Goal: Task Accomplishment & Management: Complete application form

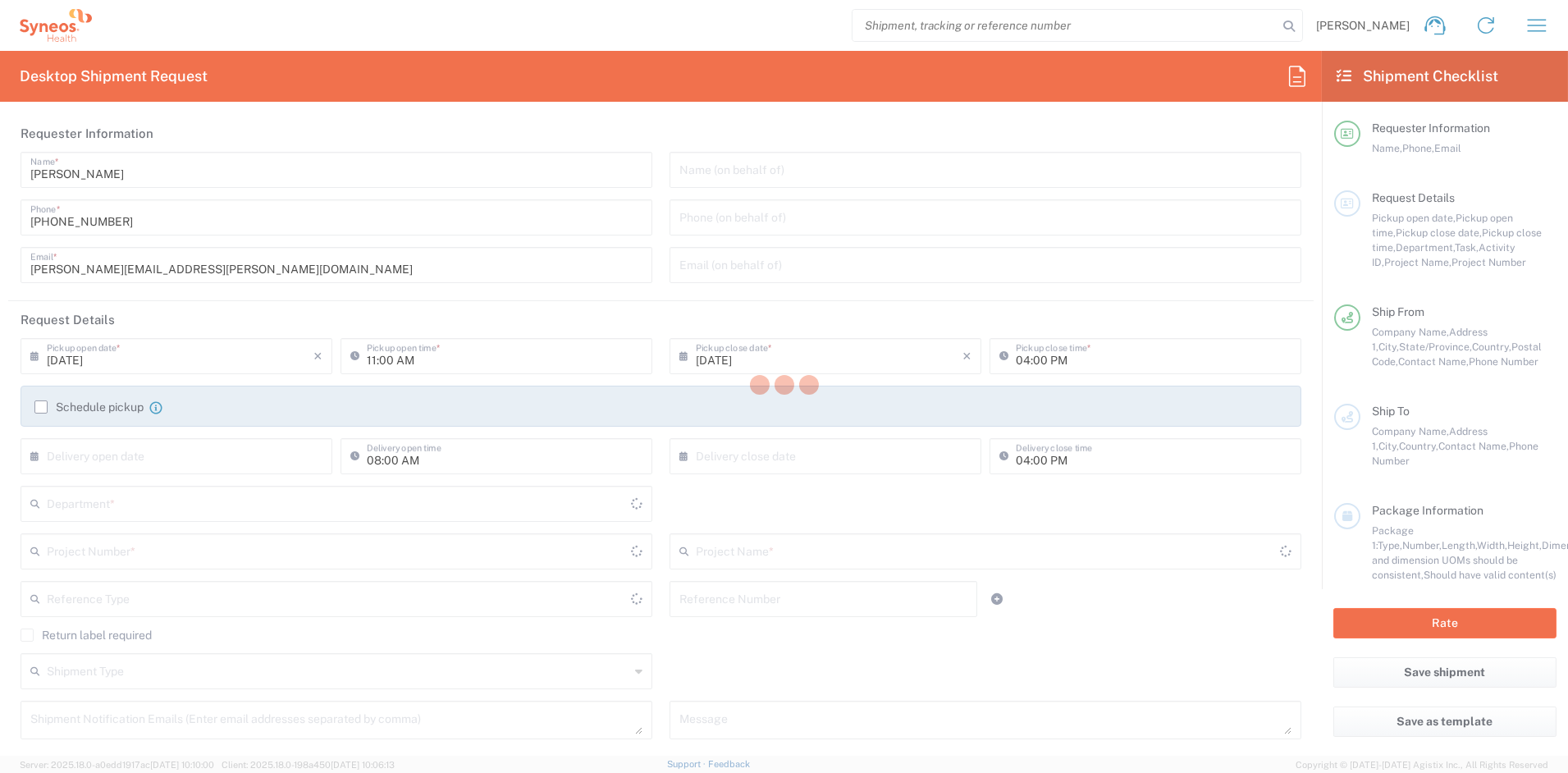
type input "[US_STATE]"
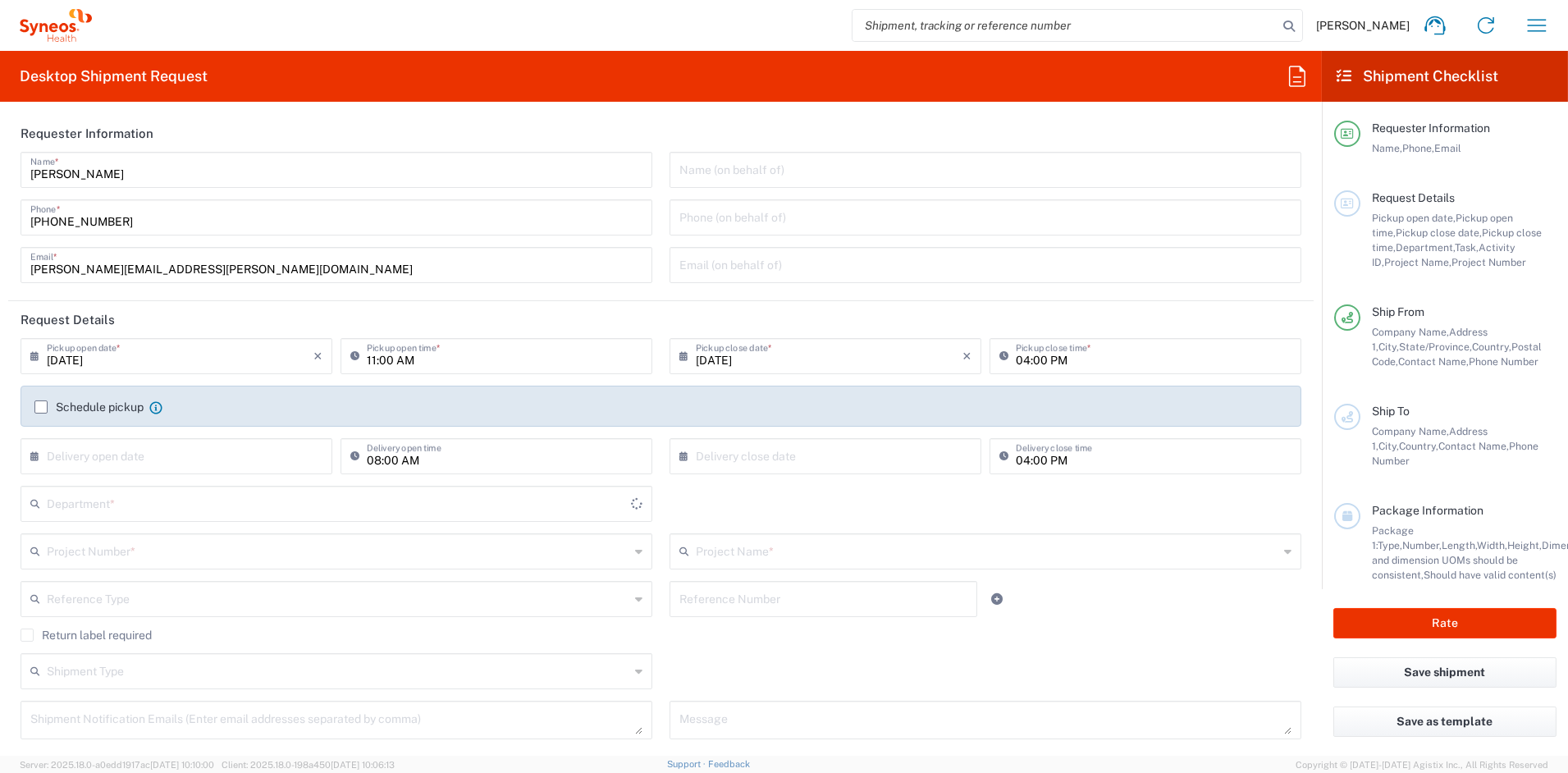
type input "[GEOGRAPHIC_DATA]"
type input "6156"
type input "Syneos Health Communications-[GEOGRAPHIC_DATA] [GEOGRAPHIC_DATA]"
drag, startPoint x: 185, startPoint y: 269, endPoint x: -59, endPoint y: 268, distance: 244.0
click at [0, 268] on html "John Popp Home Shipment estimator Shipment tracking Desktop shipment request My…" at bounding box center [784, 386] width 1568 height 773
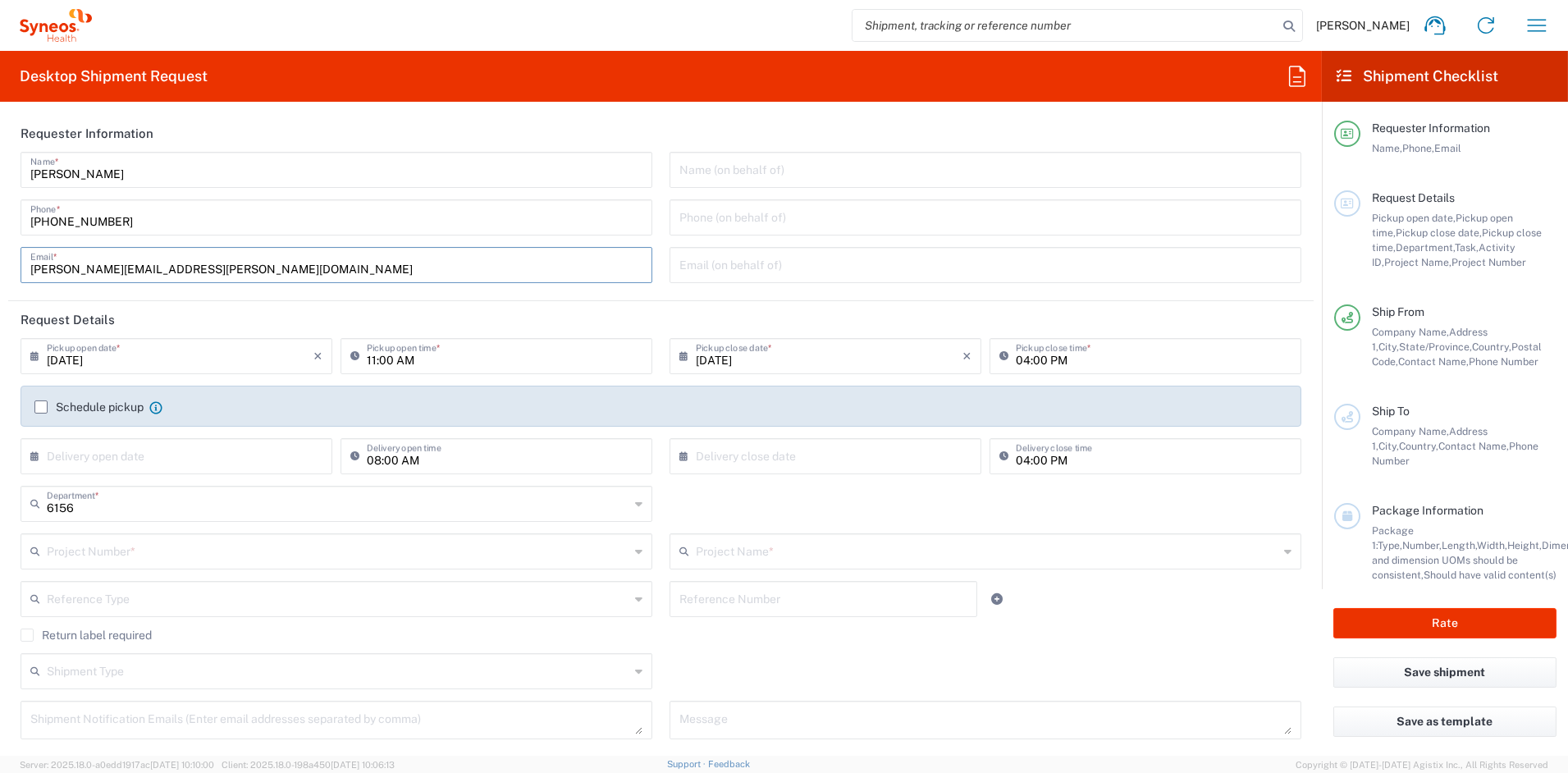
paste input "melissa.storer"
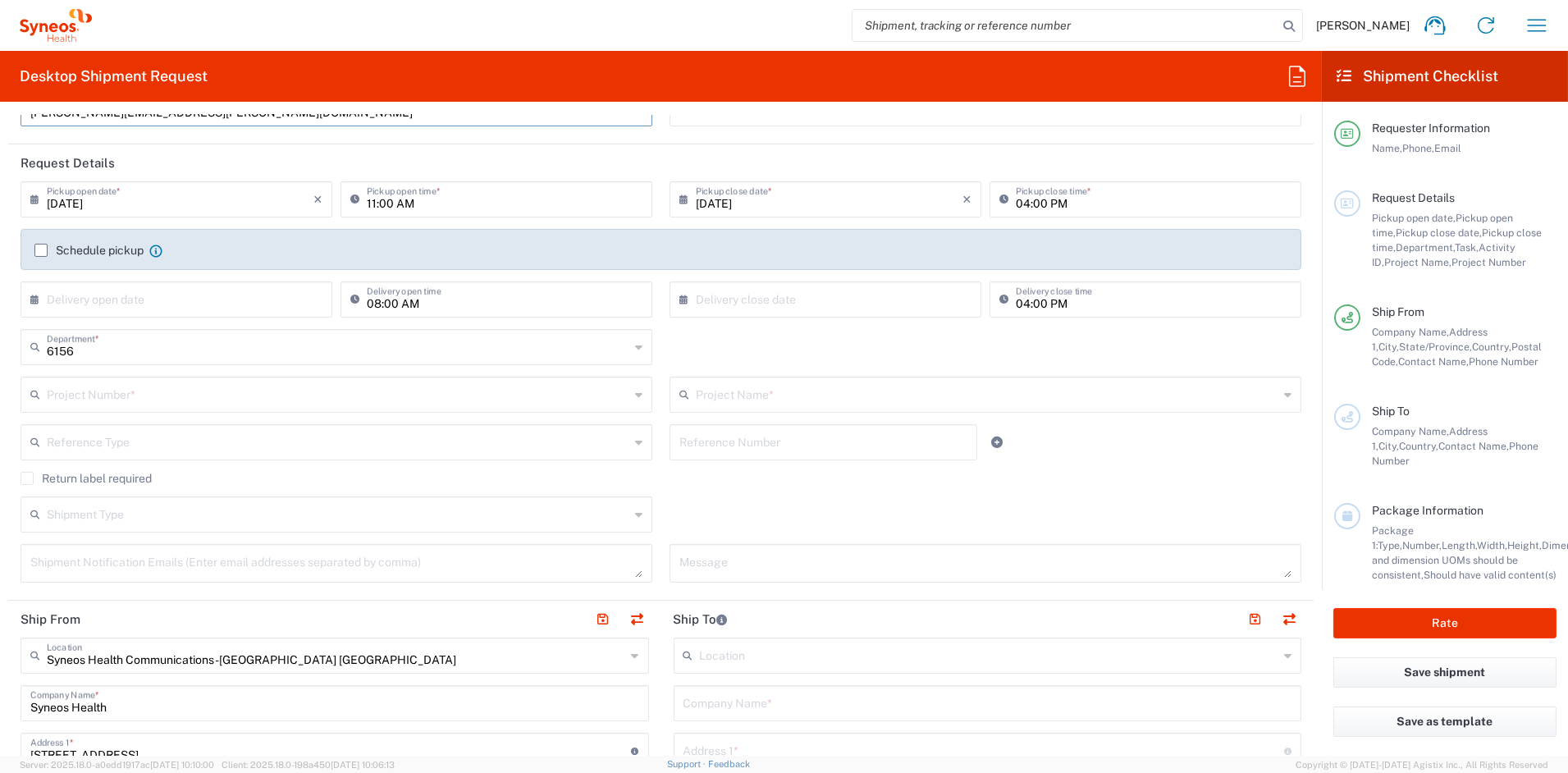
scroll to position [159, 0]
type input "melissa.storer@syneoshealth.com"
click at [153, 392] on input "text" at bounding box center [339, 391] width 583 height 29
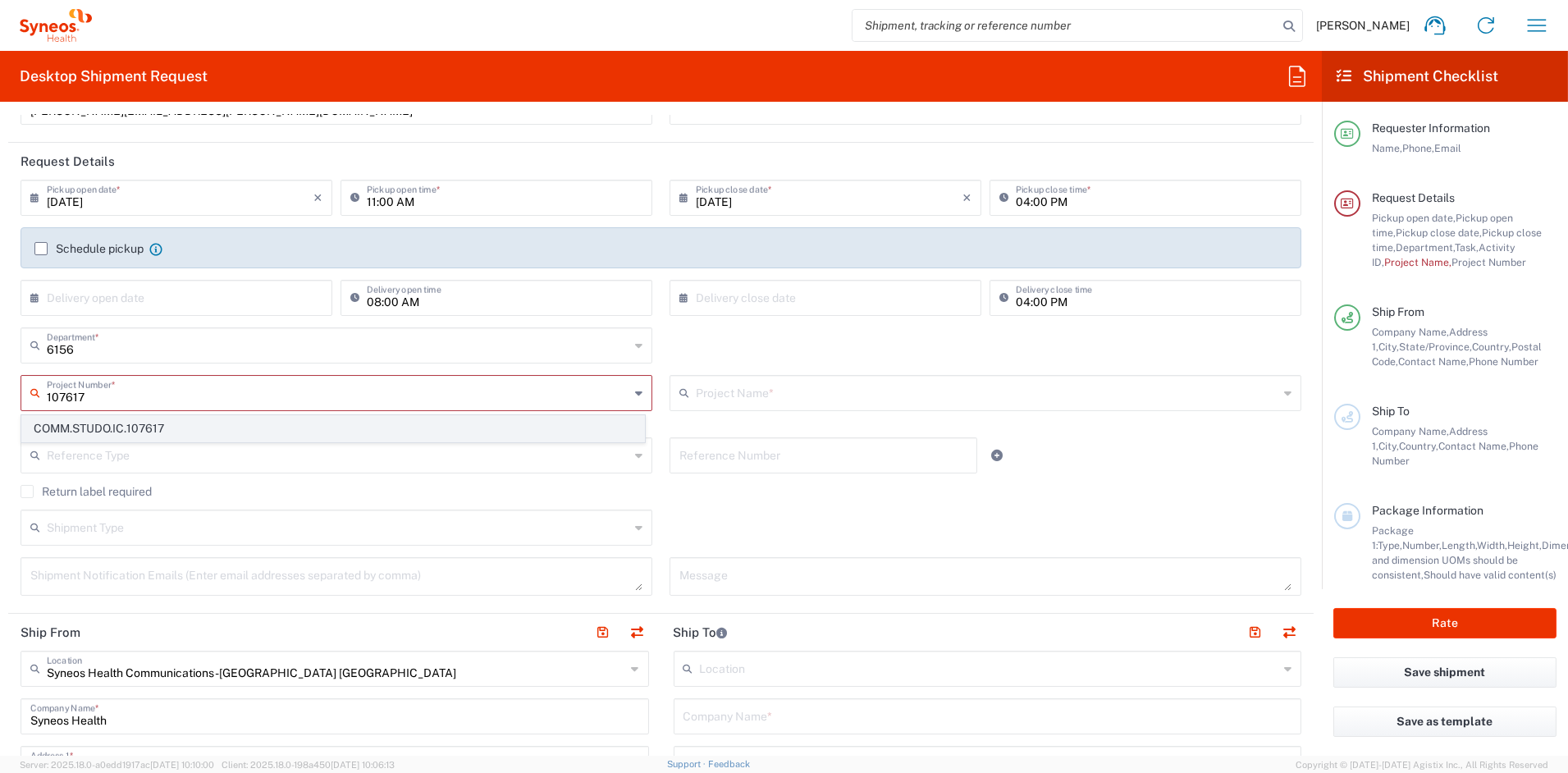
click at [105, 429] on span "COMM.STUDO.IC.107617" at bounding box center [333, 429] width 622 height 26
type input "COMM.STUDO.IC.107617"
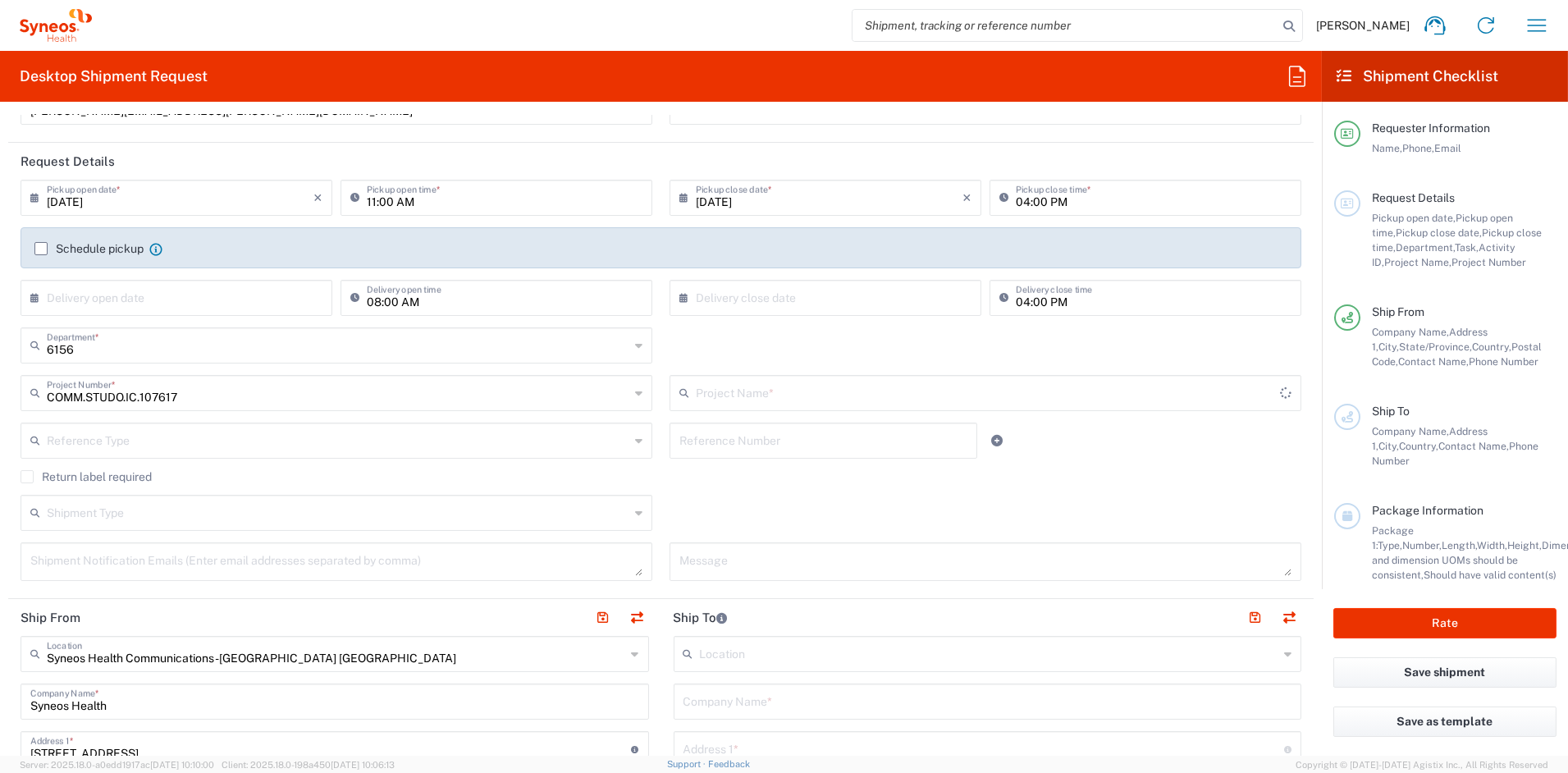
type input "Syneos.PATENGCL.25.107617"
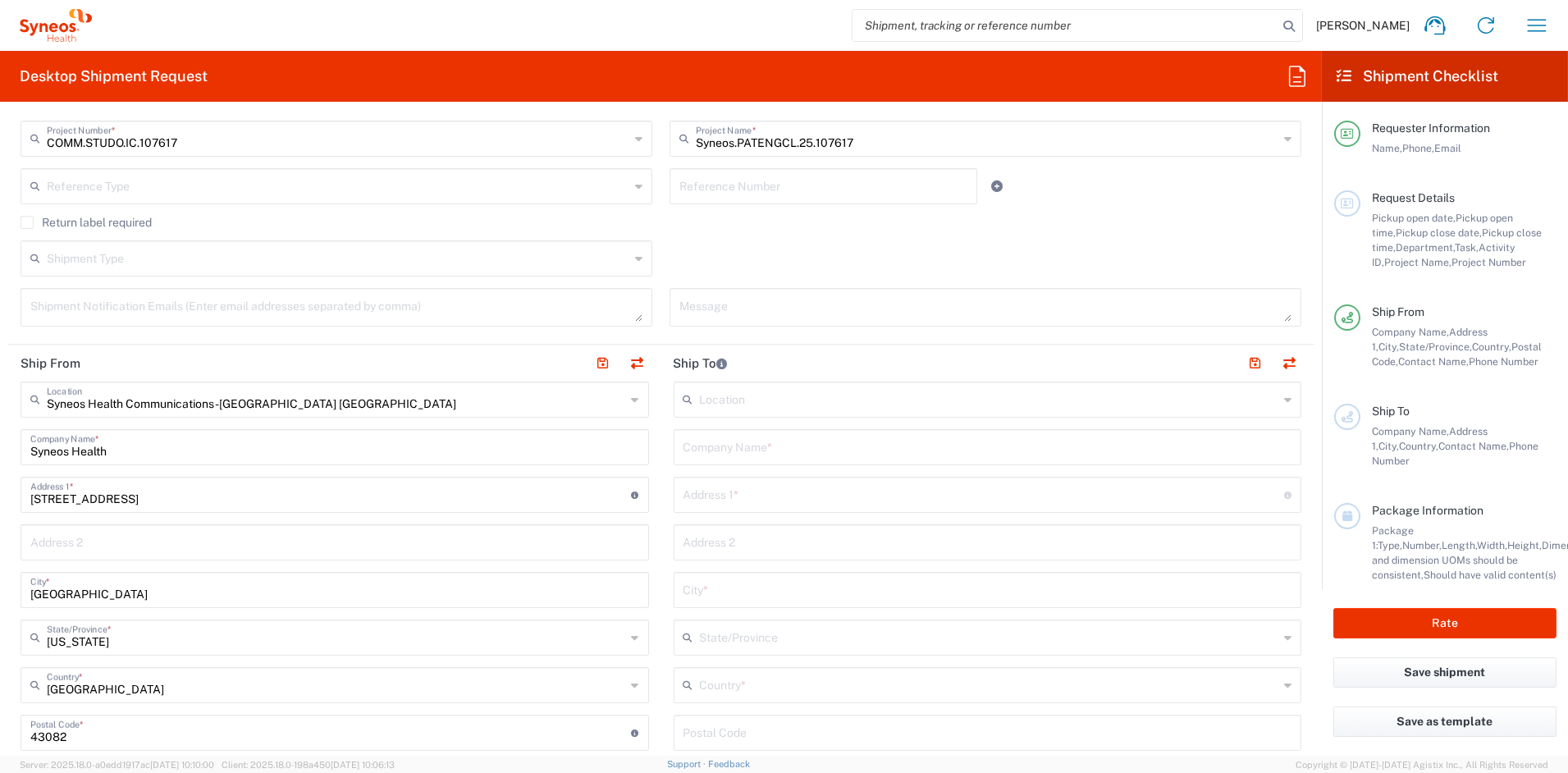
scroll to position [427, 0]
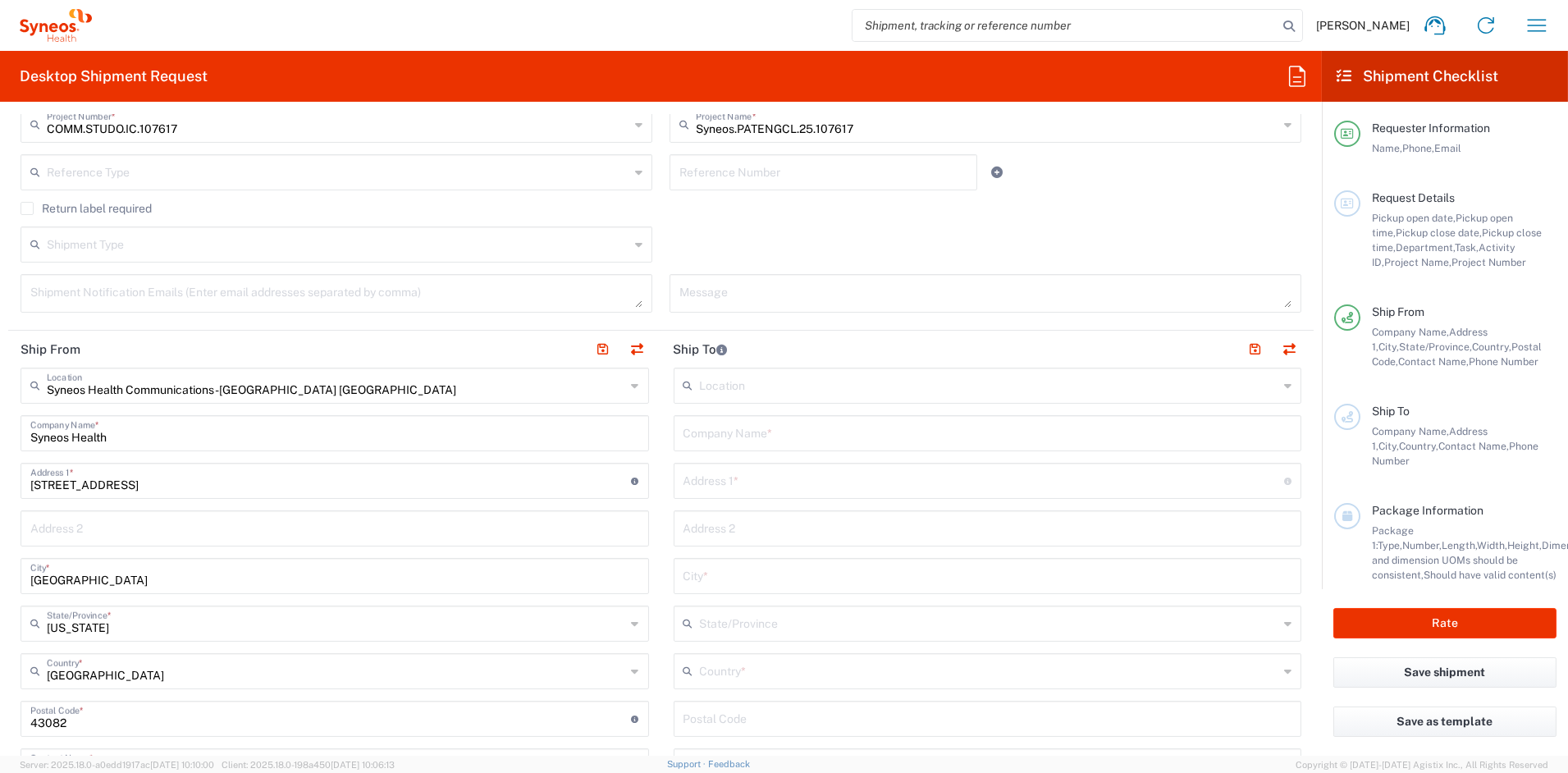
click at [774, 434] on input "text" at bounding box center [988, 432] width 609 height 29
click at [779, 431] on input "text" at bounding box center [988, 432] width 609 height 29
paste input "Univ of UT (Juan Gallegos) Div of GI, Hepato & Nutri"
drag, startPoint x: 904, startPoint y: 439, endPoint x: 818, endPoint y: 437, distance: 86.0
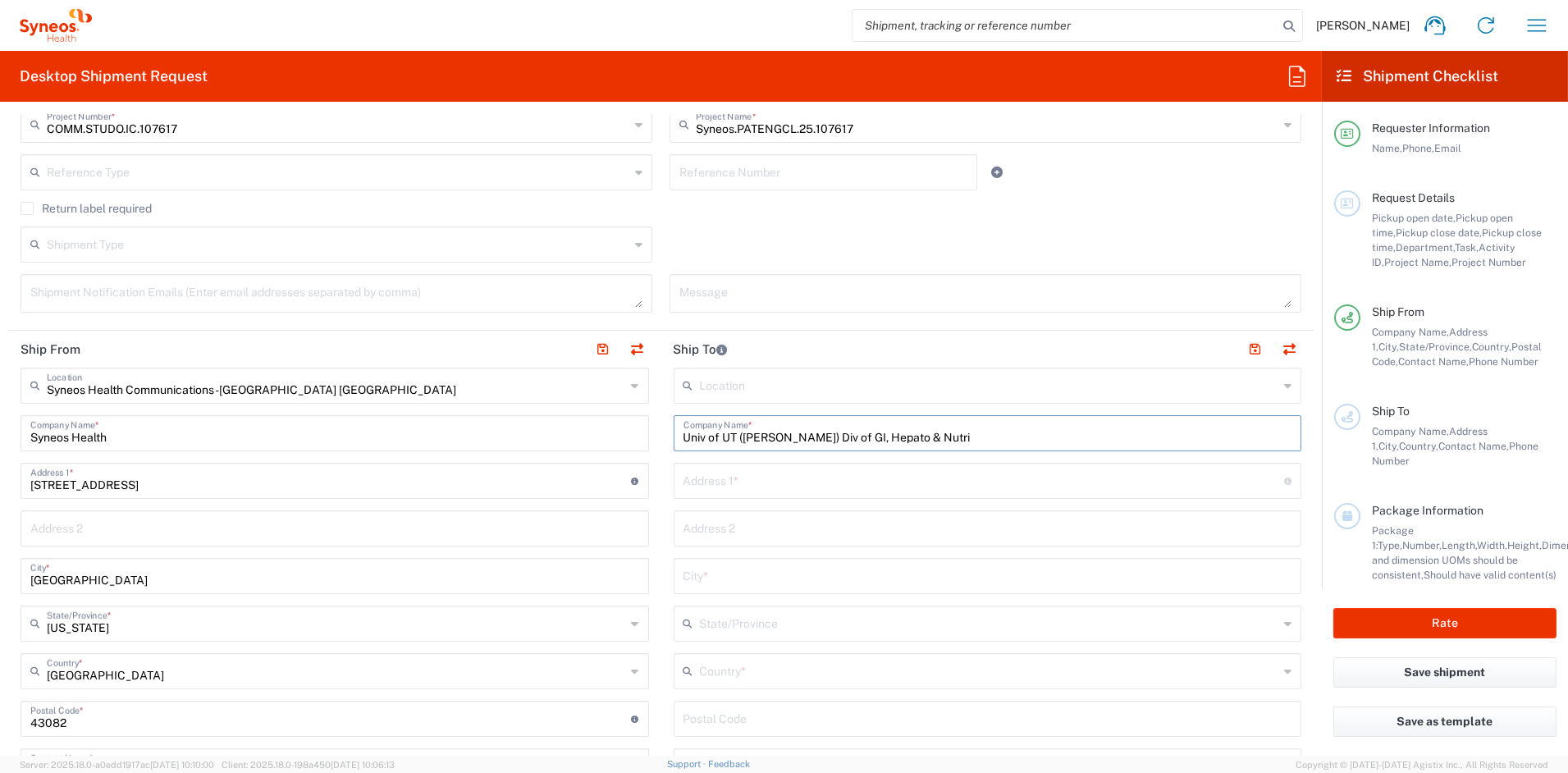
click at [818, 437] on input "Univ of UT (Juan Gallegos) Div of GI, Hepato & Nutri" at bounding box center [988, 432] width 609 height 29
type input "Univ of UT (Juan Gallegos)"
click at [732, 527] on input "text" at bounding box center [988, 527] width 609 height 29
paste input "Div of GI, Hepato & Nutri"
type input "Div of GI, Hepato & Nutri"
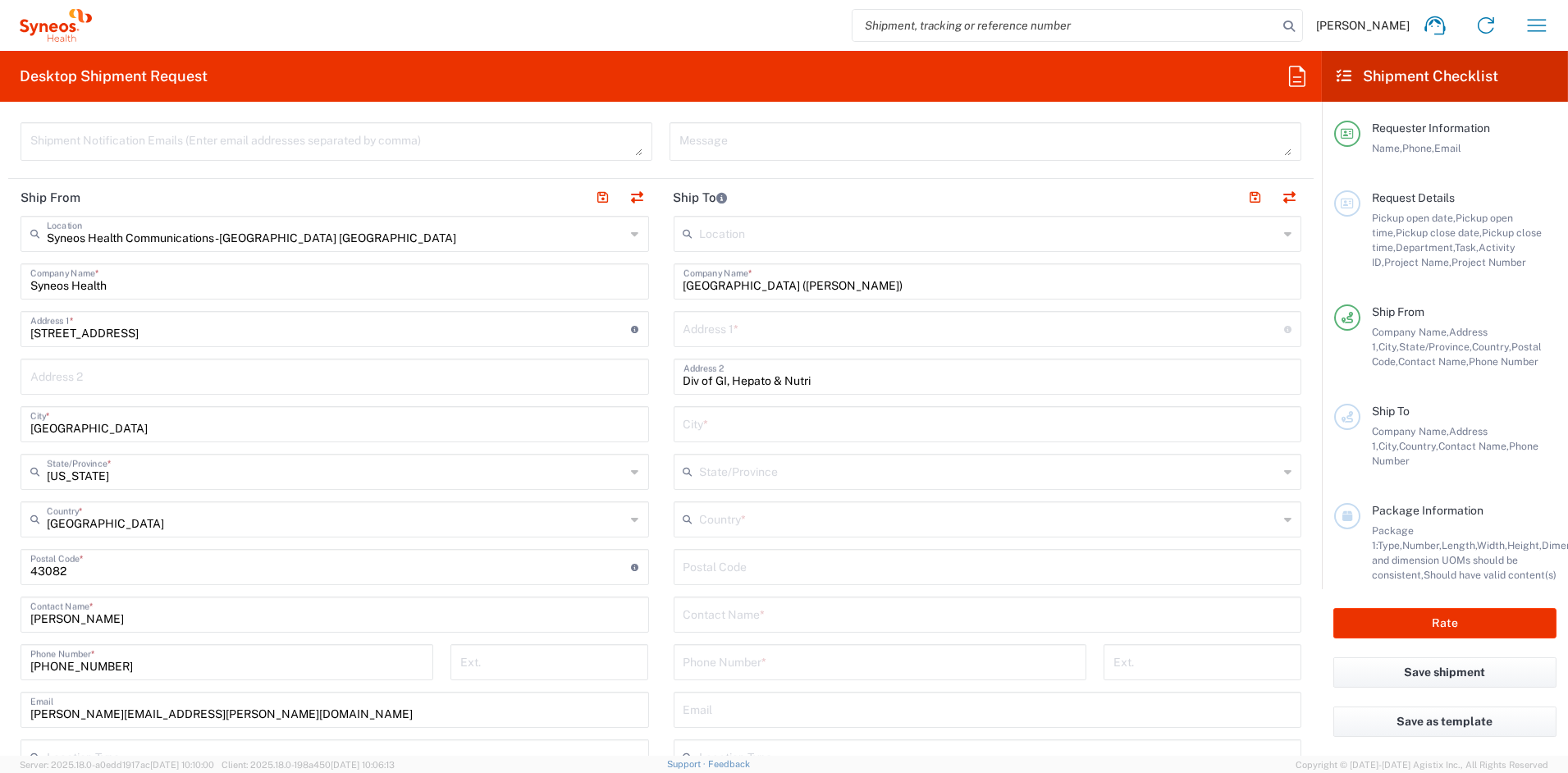
scroll to position [580, 0]
click at [751, 616] on input "text" at bounding box center [988, 612] width 609 height 29
paste input "Fiker Mekonnen"
type input "Fiker Mekonnen"
click at [752, 520] on input "text" at bounding box center [990, 517] width 580 height 29
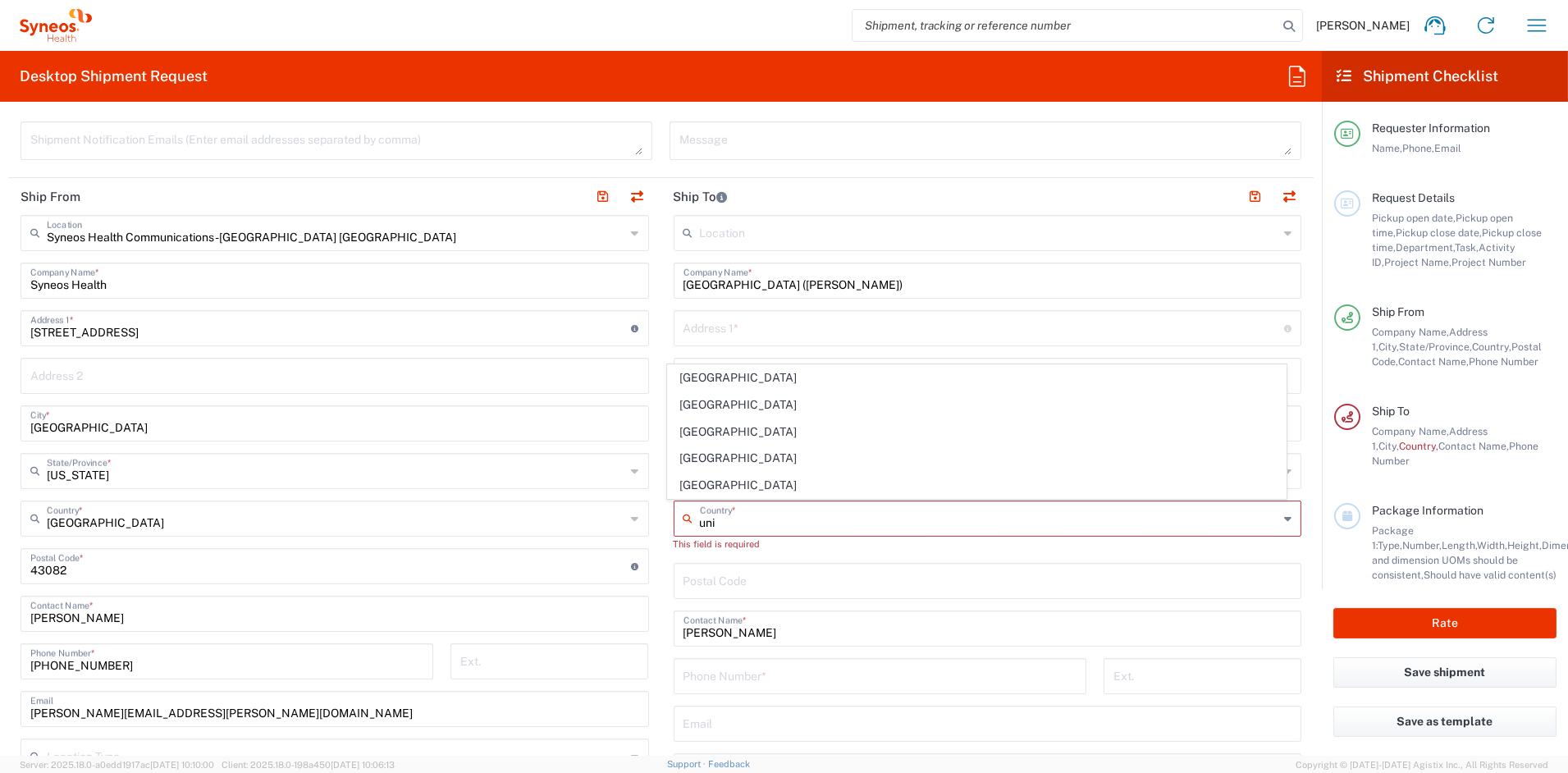
click at [703, 481] on span "United States" at bounding box center [977, 485] width 618 height 26
type input "United States"
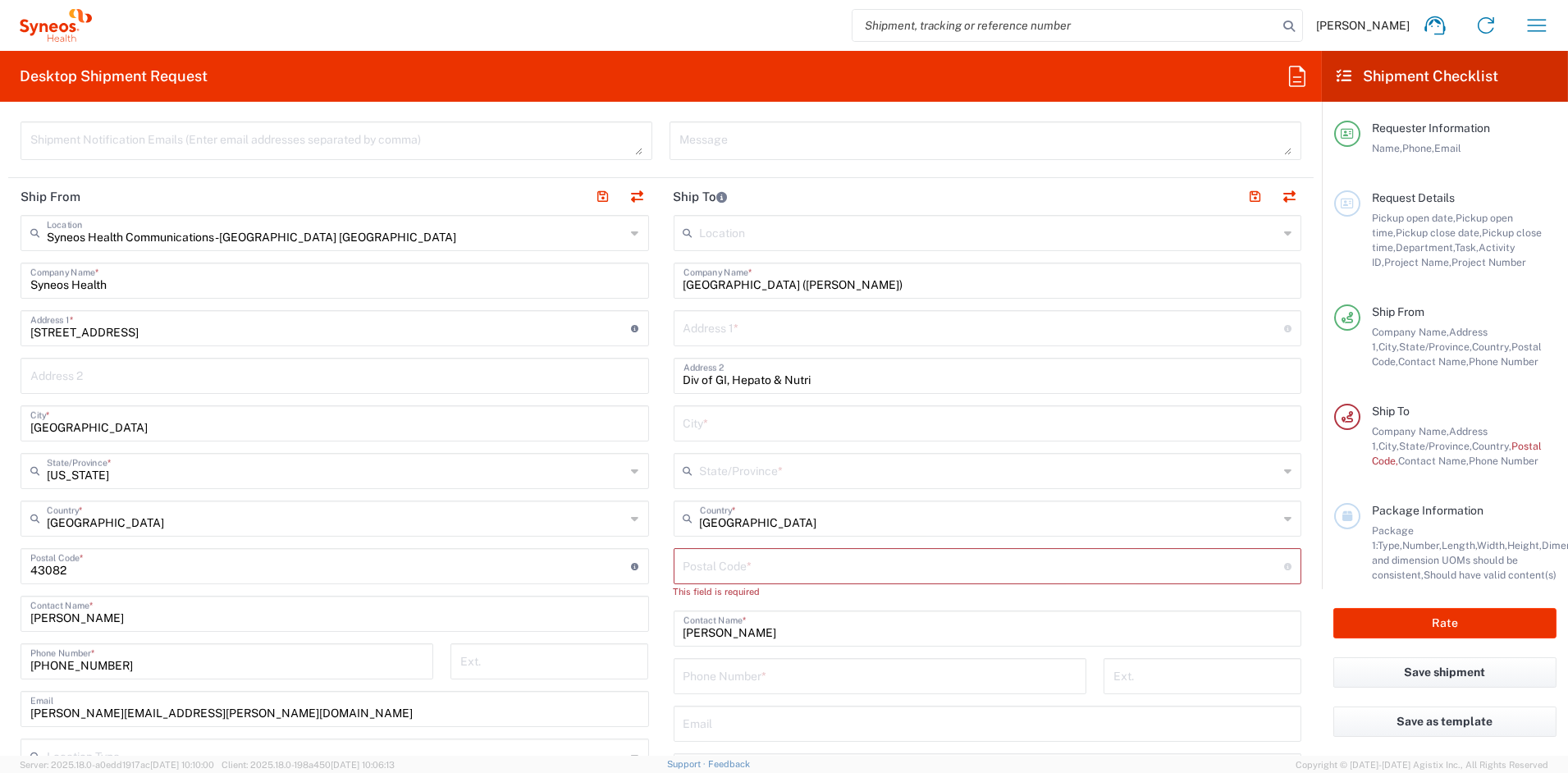
click at [739, 679] on input "tel" at bounding box center [880, 675] width 393 height 29
click at [739, 678] on input "tel" at bounding box center [880, 675] width 393 height 29
paste input "801-587-3608"
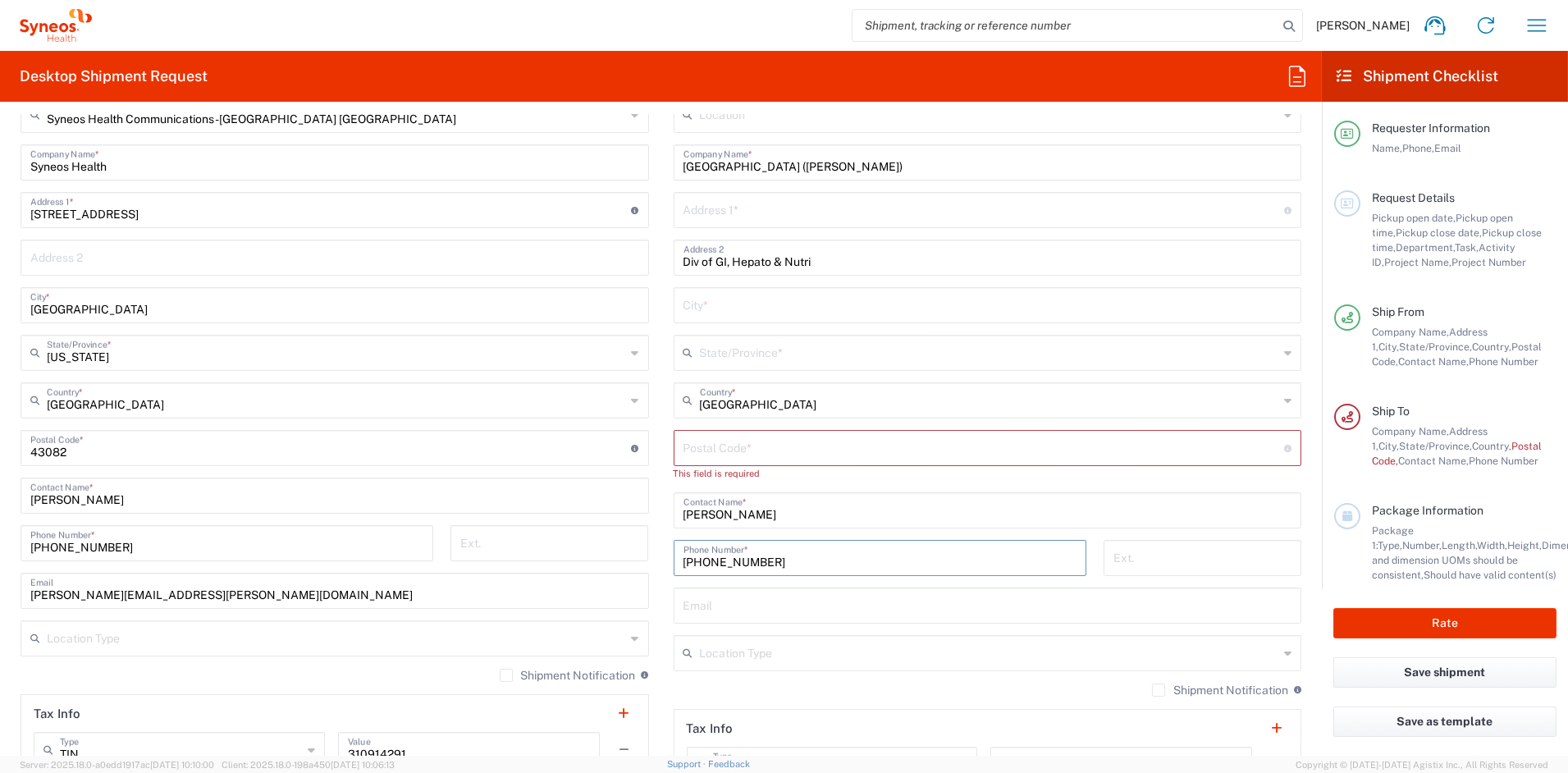
scroll to position [701, 0]
type input "801-587-3608"
click at [717, 652] on input "text" at bounding box center [990, 648] width 580 height 29
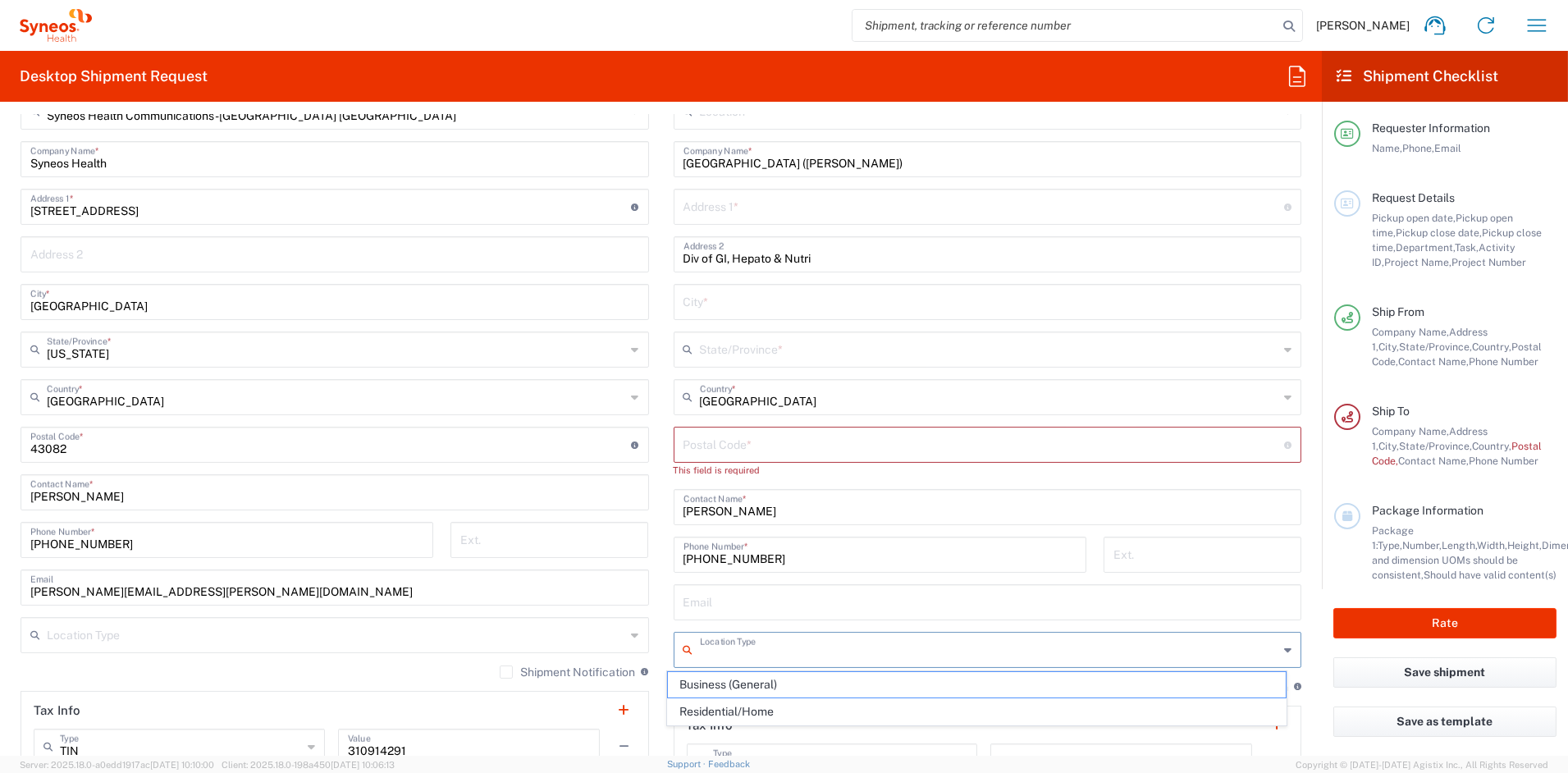
click at [722, 690] on span "Business (General)" at bounding box center [977, 685] width 618 height 26
type input "Business (General)"
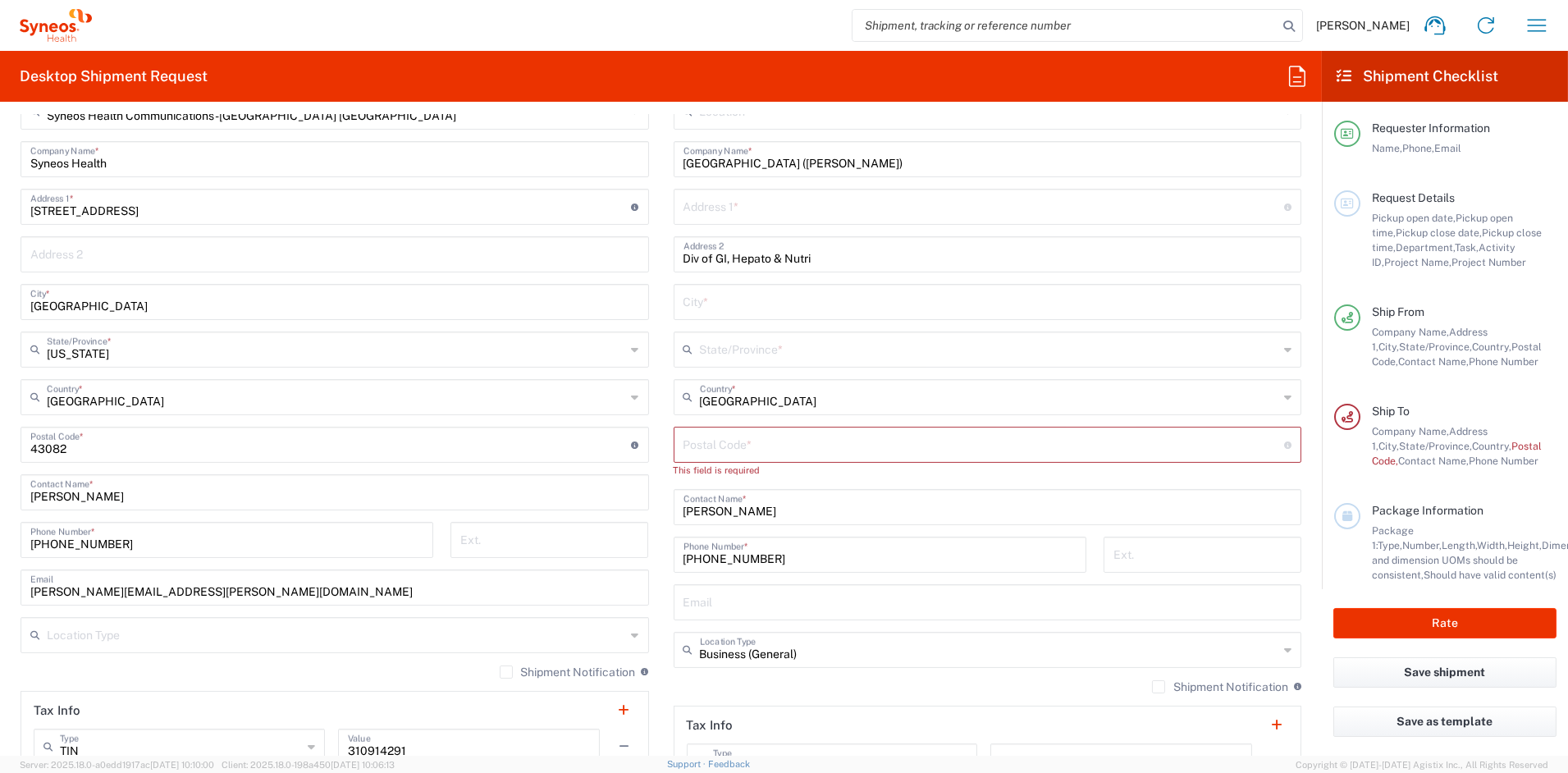
click at [768, 202] on input "text" at bounding box center [984, 206] width 601 height 29
paste input "295 Chipeta Way"
type input "295 Chipeta Way"
click at [684, 254] on input "Div of GI, Hepato & Nutri" at bounding box center [988, 253] width 609 height 29
paste input "3rd Floor"
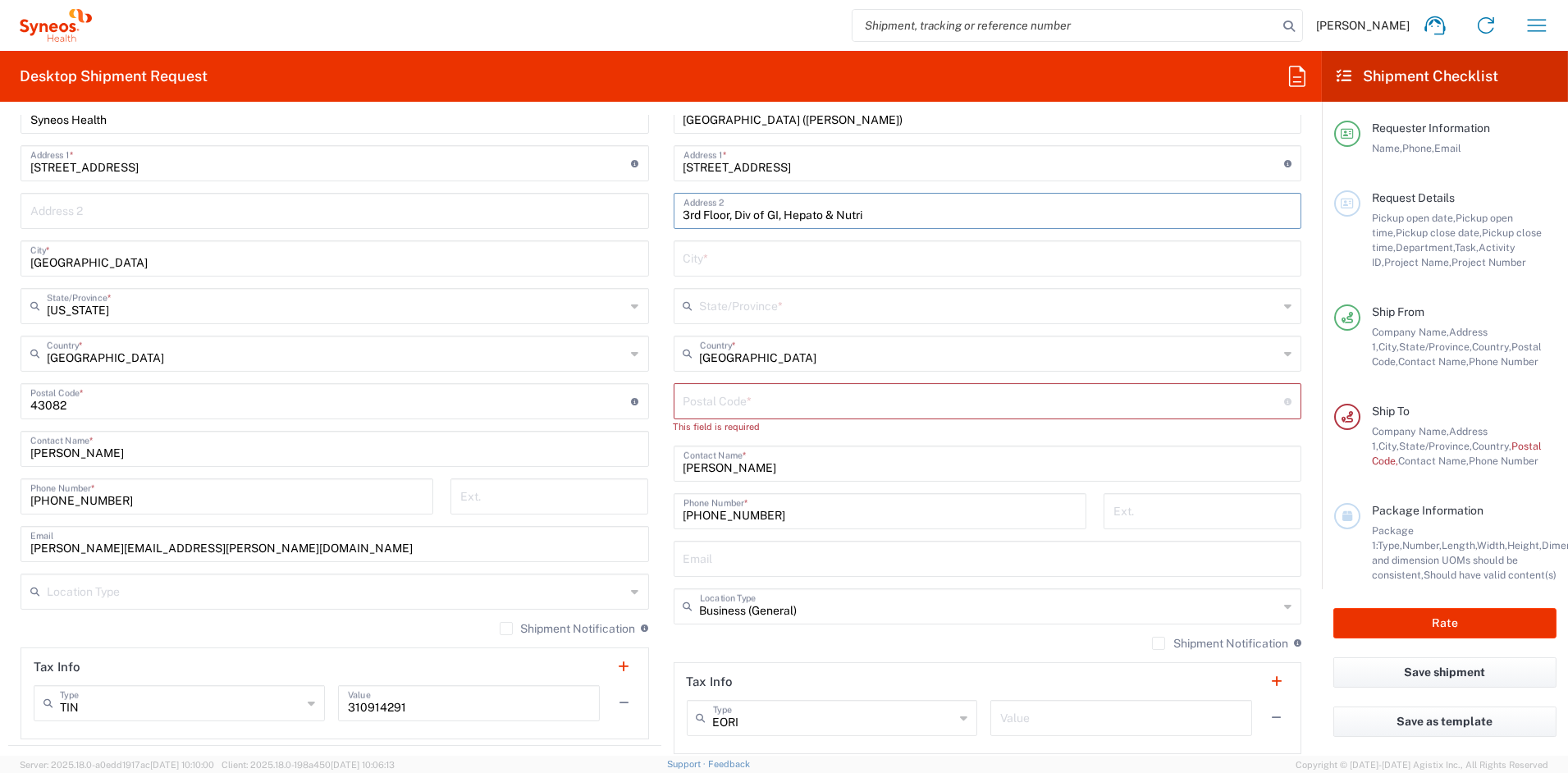
scroll to position [743, 0]
type input "3rd Floor, Div of GI, Hepato & Nutri"
click at [715, 253] on input "text" at bounding box center [988, 258] width 609 height 29
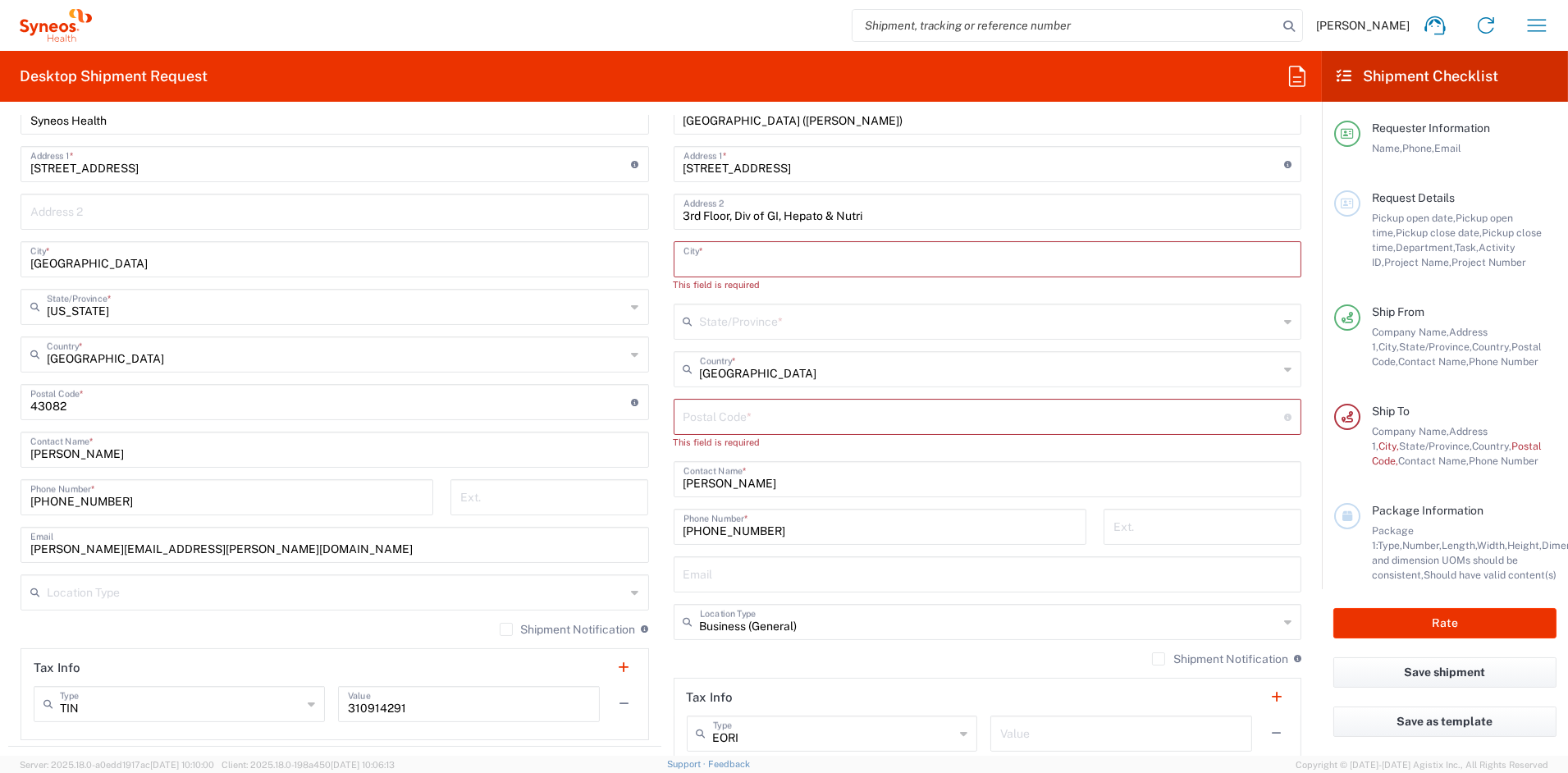
paste input "Salt Lake City"
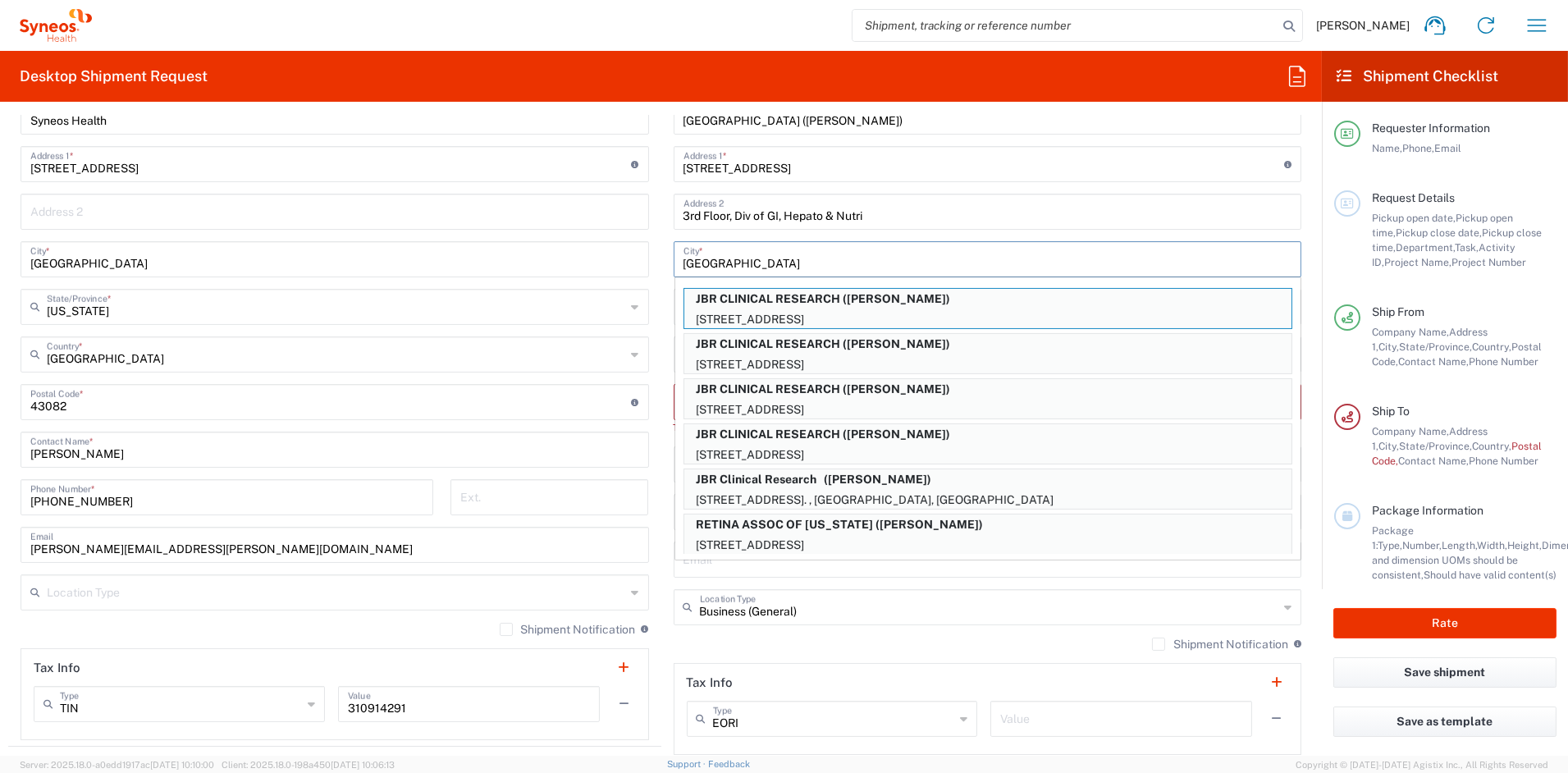
click at [847, 255] on input "Salt Lake City" at bounding box center [988, 258] width 609 height 29
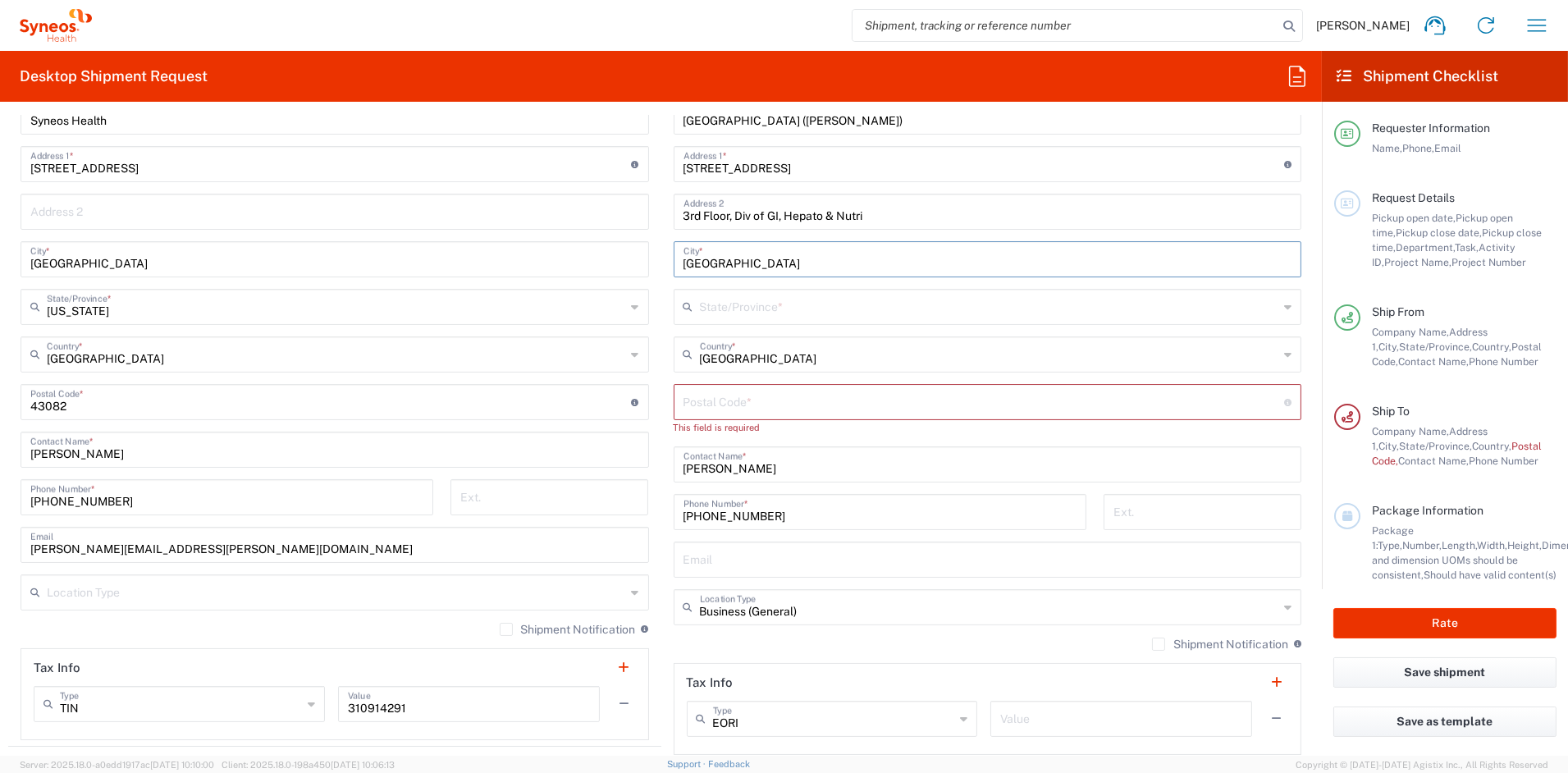
type input "Salt Lake City"
click at [789, 310] on input "text" at bounding box center [990, 306] width 580 height 29
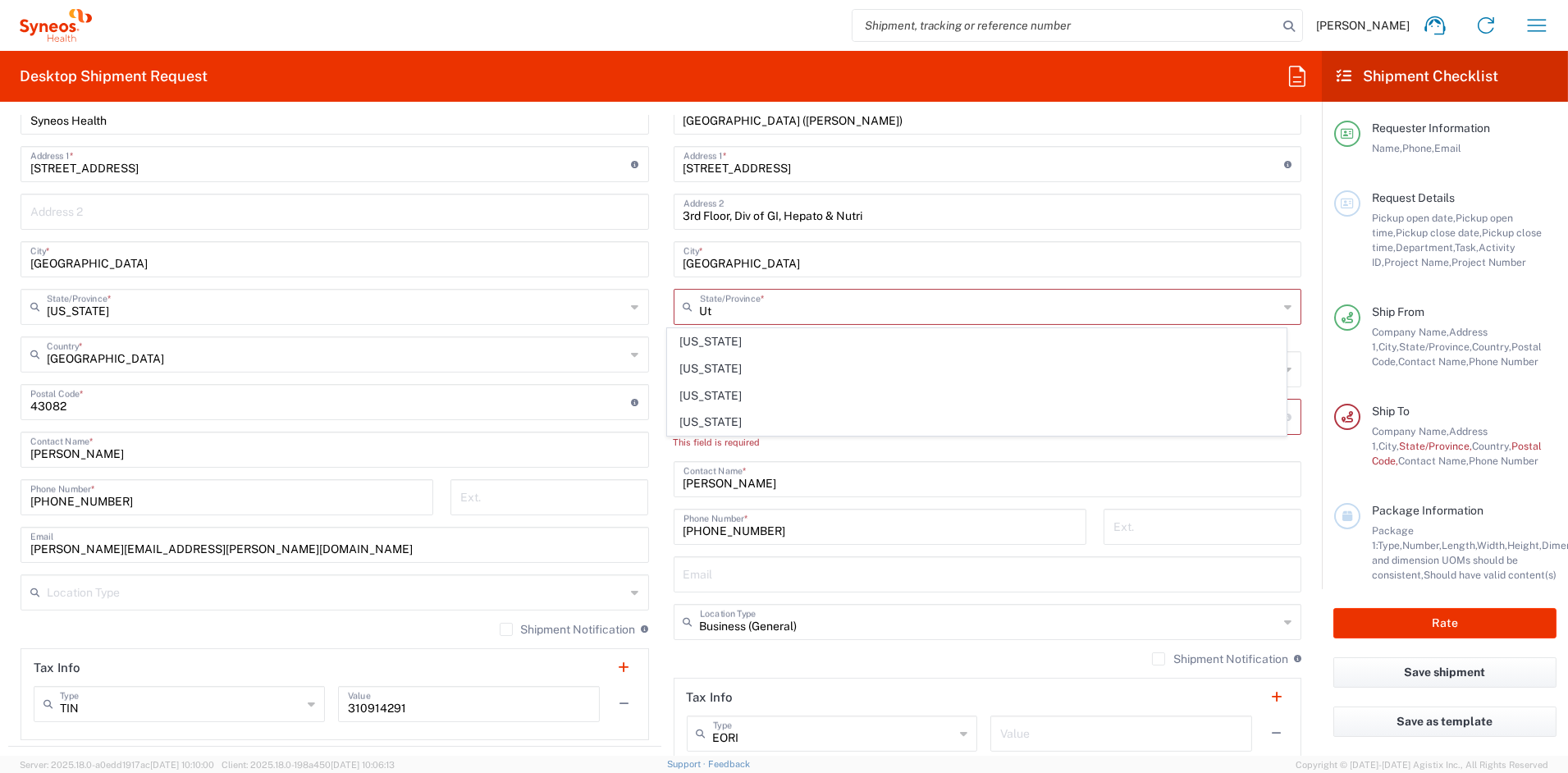
click at [695, 424] on span "Utah" at bounding box center [977, 422] width 618 height 26
type input "Utah"
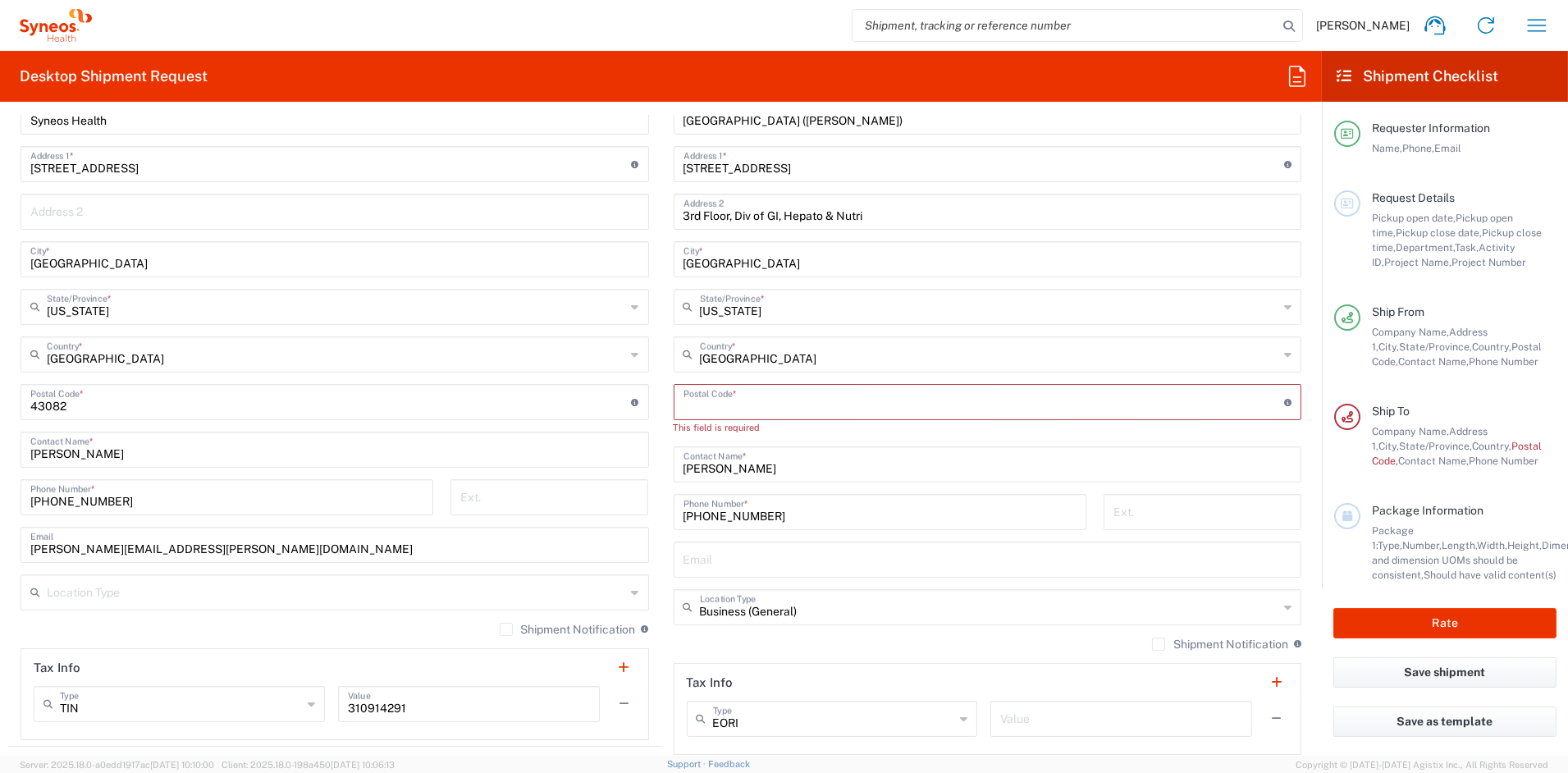
click at [719, 401] on input "undefined" at bounding box center [984, 401] width 601 height 29
paste input "84108"
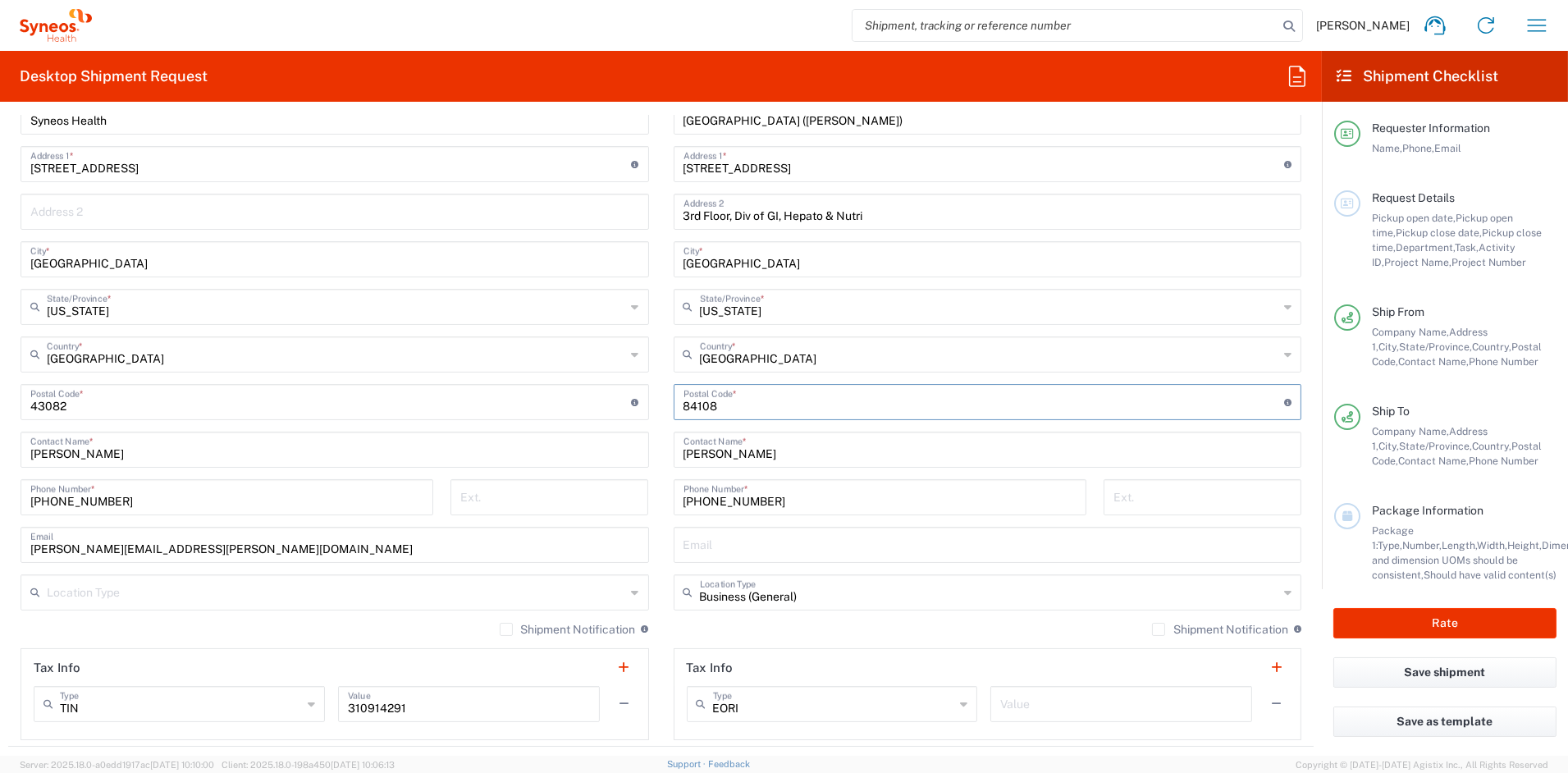
type input "84108"
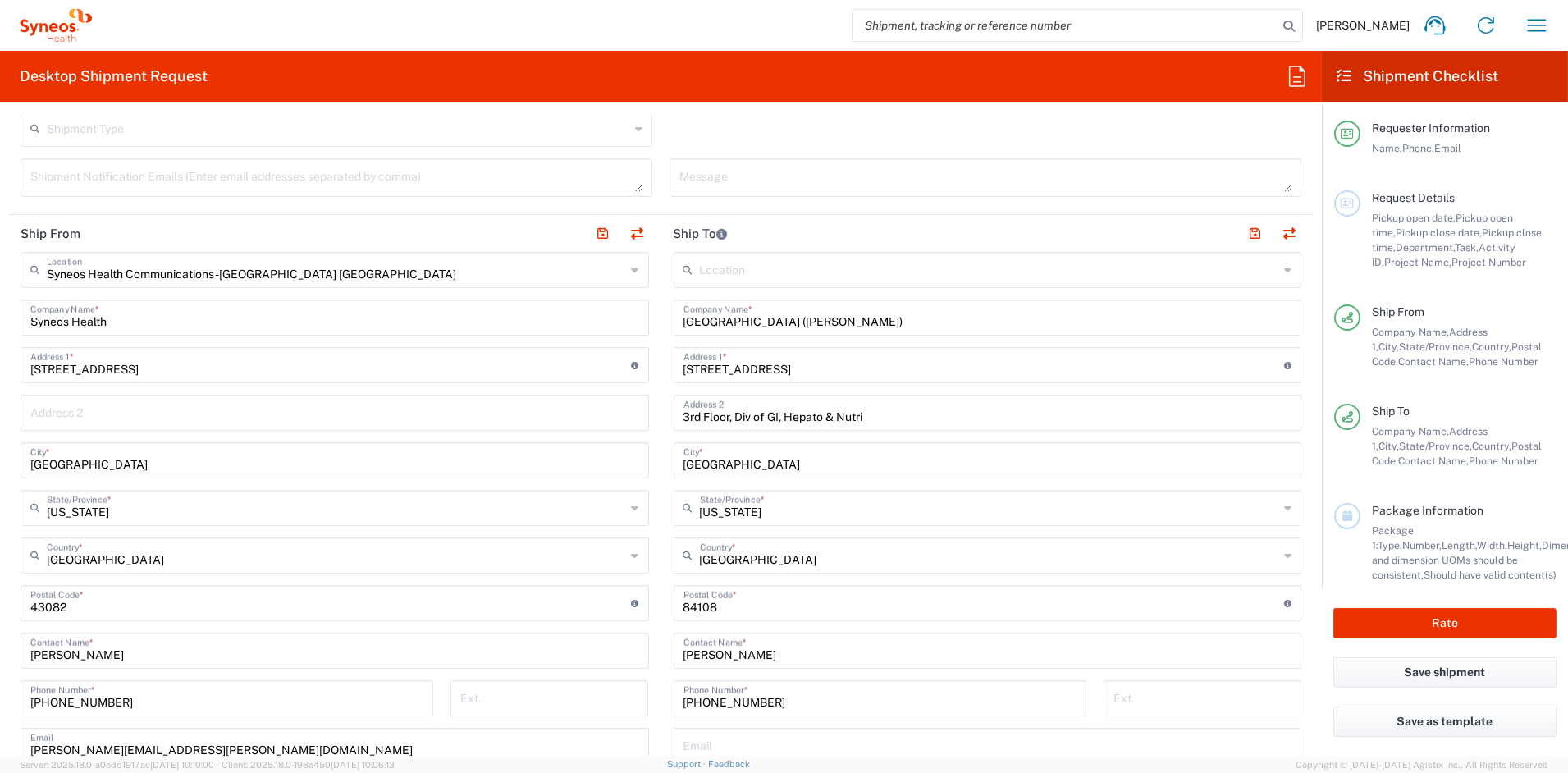
scroll to position [542, 0]
click at [1244, 235] on button "button" at bounding box center [1255, 235] width 23 height 23
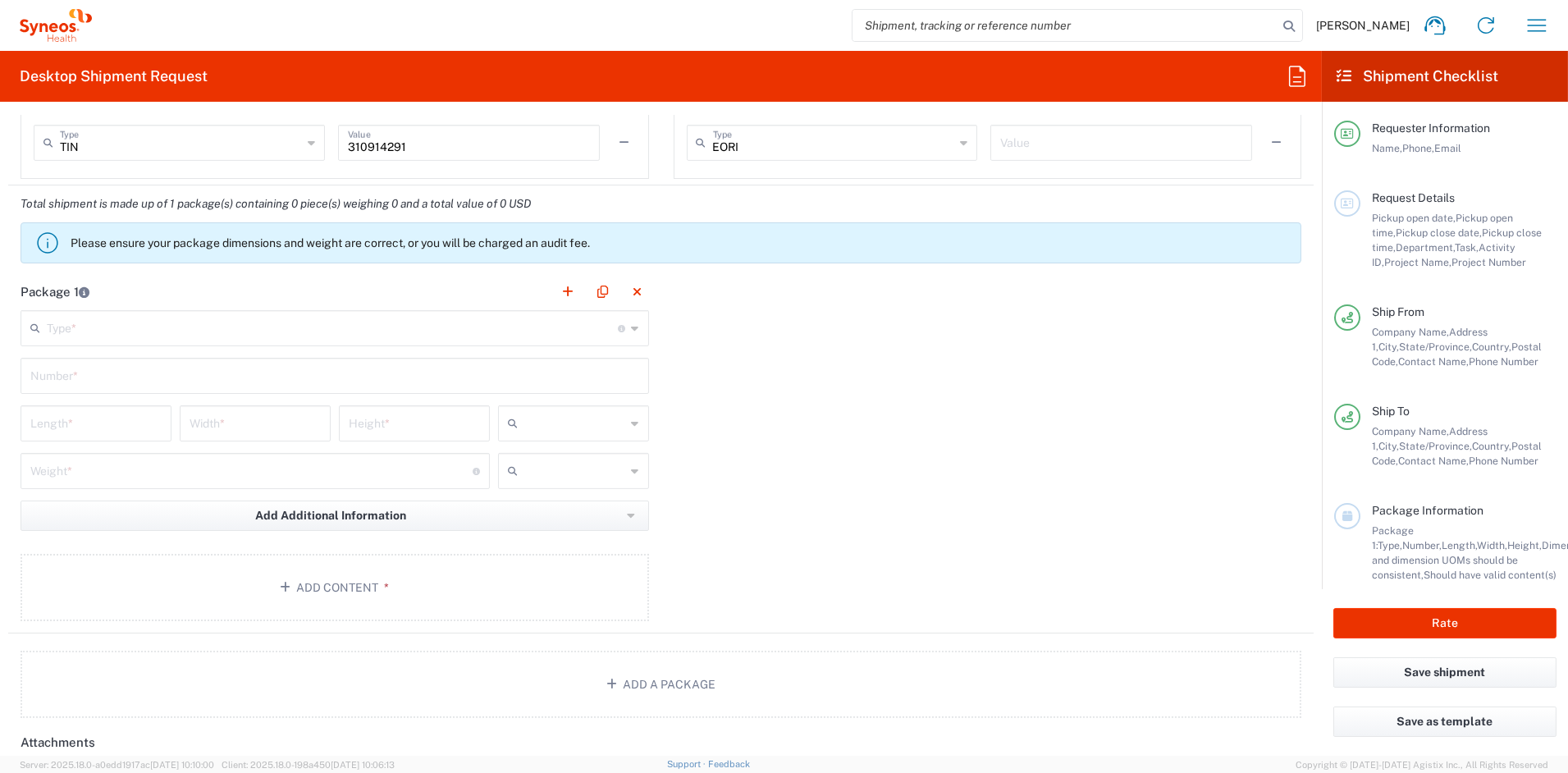
scroll to position [1313, 0]
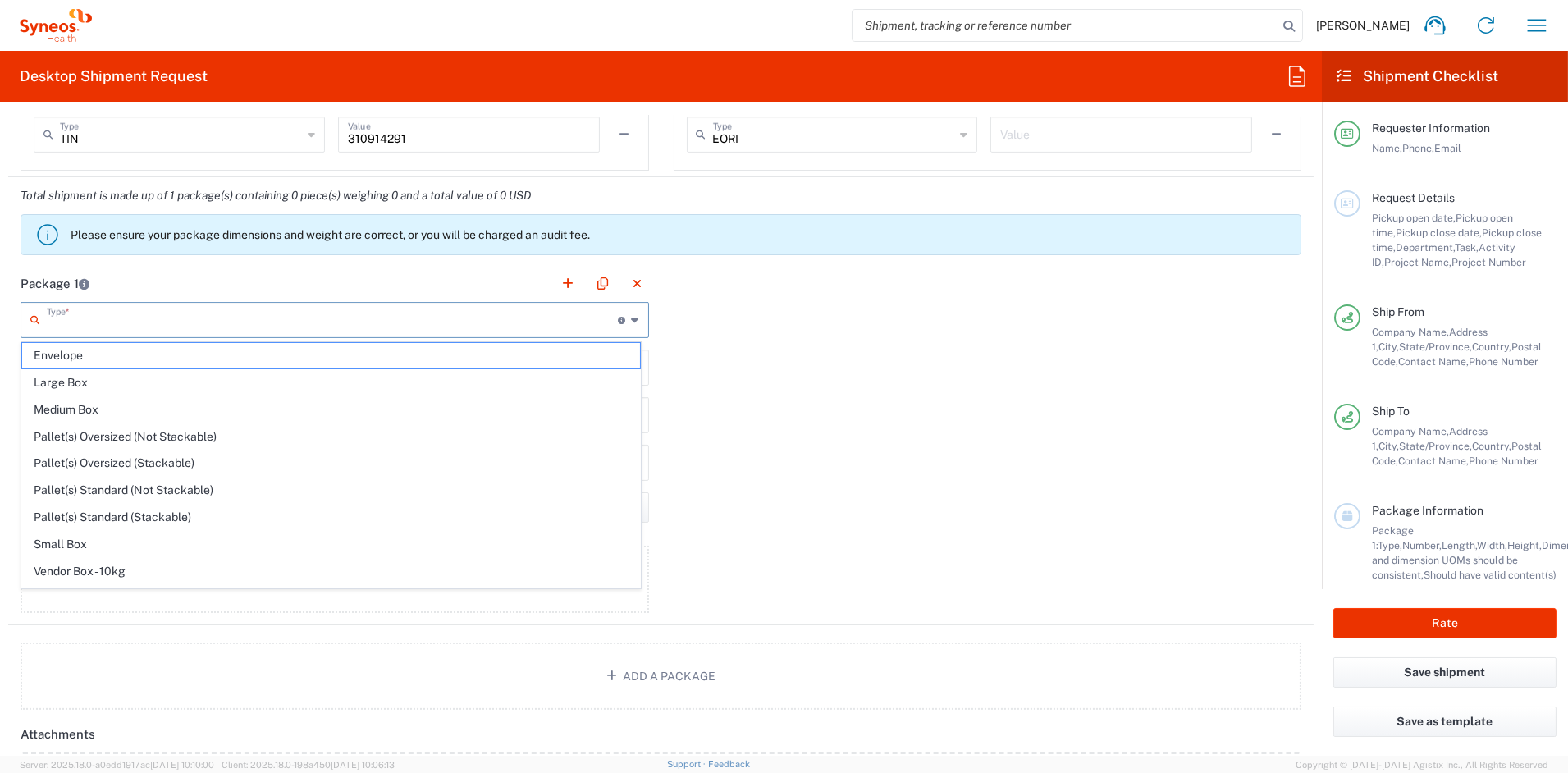
click at [145, 325] on input "text" at bounding box center [333, 319] width 572 height 29
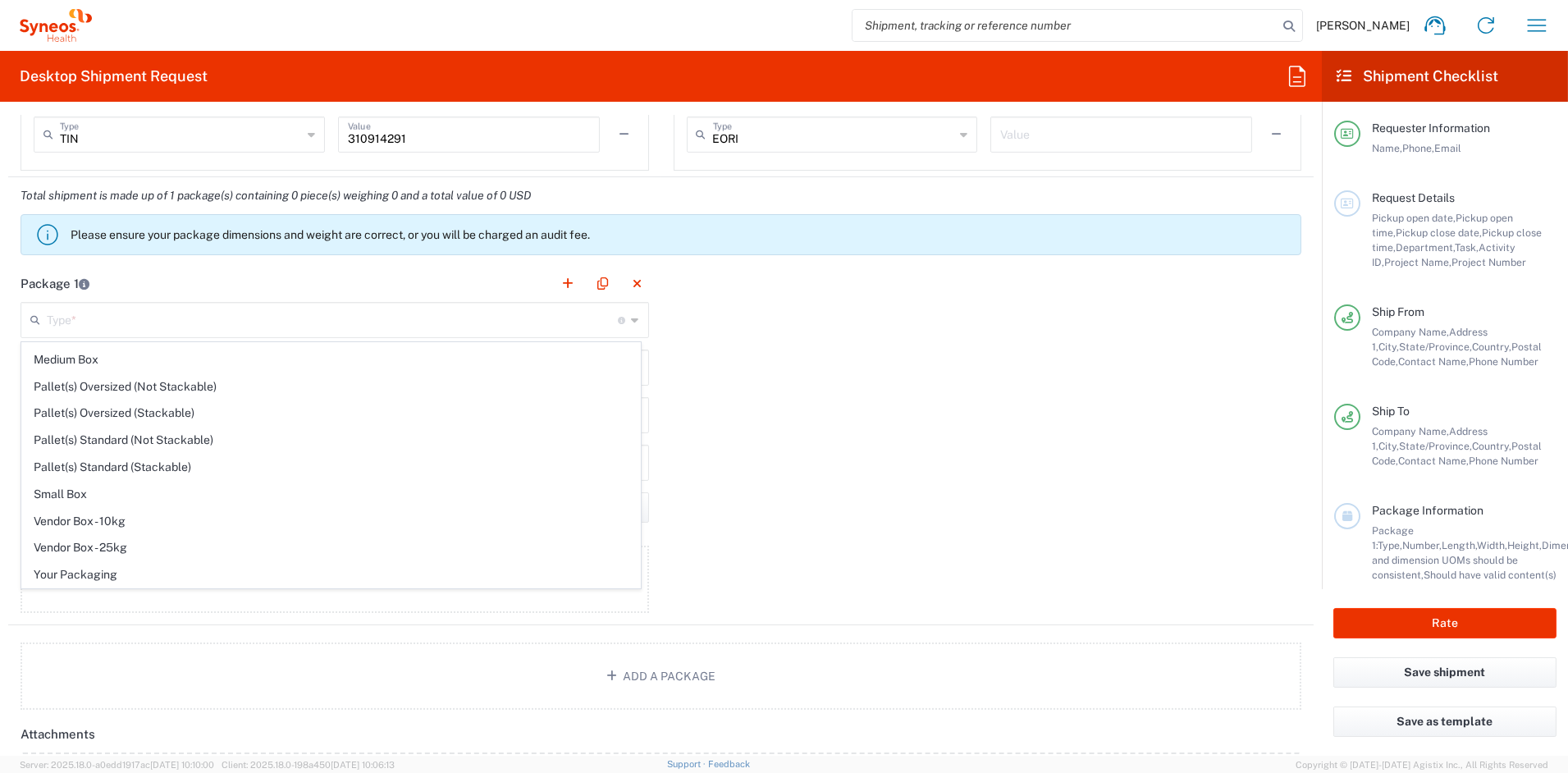
click at [83, 571] on span "Your Packaging" at bounding box center [331, 575] width 618 height 26
type input "Your Packaging"
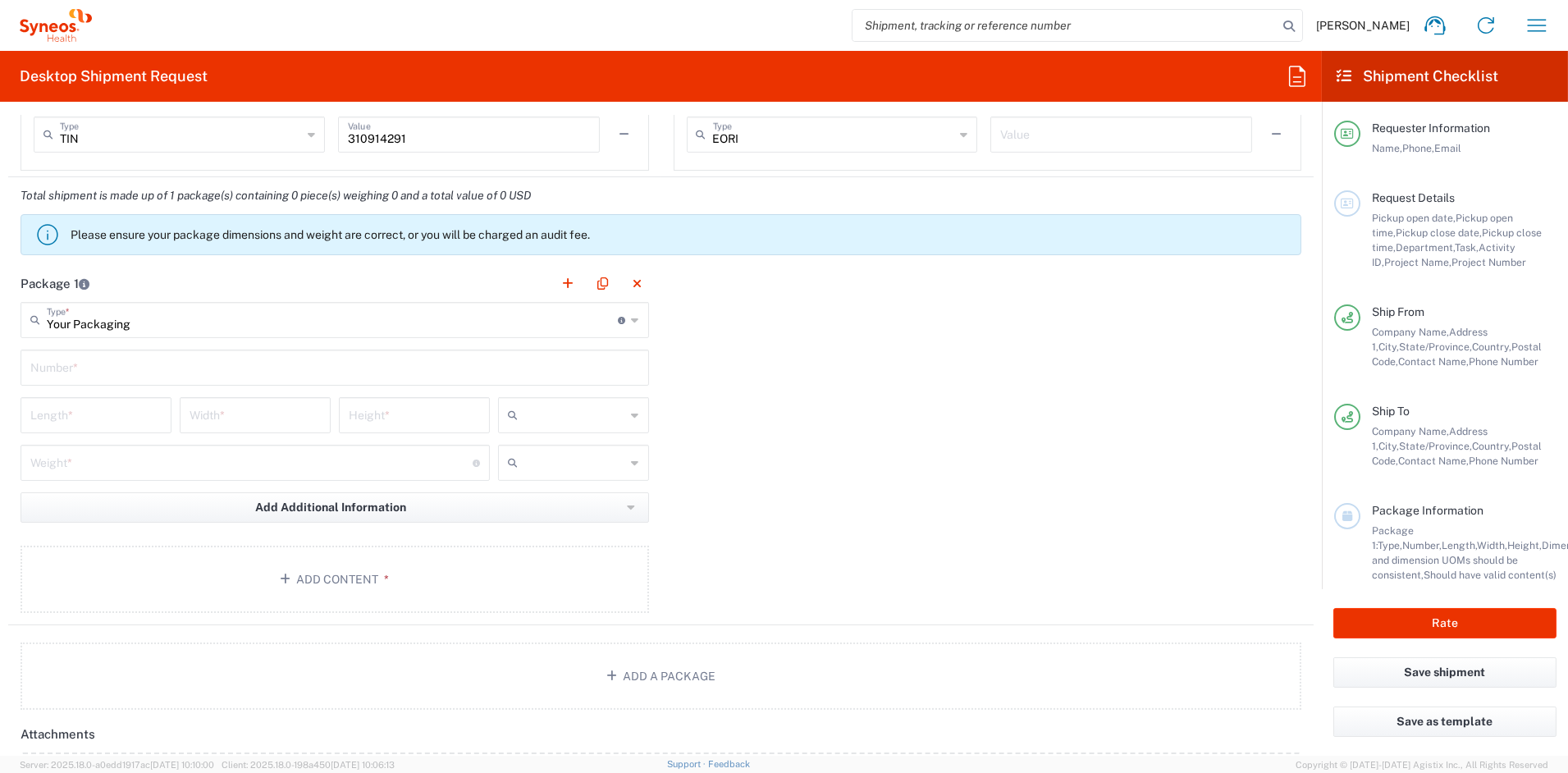
click at [121, 371] on input "text" at bounding box center [334, 366] width 609 height 29
type input "1"
click at [95, 420] on input "number" at bounding box center [96, 414] width 131 height 29
type input "21"
type input "15"
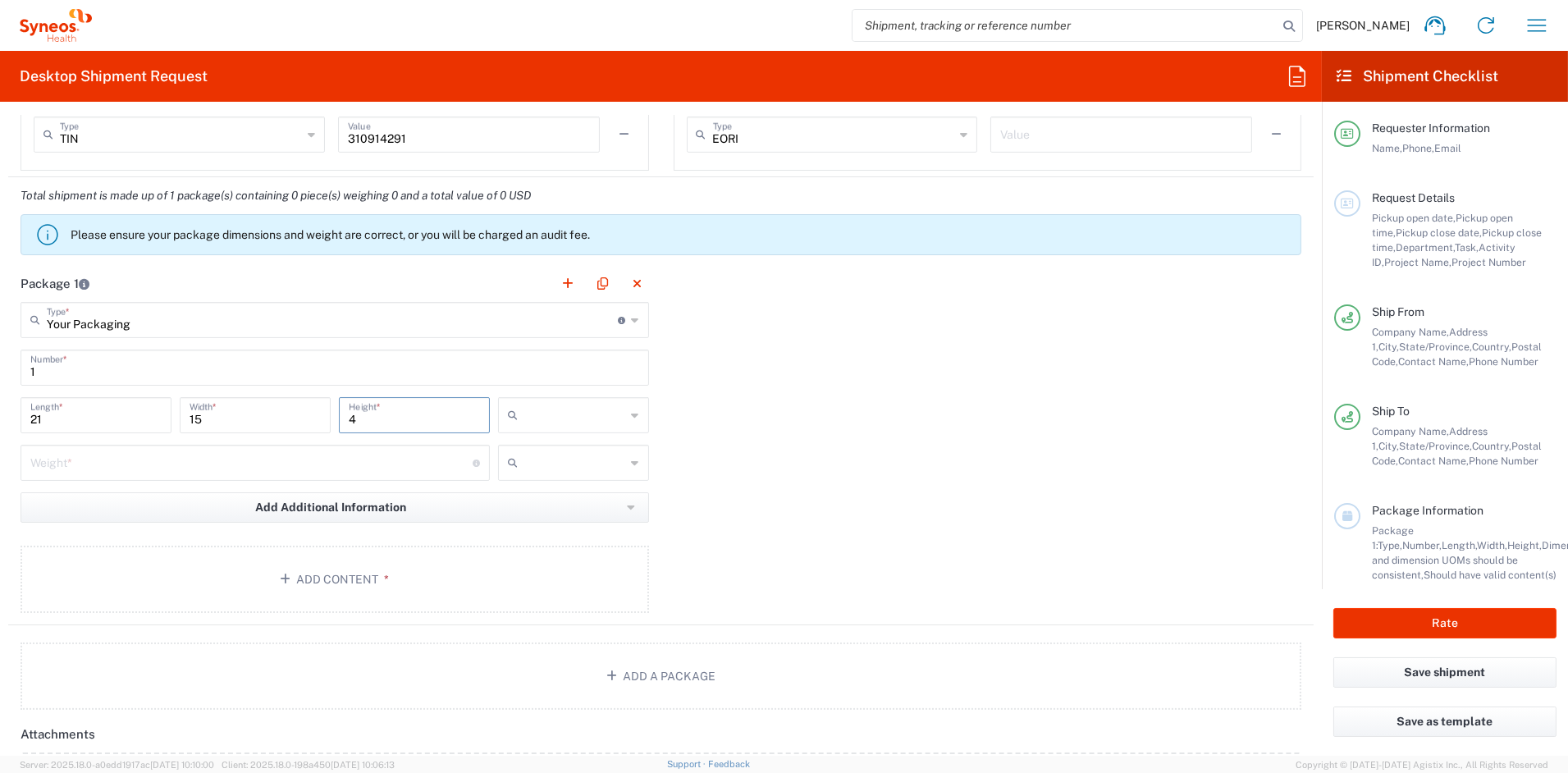
type input "4"
click at [564, 508] on span "in" at bounding box center [566, 505] width 146 height 26
type input "in"
click at [107, 465] on input "number" at bounding box center [252, 462] width 443 height 29
type input "5"
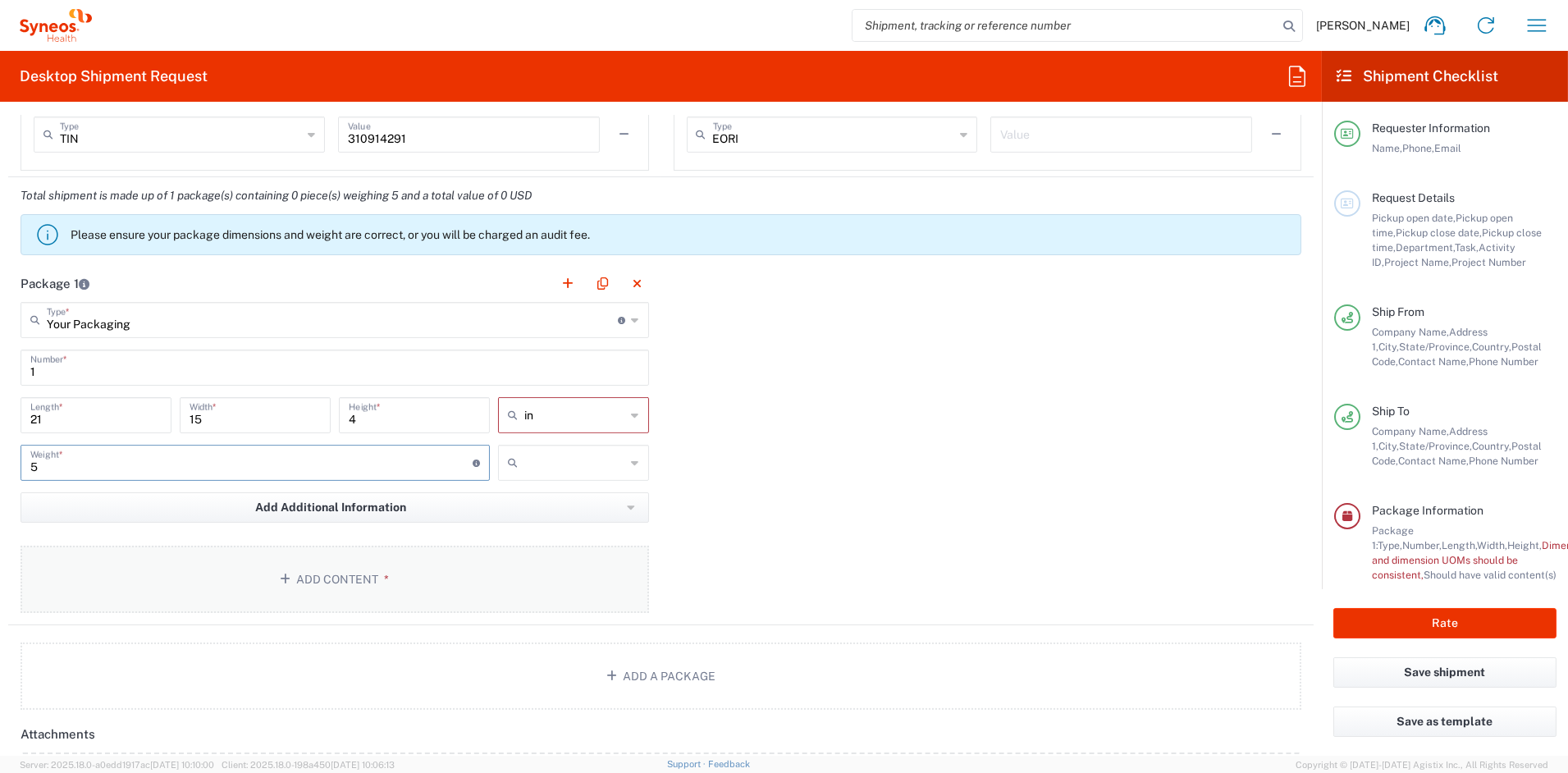
click at [315, 581] on button "Add Content *" at bounding box center [334, 579] width 628 height 67
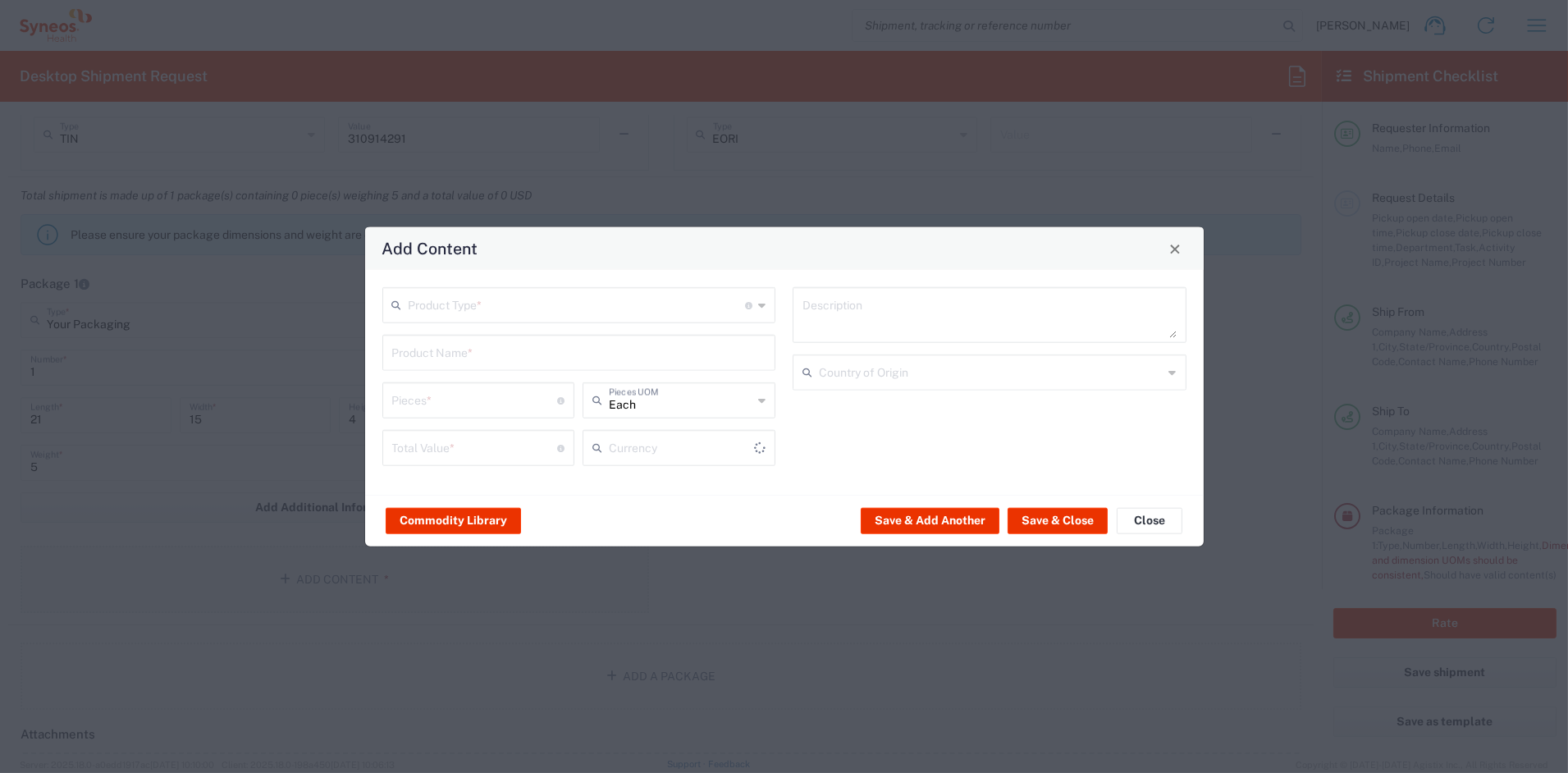
type input "US Dollar"
click at [452, 311] on input "text" at bounding box center [577, 304] width 337 height 29
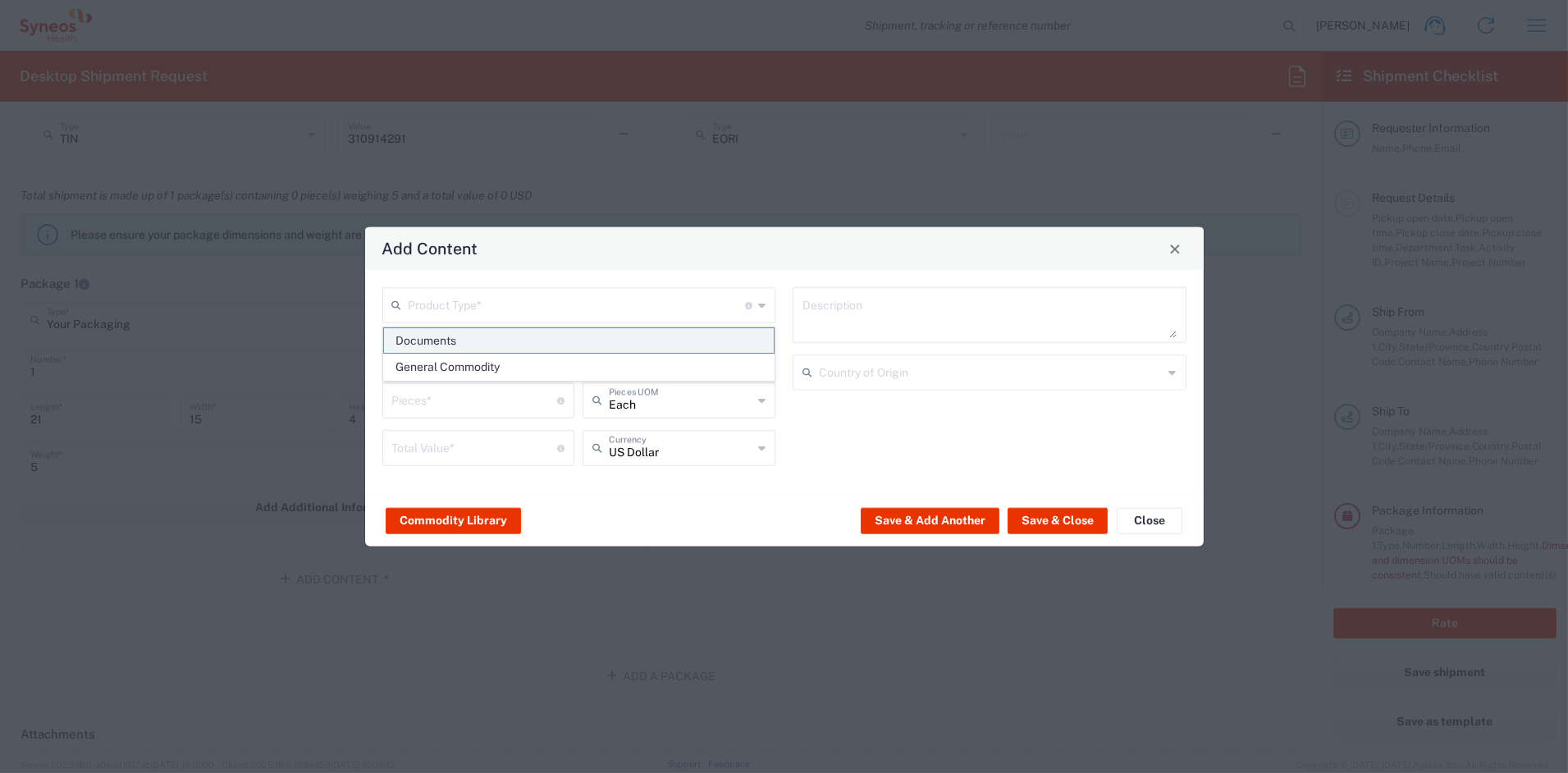
click at [439, 337] on span "Documents" at bounding box center [579, 340] width 390 height 26
type input "Documents"
type input "1"
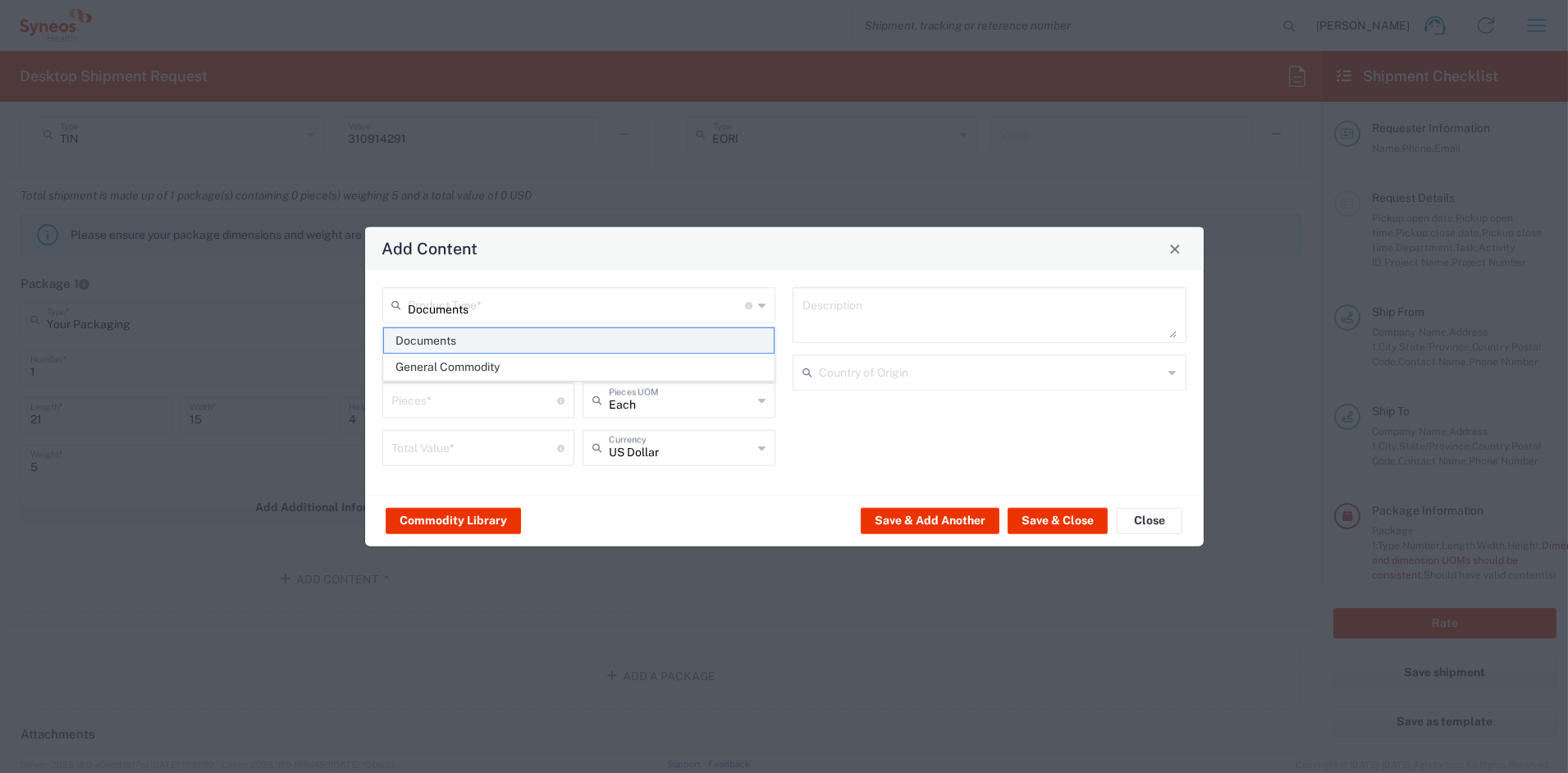
type textarea "Documents"
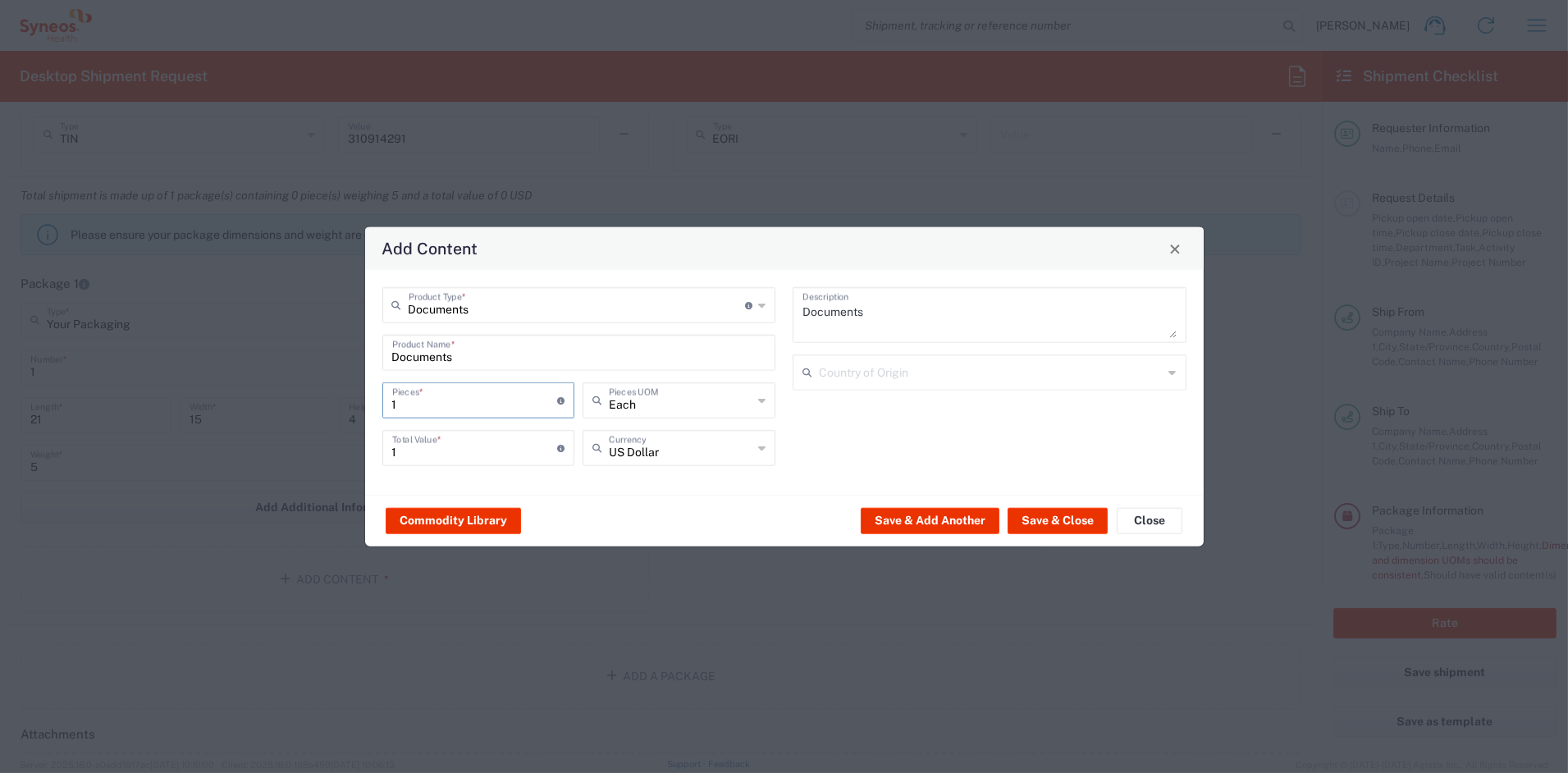
drag, startPoint x: 425, startPoint y: 396, endPoint x: 369, endPoint y: 400, distance: 56.1
click at [370, 399] on div "Documents Product Type * Document: Paper document generated internally by Syneo…" at bounding box center [784, 382] width 839 height 225
type input "41"
type input "451"
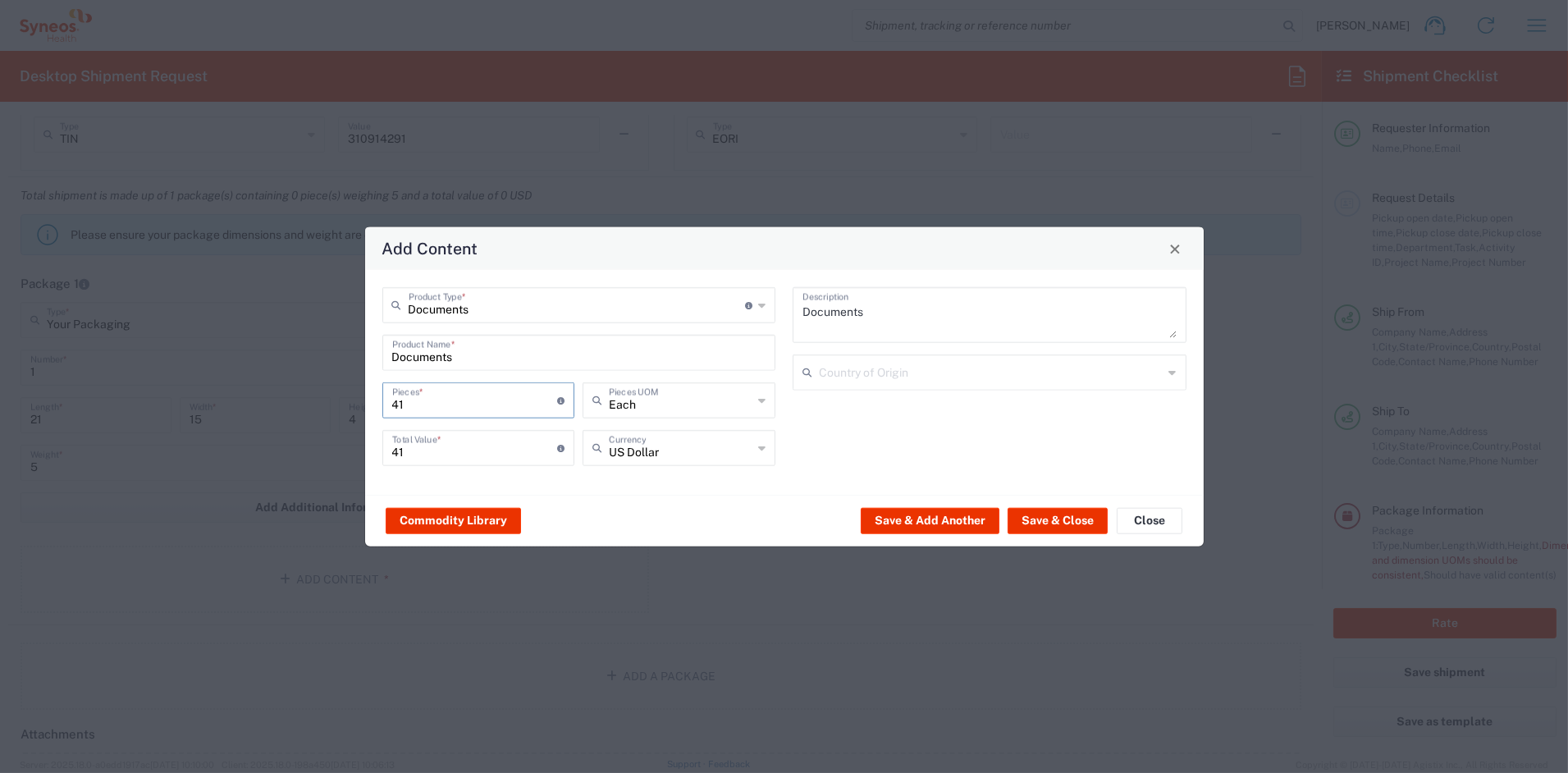
type input "451"
drag, startPoint x: 435, startPoint y: 445, endPoint x: 339, endPoint y: 444, distance: 96.0
click at [340, 444] on div "Add Content Documents Product Type * Document: Paper document generated interna…" at bounding box center [784, 386] width 1568 height 773
type input "5"
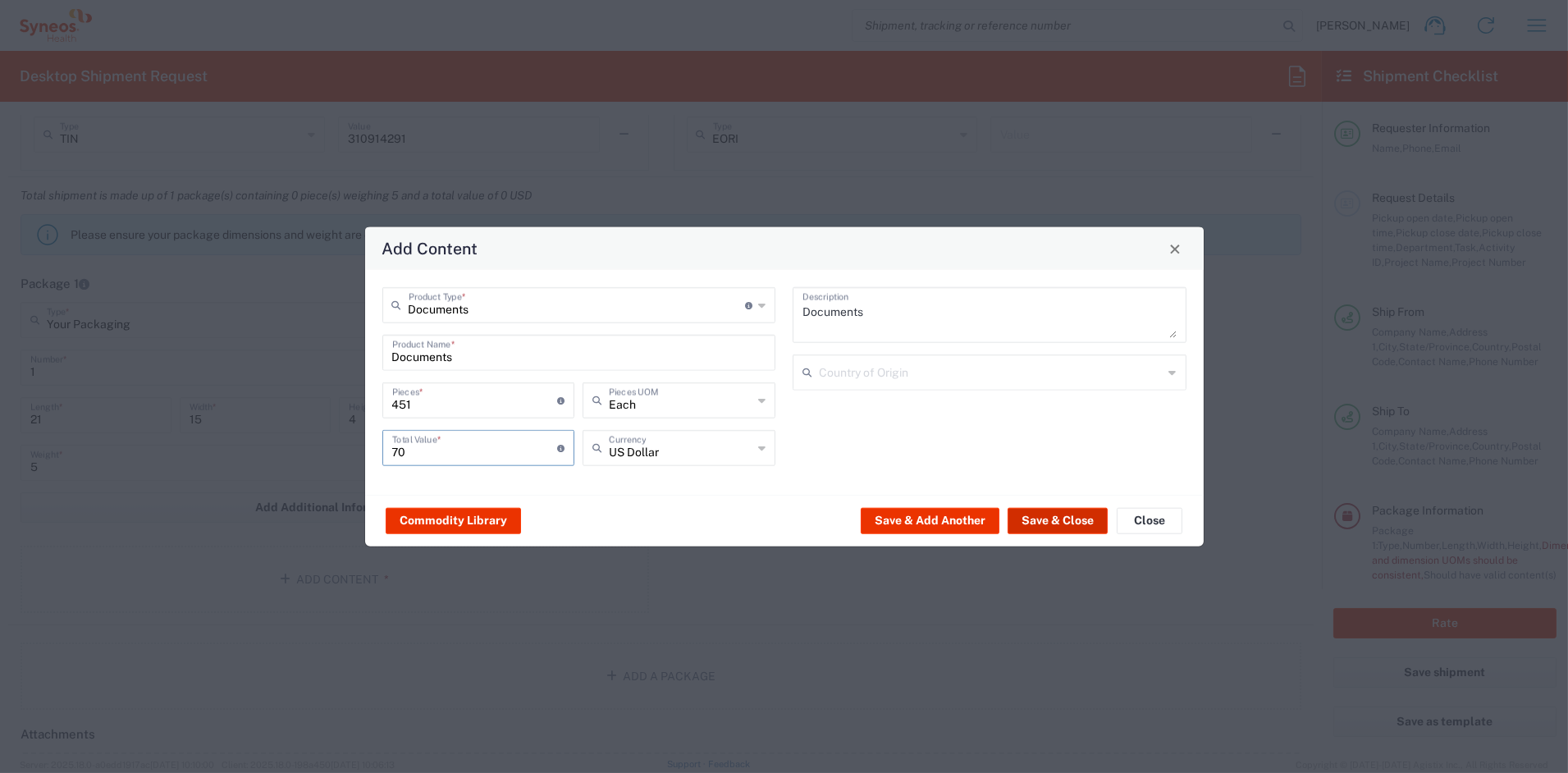
type input "70"
click at [1059, 519] on button "Save & Close" at bounding box center [1057, 520] width 100 height 26
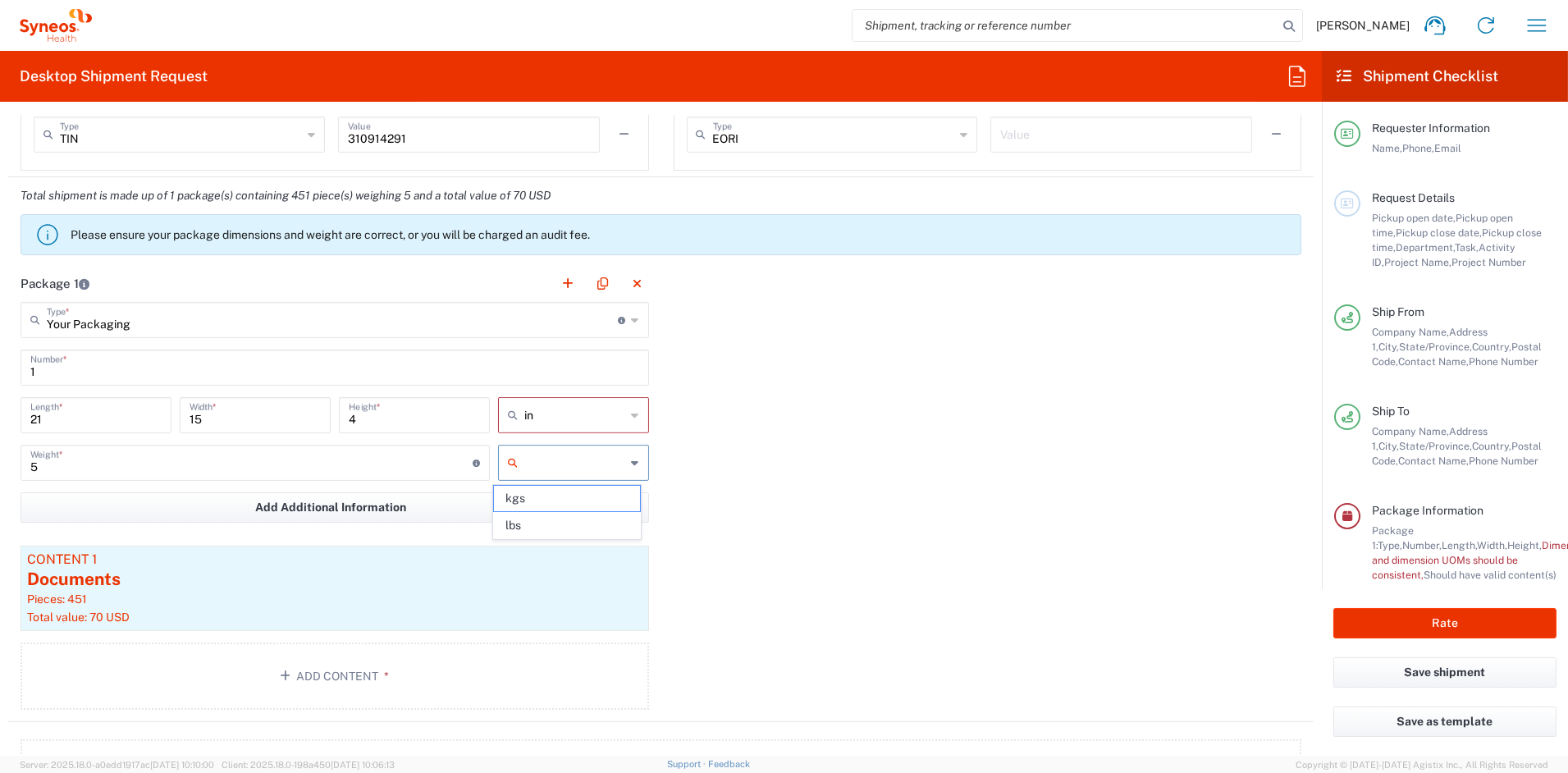
click at [566, 459] on input "text" at bounding box center [575, 463] width 102 height 26
click at [558, 526] on span "lbs" at bounding box center [566, 525] width 146 height 26
type input "lbs"
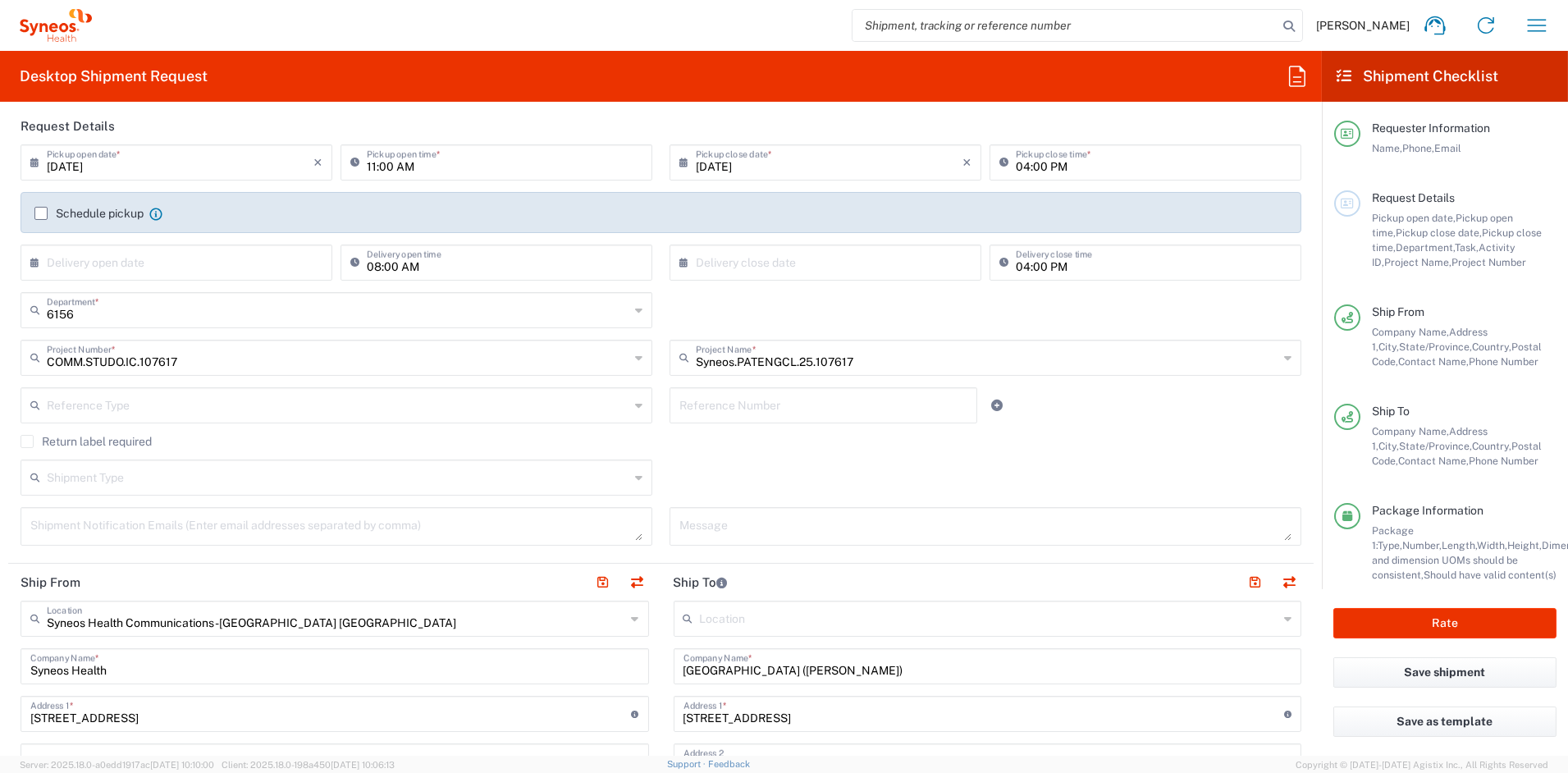
scroll to position [0, 0]
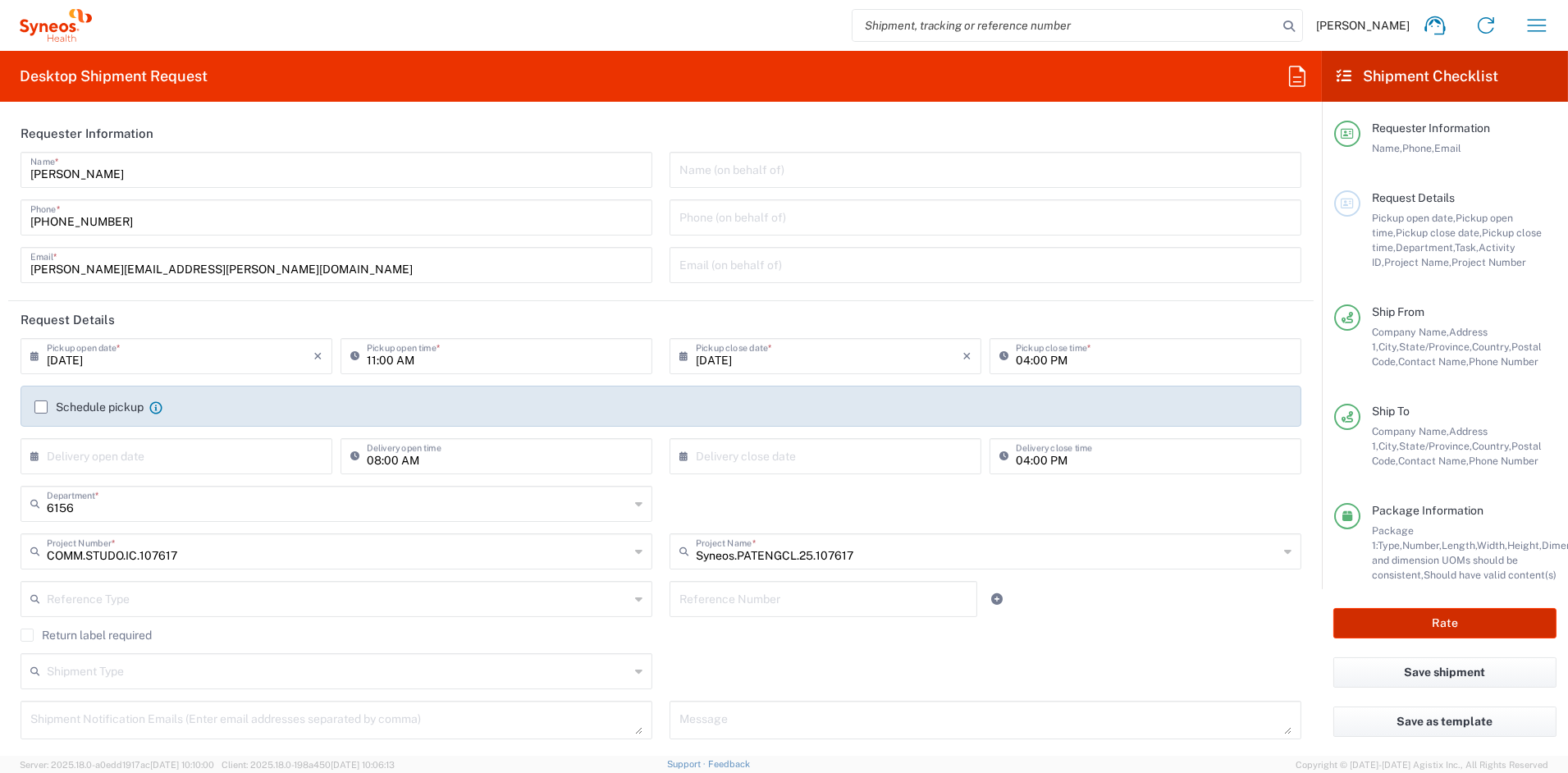
click at [1448, 619] on button "Rate" at bounding box center [1445, 623] width 223 height 31
type input "COMM.STUDO.IC.107617"
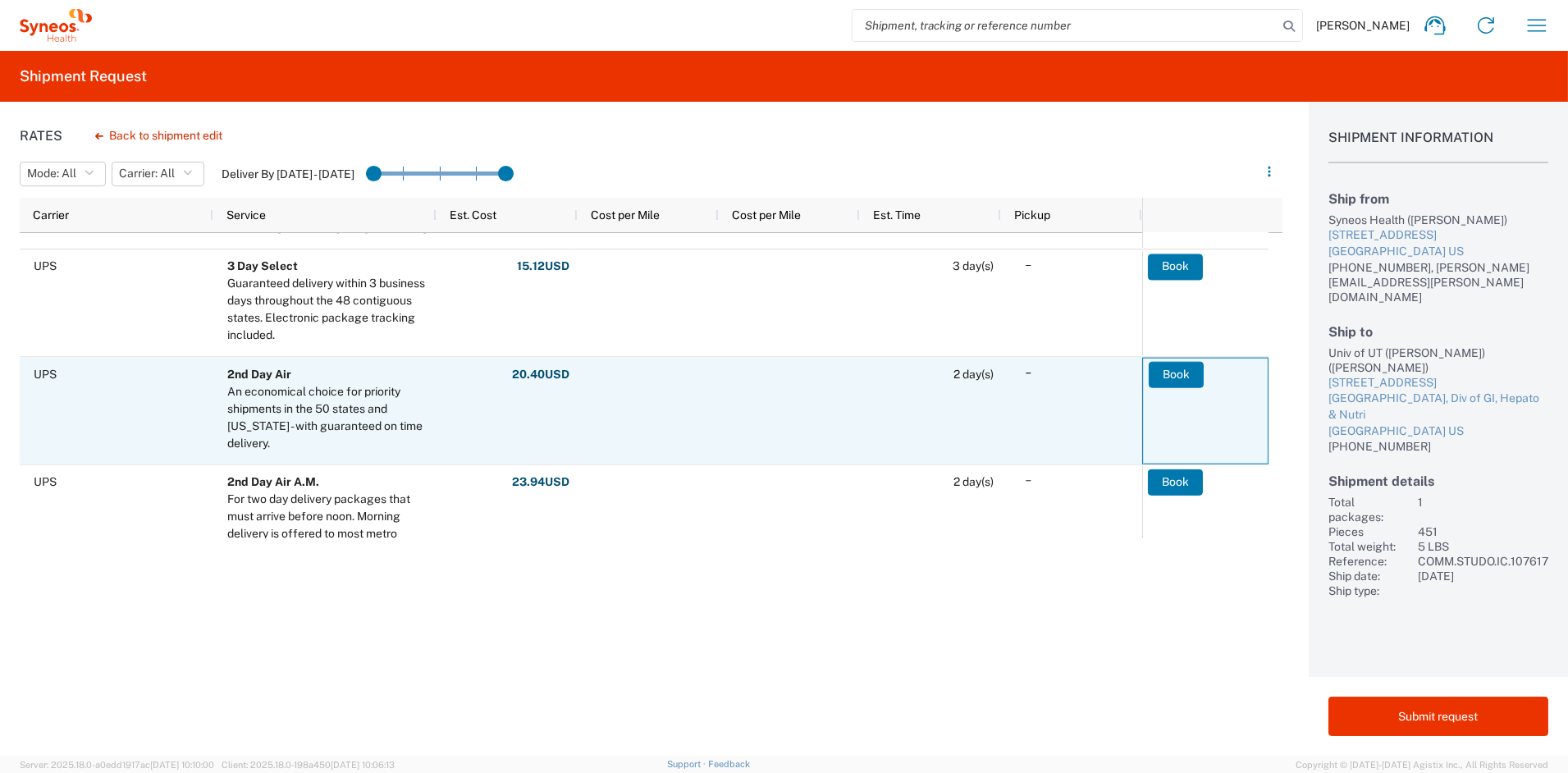
click at [1175, 373] on button "Book" at bounding box center [1176, 374] width 55 height 26
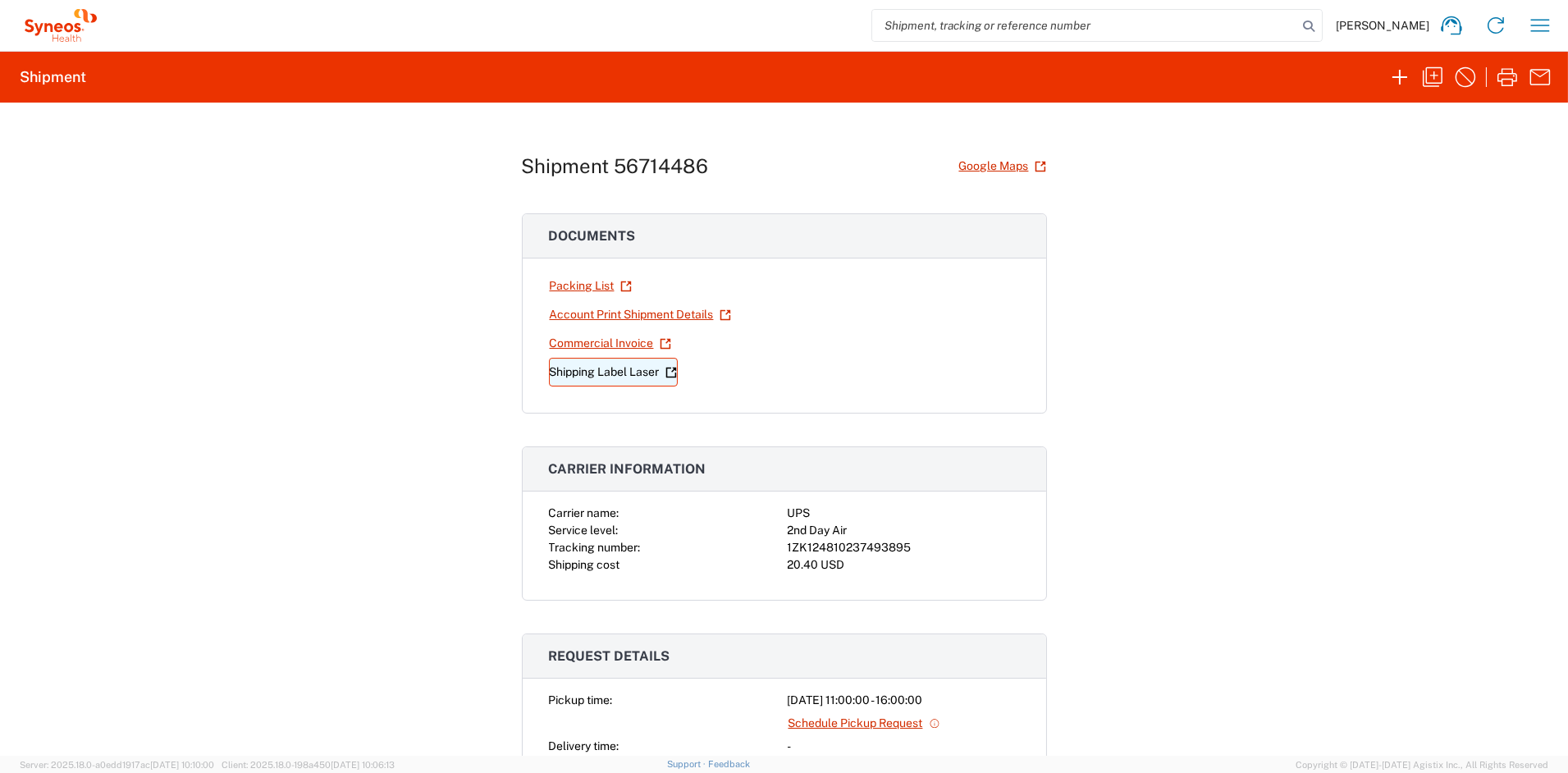
click at [587, 369] on link "Shipping Label Laser" at bounding box center [613, 372] width 129 height 29
click at [1435, 76] on icon "button" at bounding box center [1433, 78] width 26 height 26
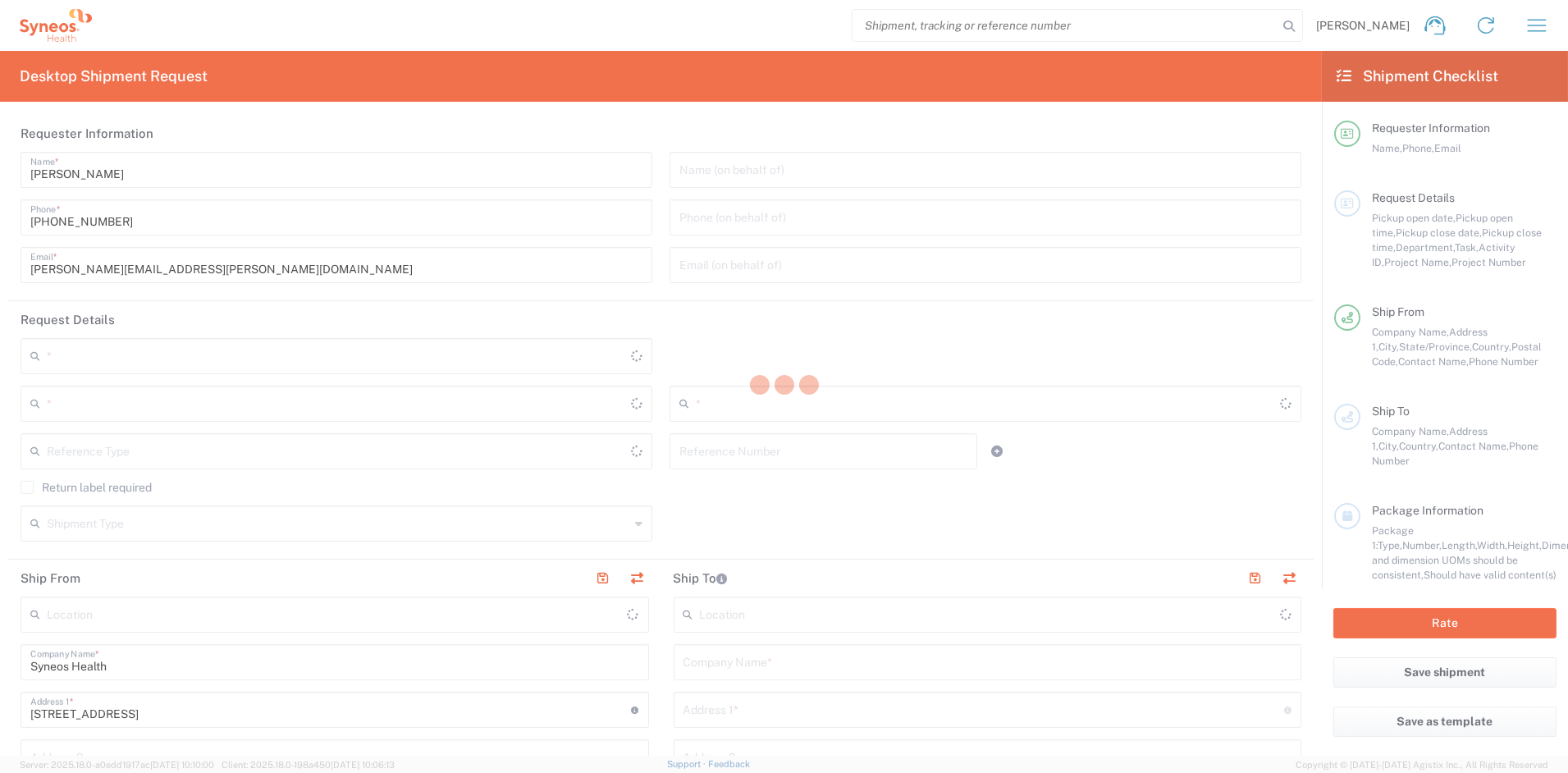
type input "[US_STATE]"
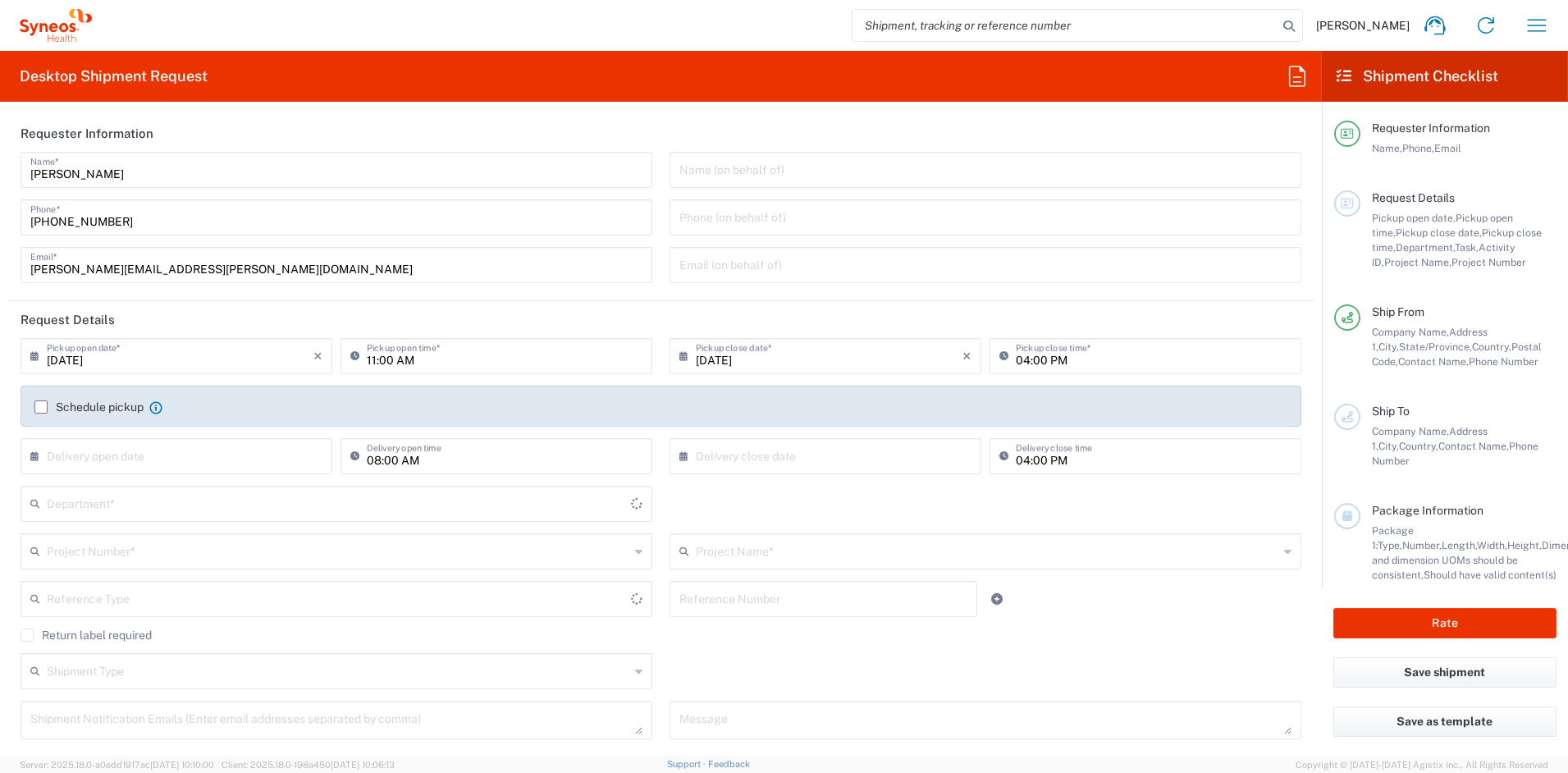
type input "[GEOGRAPHIC_DATA]"
type input "6156"
type input "Syneos Health Communications-[GEOGRAPHIC_DATA] [GEOGRAPHIC_DATA]"
drag, startPoint x: 201, startPoint y: 268, endPoint x: -36, endPoint y: 262, distance: 237.1
click at [0, 262] on html "John Popp Home Shipment estimator Shipment tracking Desktop shipment request My…" at bounding box center [784, 386] width 1568 height 773
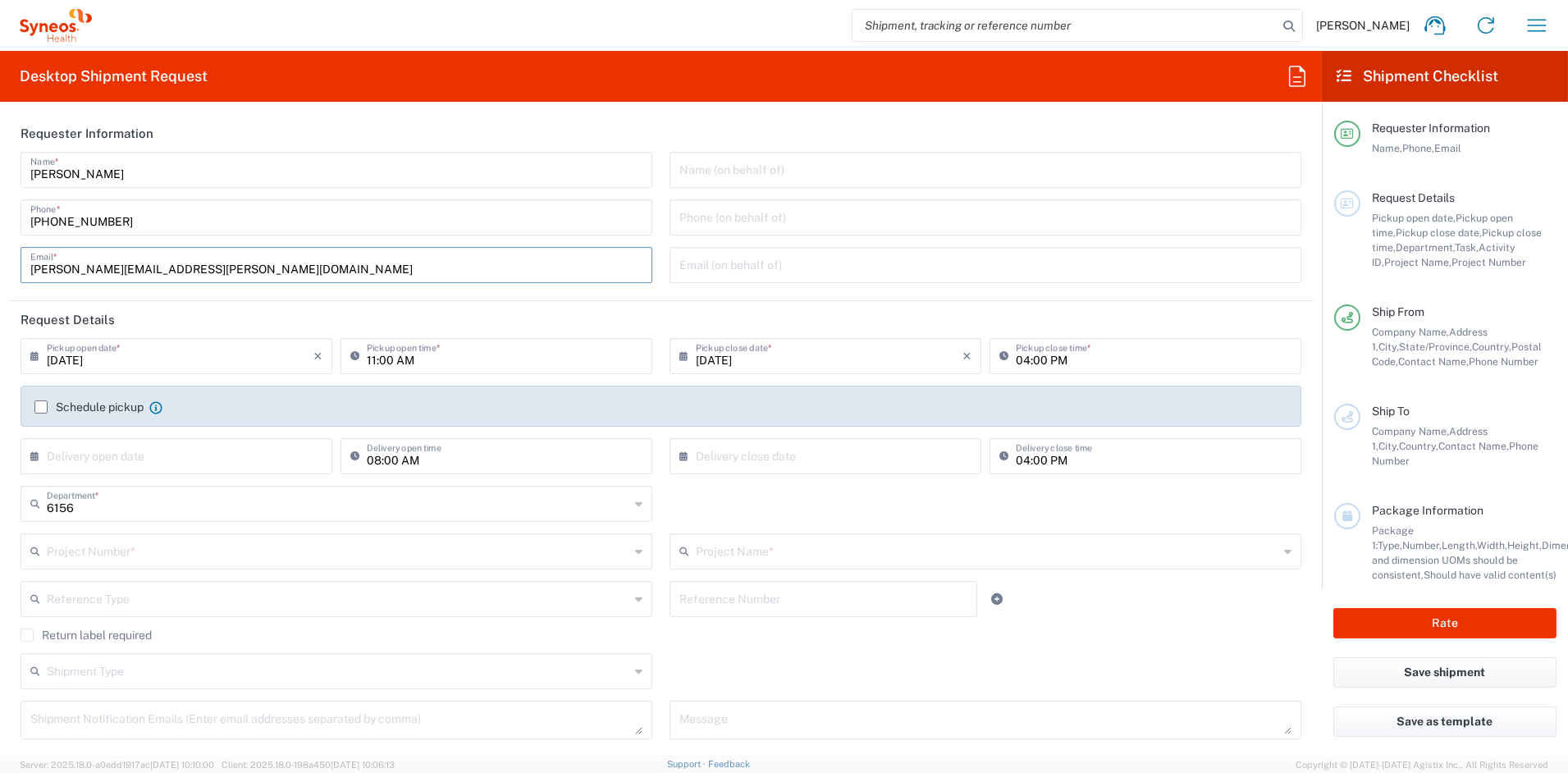
paste input "melissa.storer"
type input "melissa.storer@syneoshealth.com"
click at [135, 552] on input "text" at bounding box center [339, 550] width 583 height 29
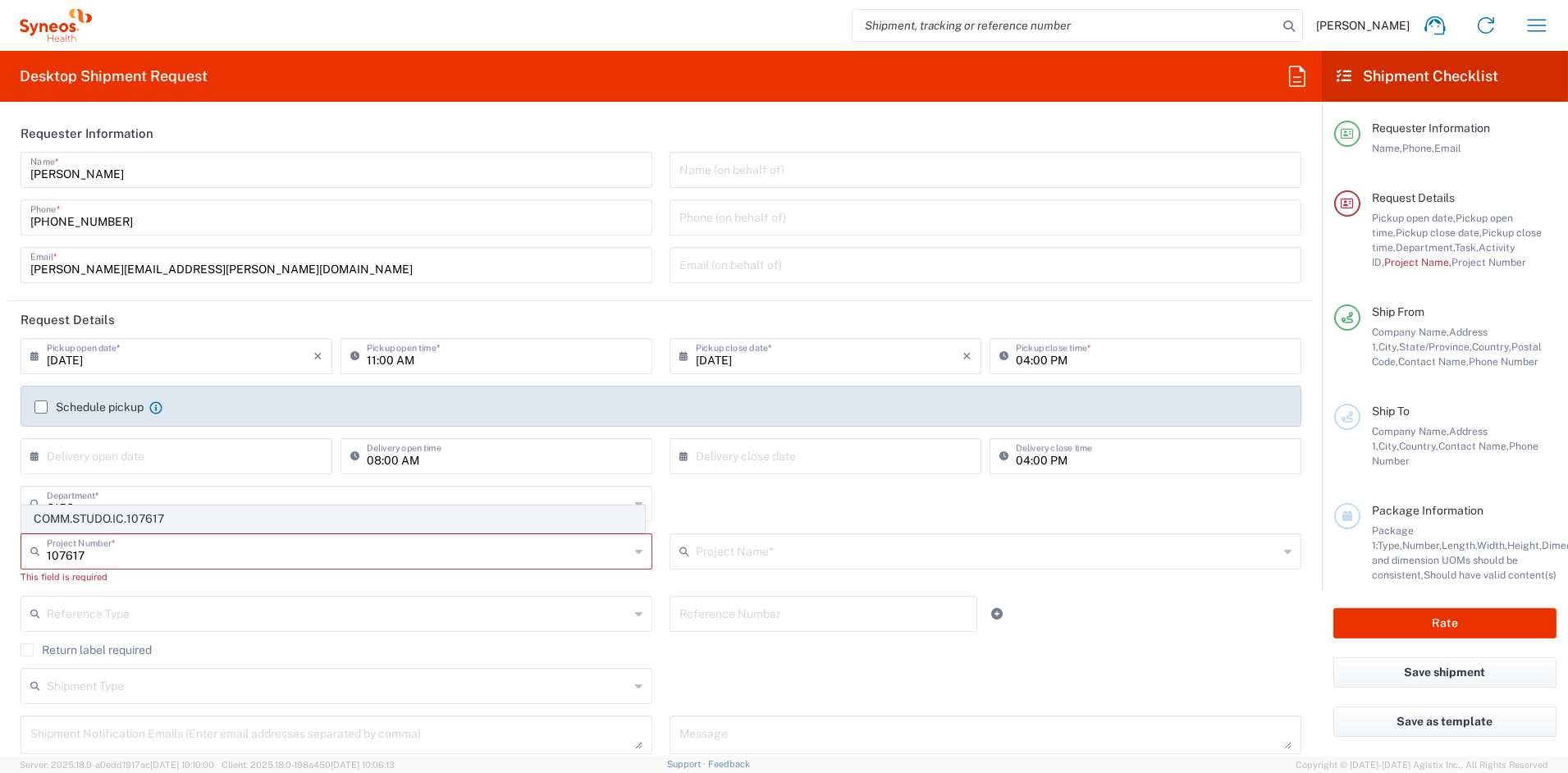
click at [111, 521] on span "COMM.STUDO.IC.107617" at bounding box center [333, 519] width 622 height 26
type input "COMM.STUDO.IC.107617"
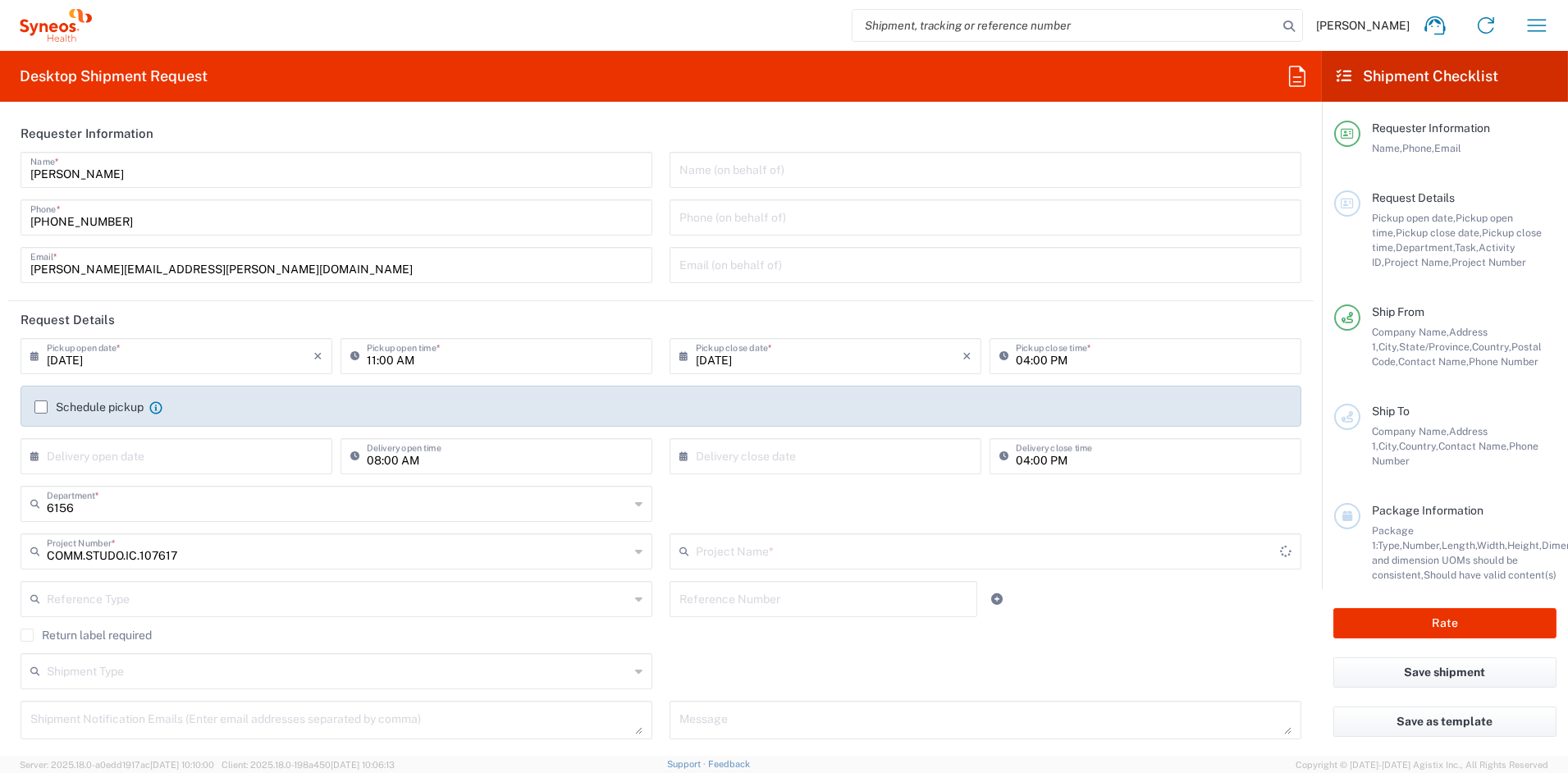
type input "Syneos.PATENGCL.25.107617"
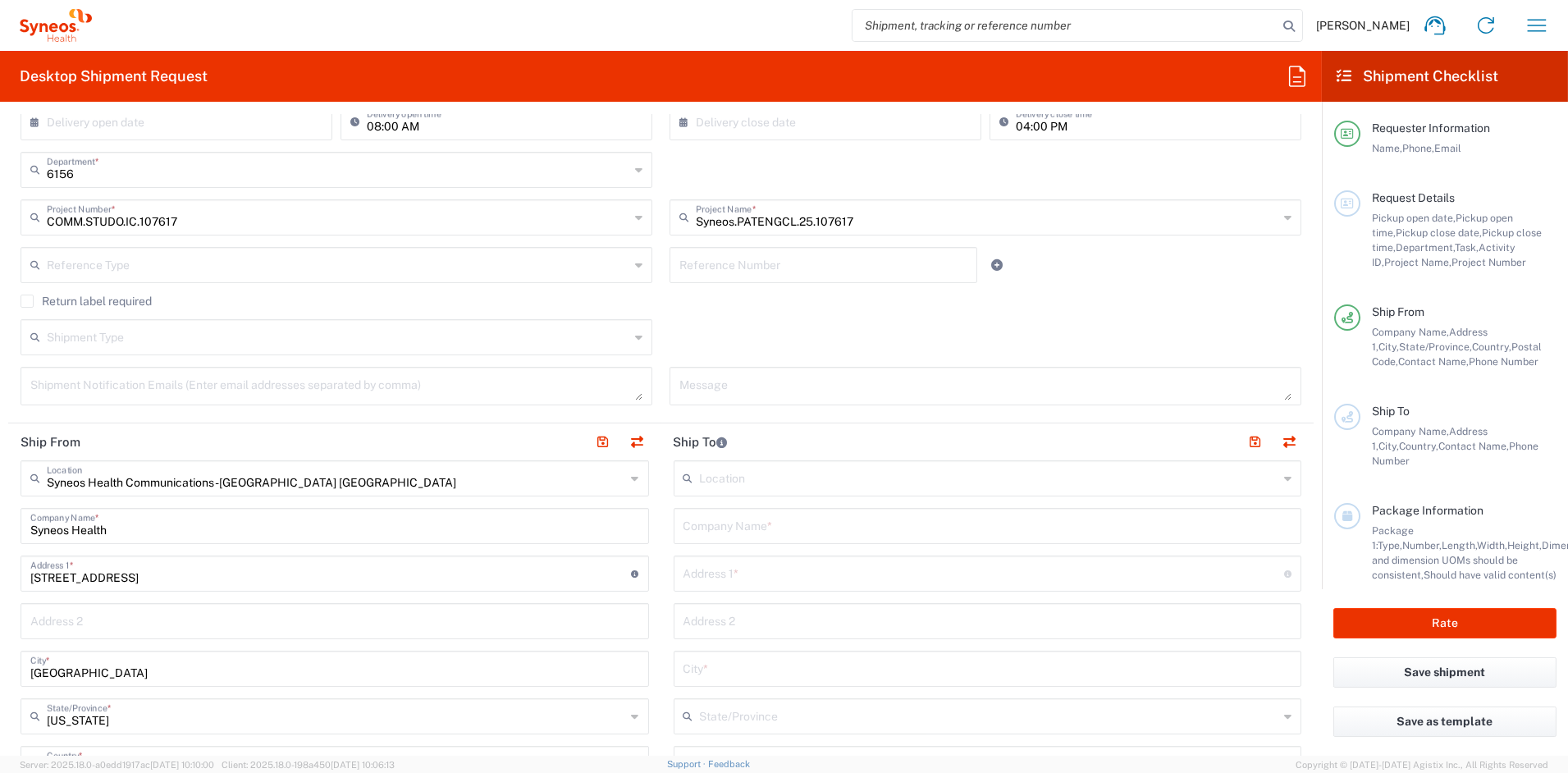
scroll to position [344, 0]
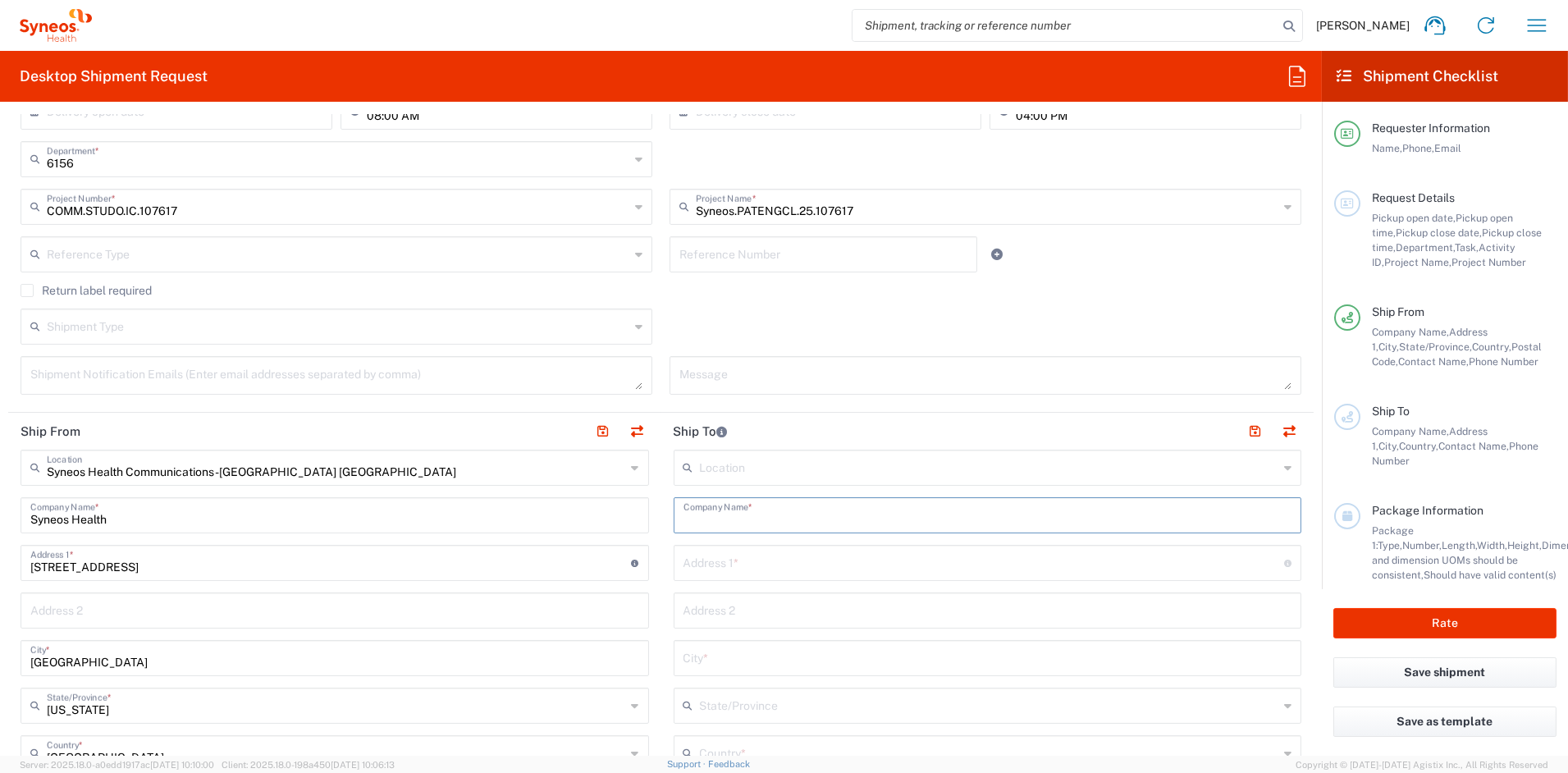
click at [785, 513] on input "text" at bounding box center [988, 514] width 609 height 29
paste input "University of Miami Health System"
type input "University of Miami Health System"
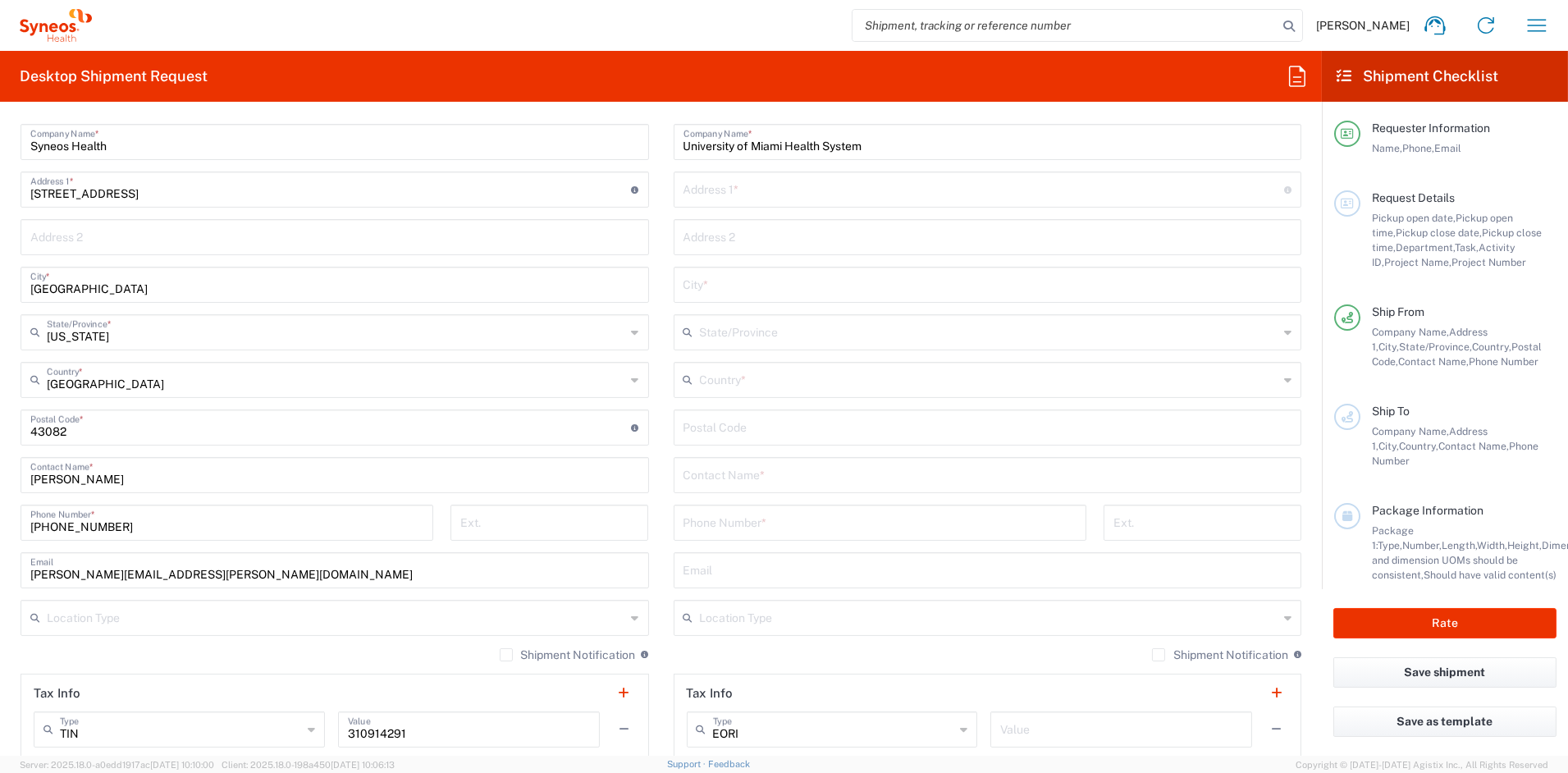
scroll to position [725, 0]
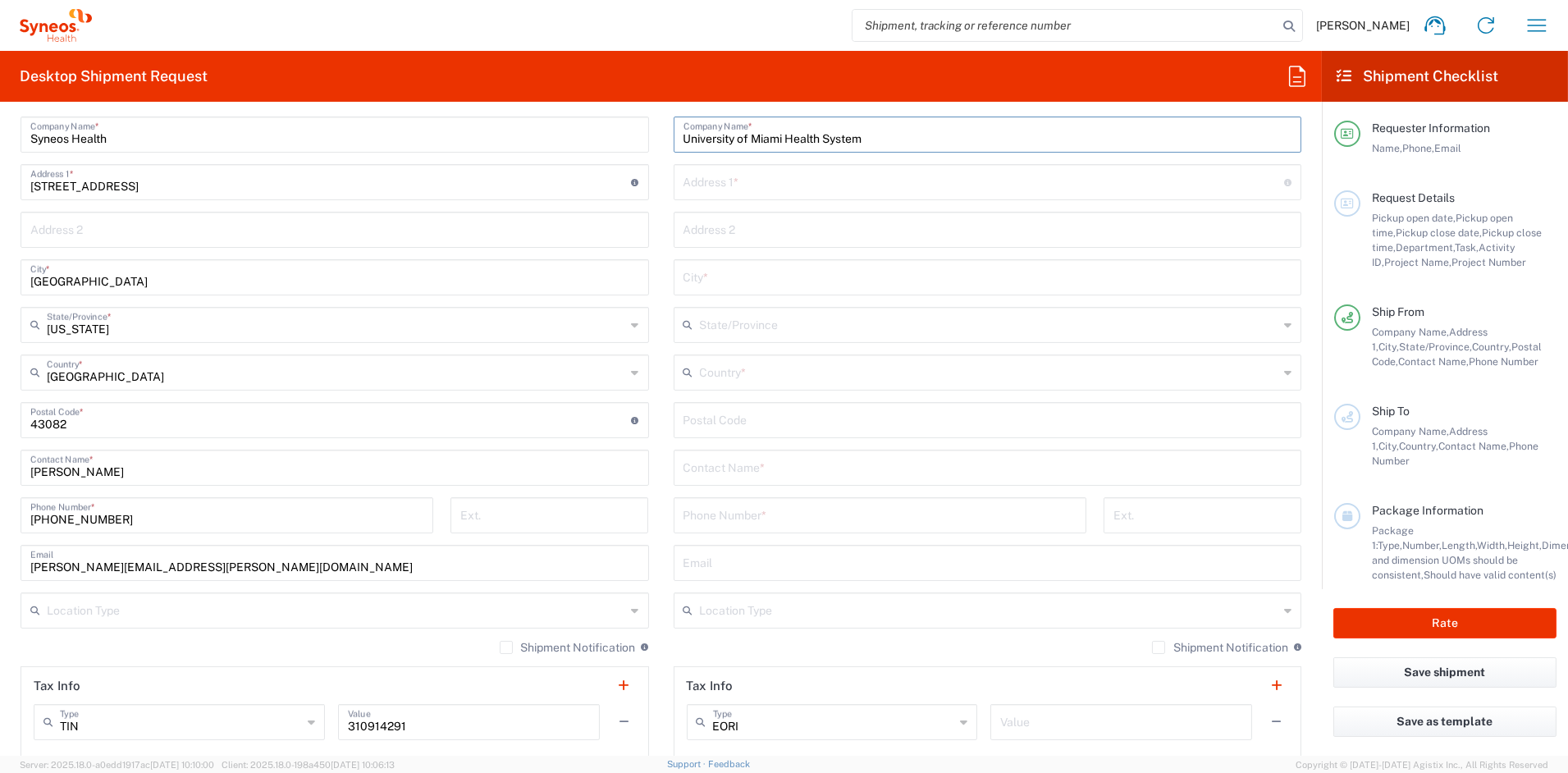
click at [753, 467] on input "text" at bounding box center [988, 467] width 609 height 29
paste input "Michael Mijares"
type input "Michael Mijares"
click at [754, 374] on input "text" at bounding box center [990, 371] width 580 height 29
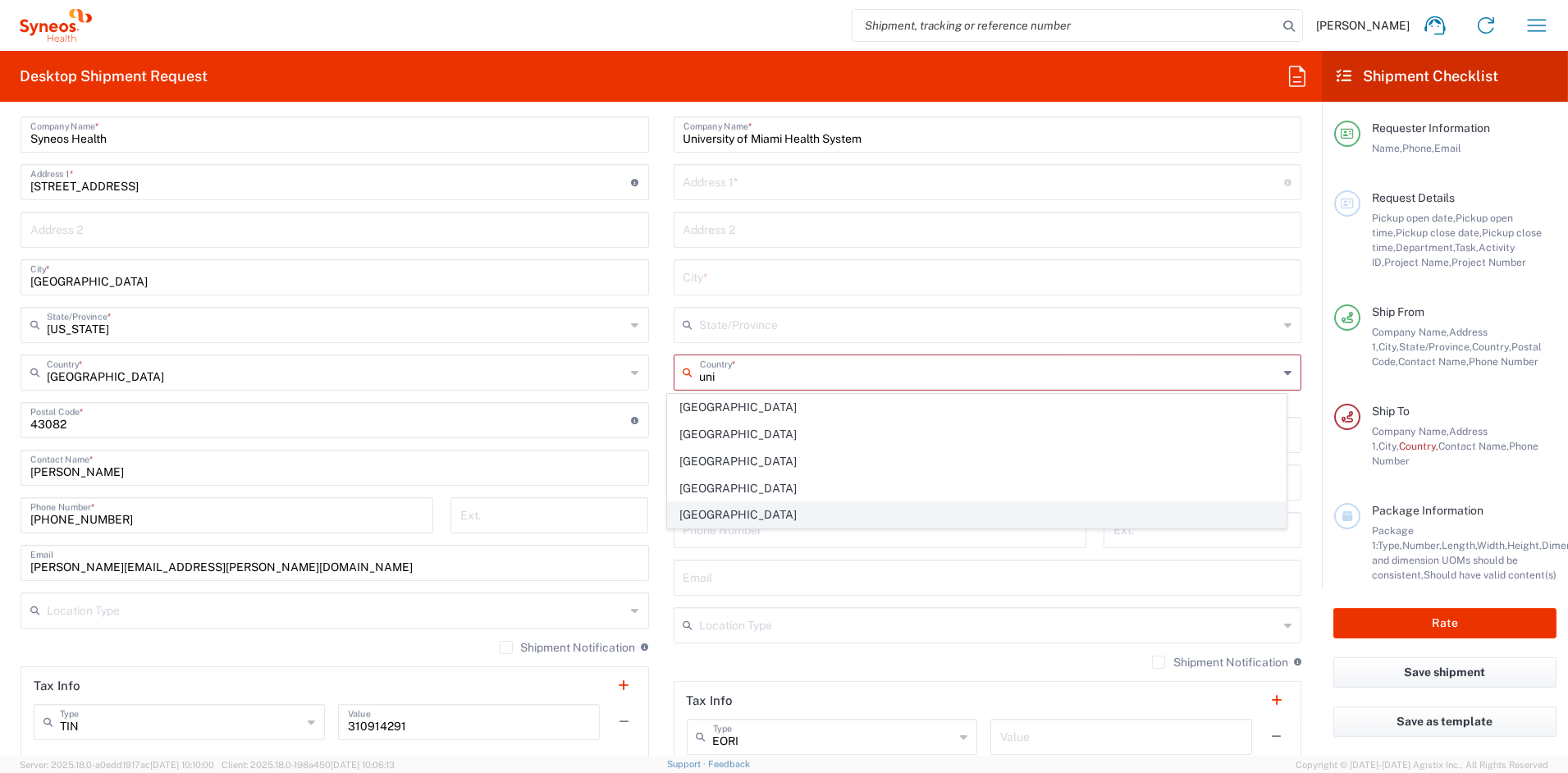
click at [687, 510] on span "United States" at bounding box center [977, 515] width 618 height 26
type input "United States"
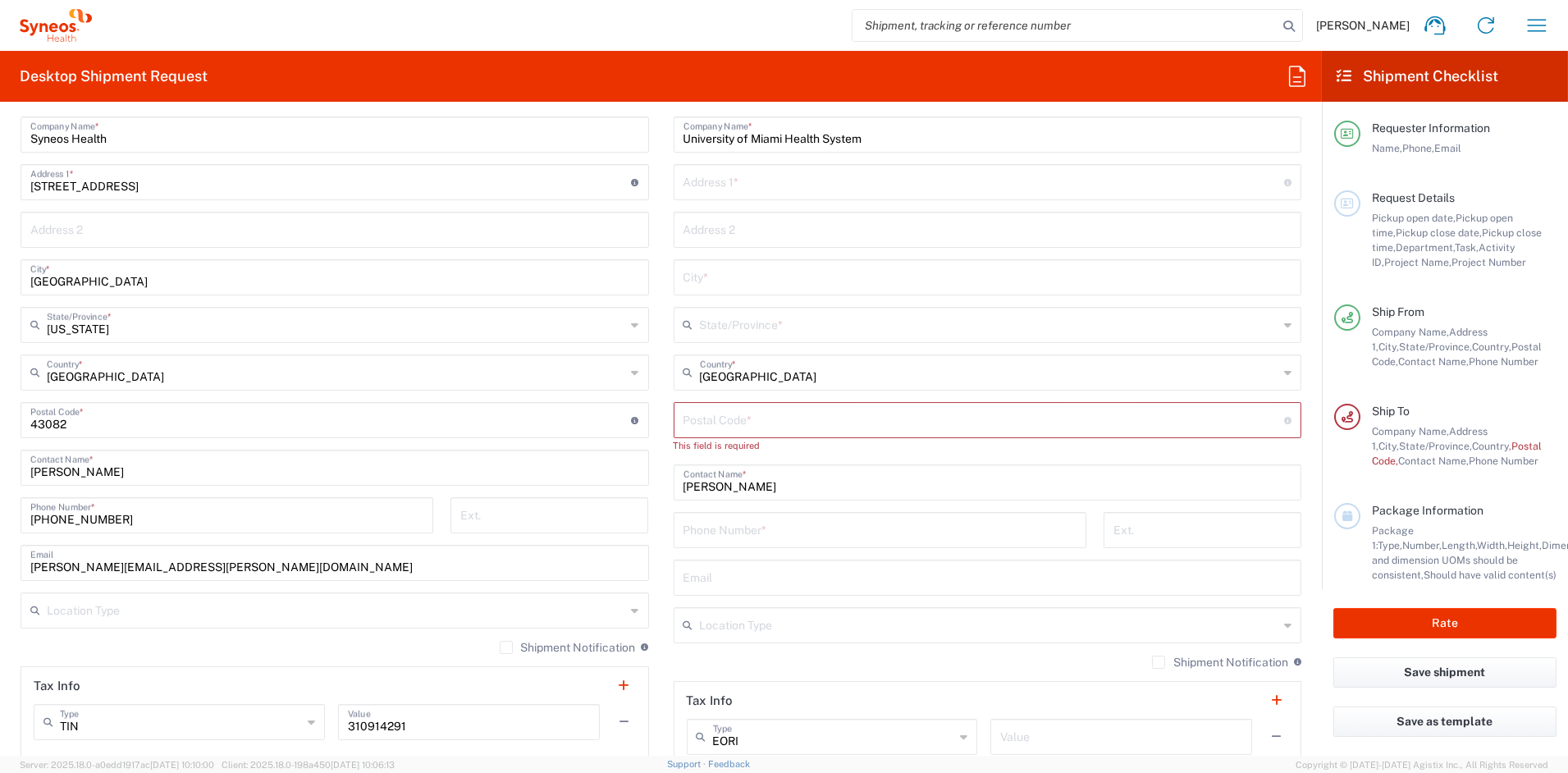
click at [713, 531] on input "tel" at bounding box center [880, 529] width 393 height 29
paste input "305-243-6405"
type input "305-243-6405"
click at [743, 633] on input "text" at bounding box center [990, 624] width 580 height 29
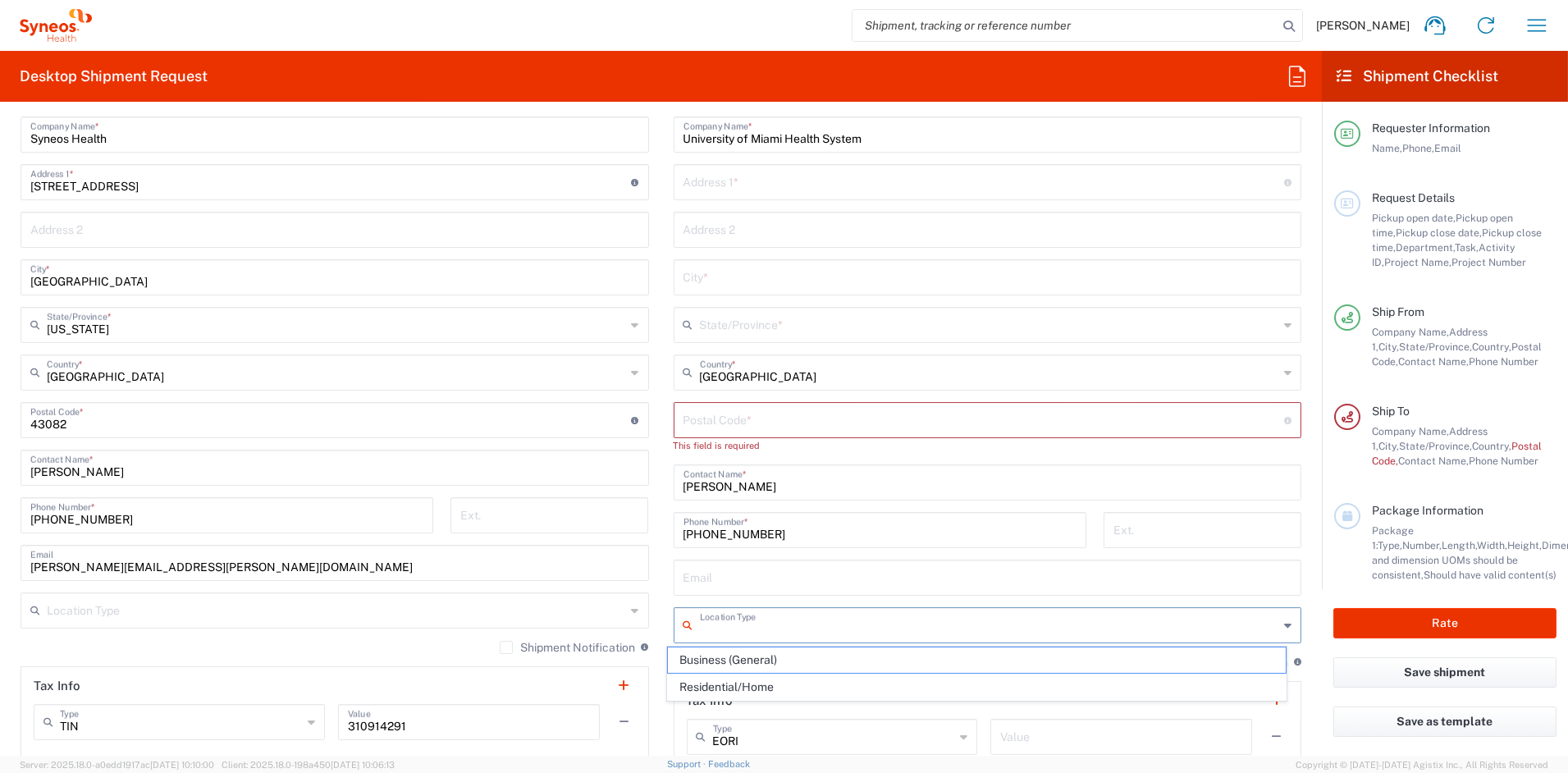
click at [737, 671] on span "Business (General)" at bounding box center [977, 660] width 618 height 26
type input "Business (General)"
click at [762, 187] on input "text" at bounding box center [984, 181] width 601 height 29
click at [760, 187] on input "text" at bounding box center [984, 181] width 601 height 29
paste input "1120, Northwest 14th Street"
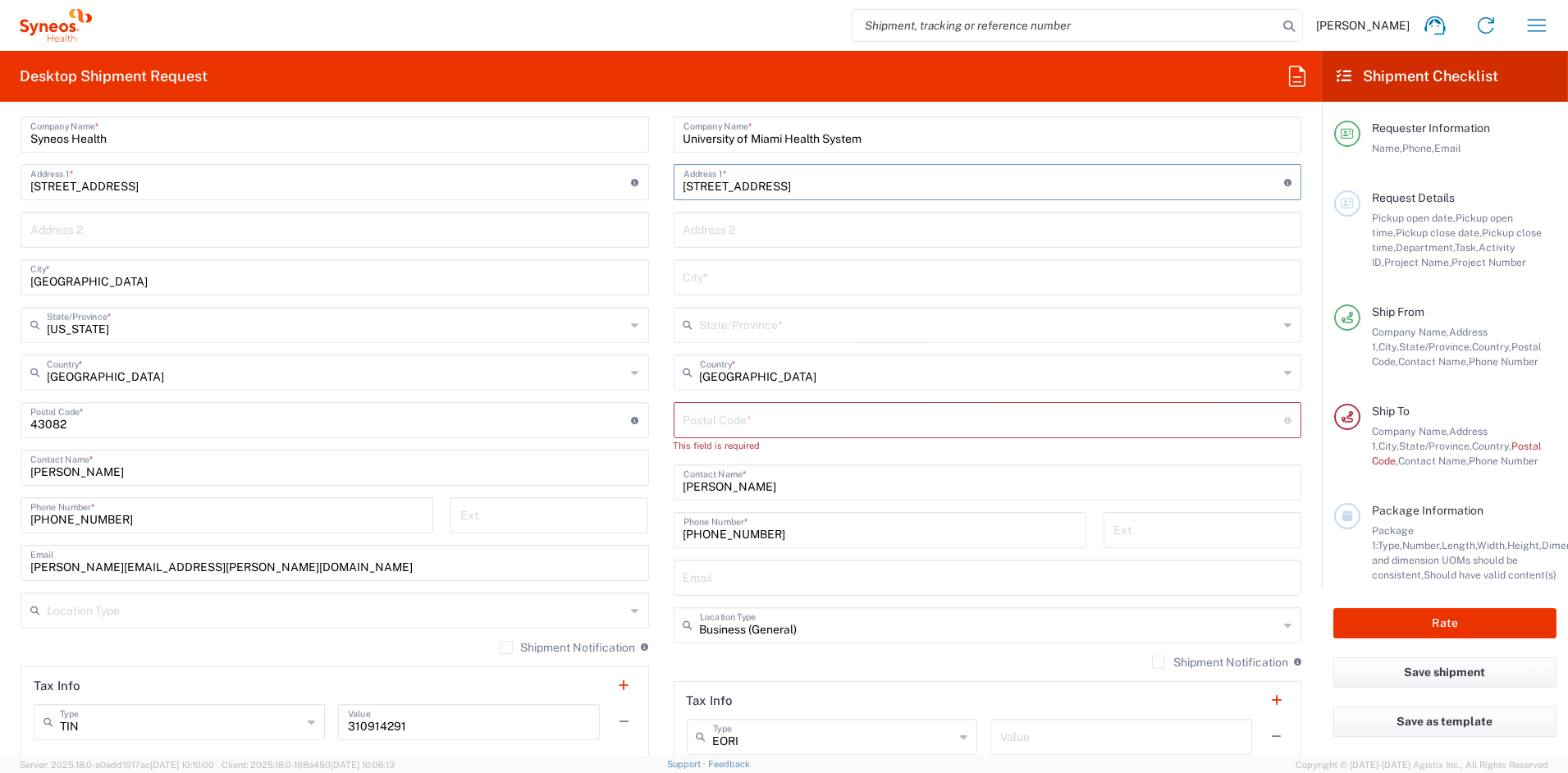
click at [703, 187] on input "1120, Northwest 14th Street" at bounding box center [984, 181] width 601 height 29
type input "1120 Northwest 14th Street"
click at [720, 229] on input "text" at bounding box center [988, 228] width 609 height 29
click at [719, 228] on input "text" at bounding box center [988, 228] width 609 height 29
paste input "Room 1136"
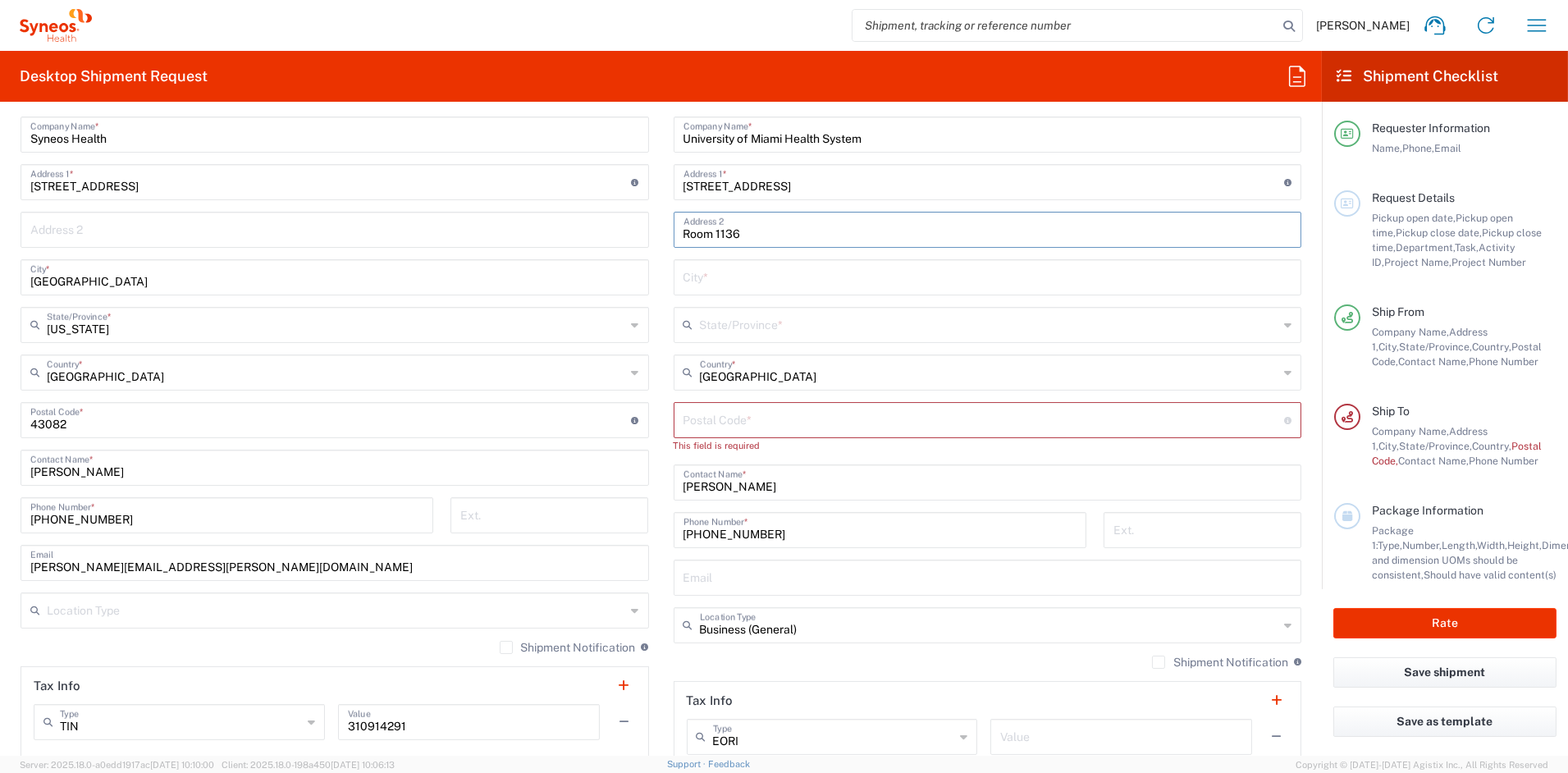
type input "Room 1136"
click at [719, 279] on input "text" at bounding box center [988, 276] width 609 height 29
paste input "Miami"
type input "Miami"
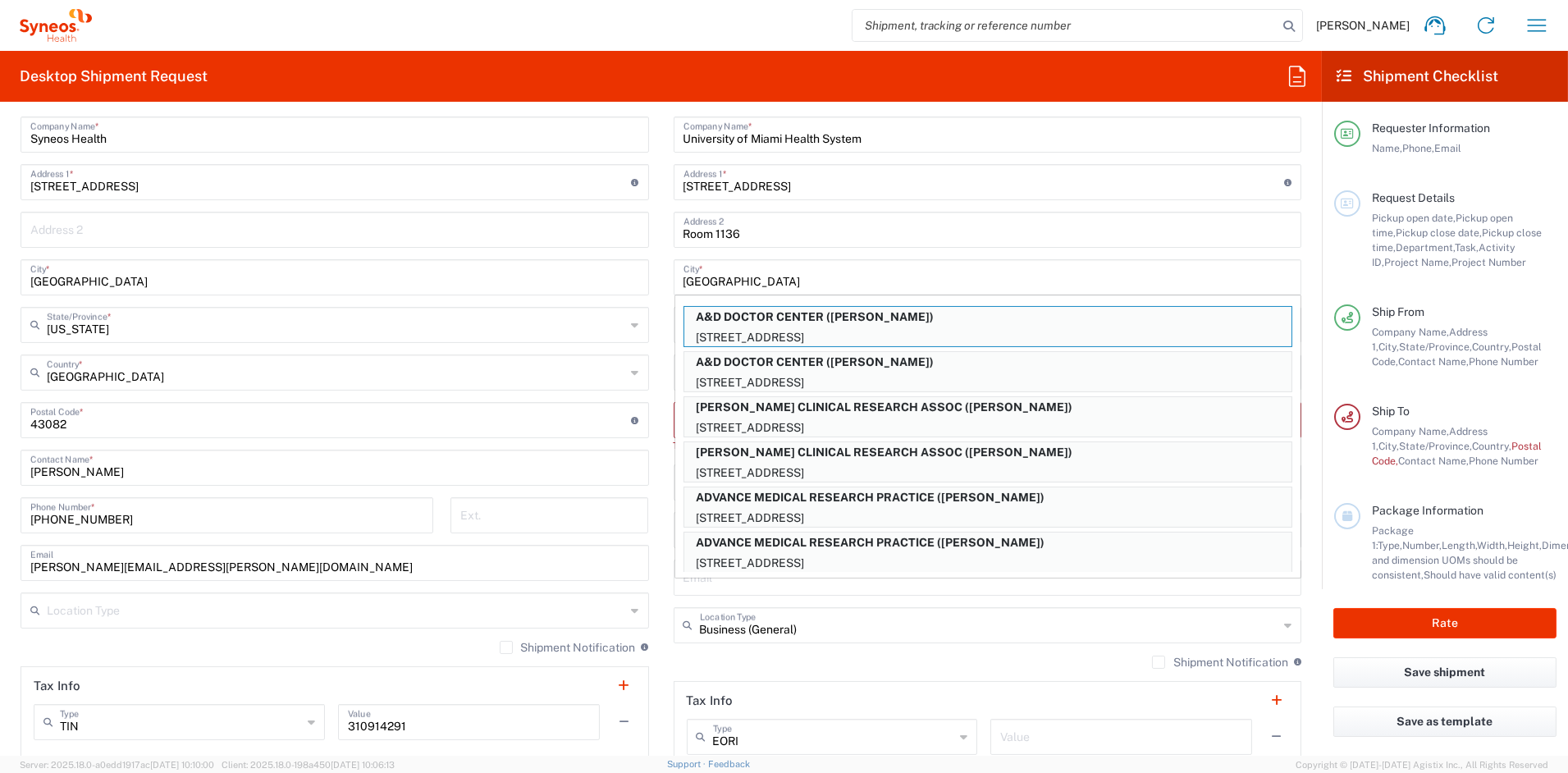
click at [747, 327] on p "330 SW 27TH AVE, MIAMI, US" at bounding box center [988, 337] width 607 height 21
type input "A&D DOCTOR CENTER"
type input "330 SW 27TH AVE"
type input "MIAMI"
type input "US"
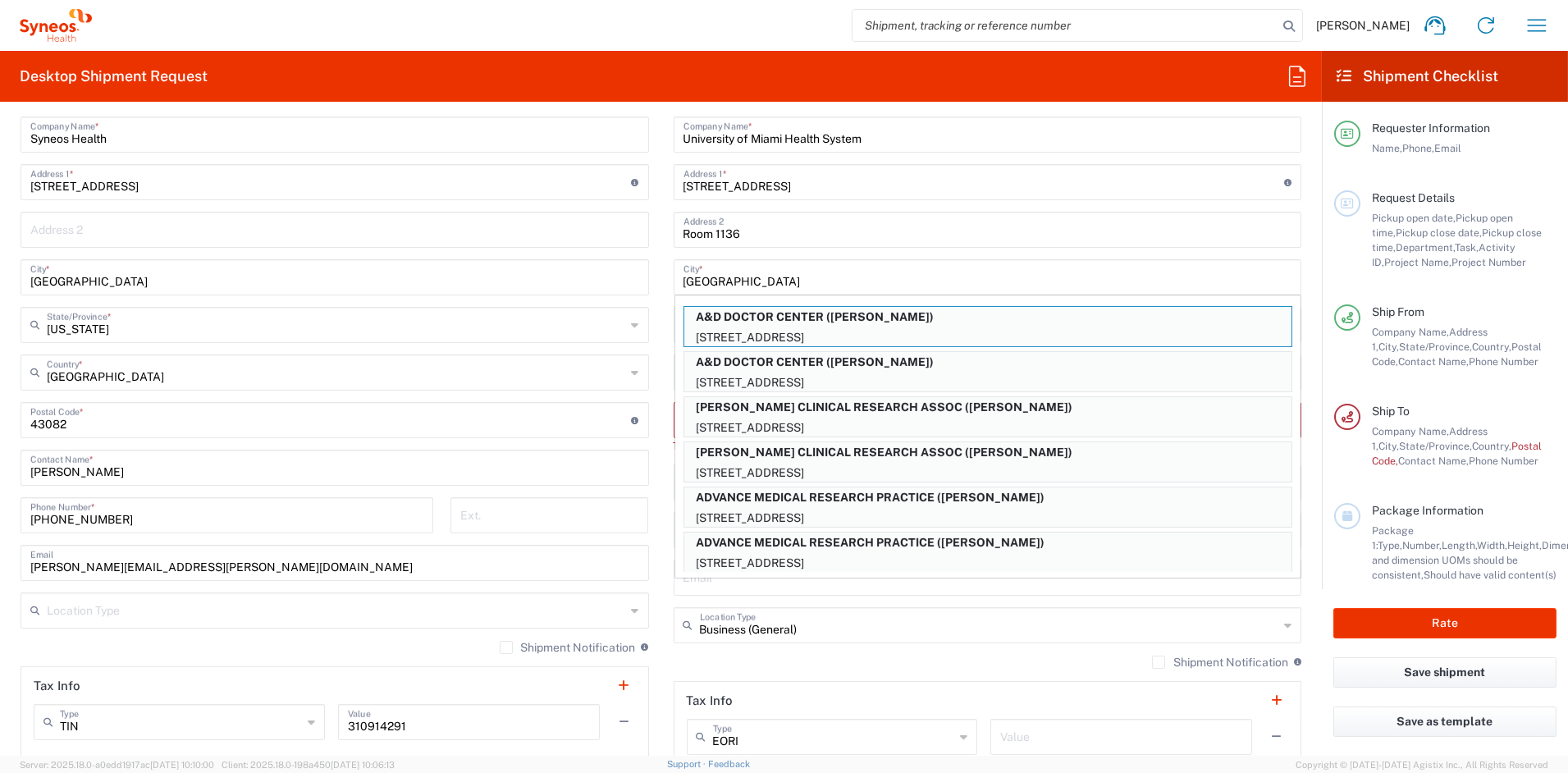
type input "DAYAMI GONZALEZ"
type input "7863054502"
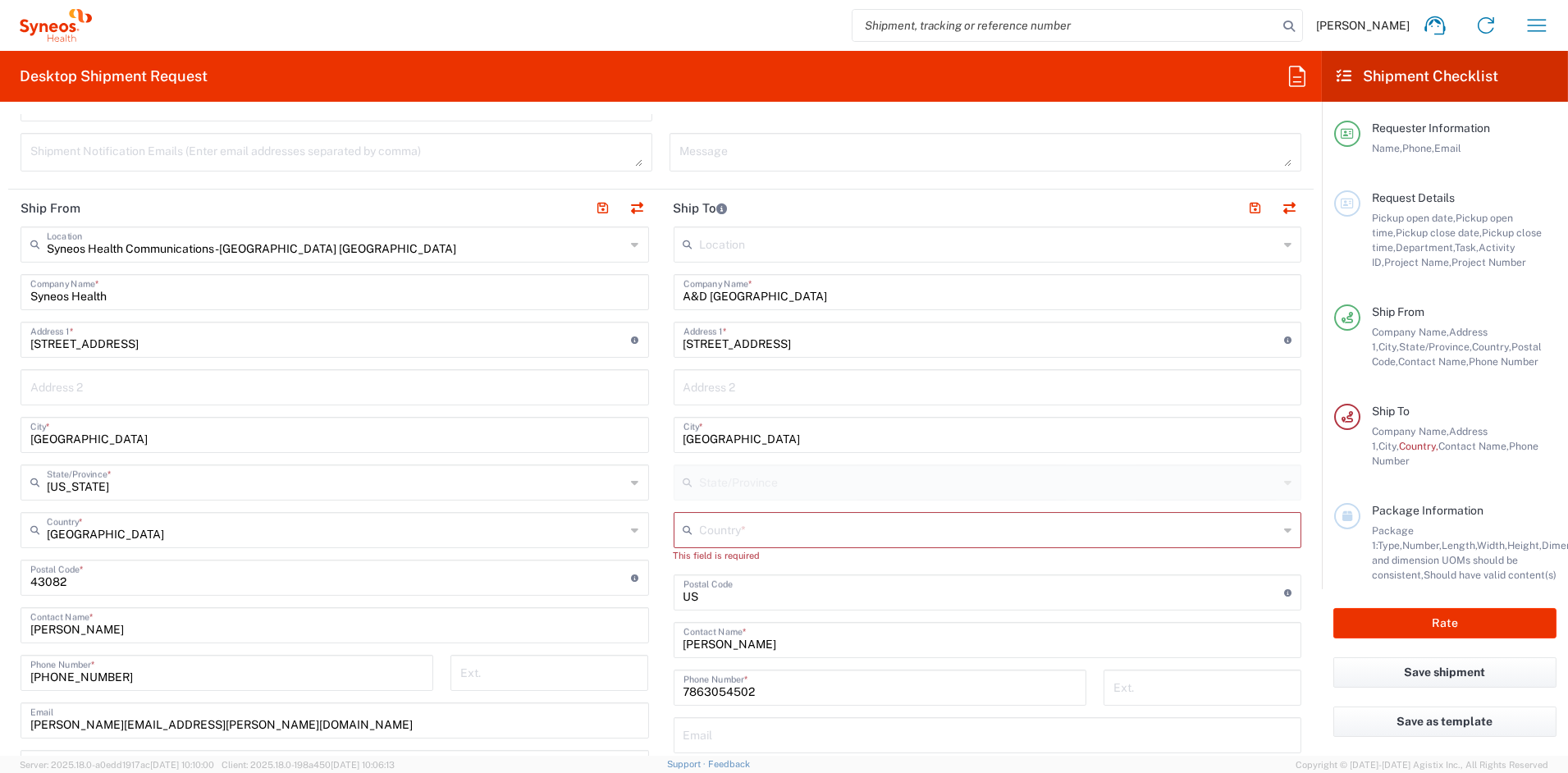
scroll to position [571, 0]
drag, startPoint x: 759, startPoint y: 289, endPoint x: 580, endPoint y: 285, distance: 179.0
click at [580, 285] on div "Ship From Syneos Health Communications-Westerville OH Location Syneos Health Co…" at bounding box center [661, 561] width 1305 height 747
paste input "University of Miami Health System"
type input "University of Miami Health System"
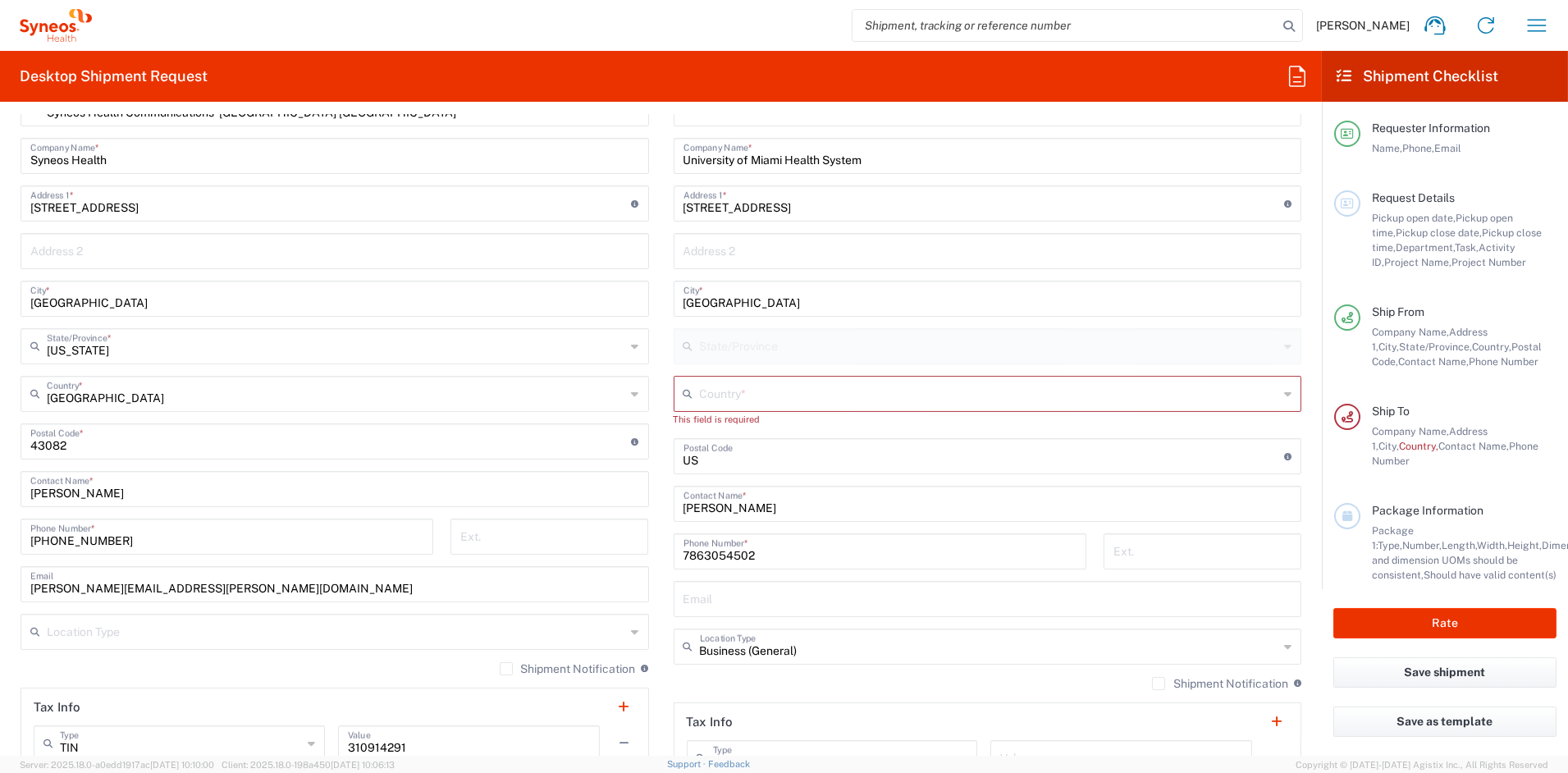
scroll to position [723, 0]
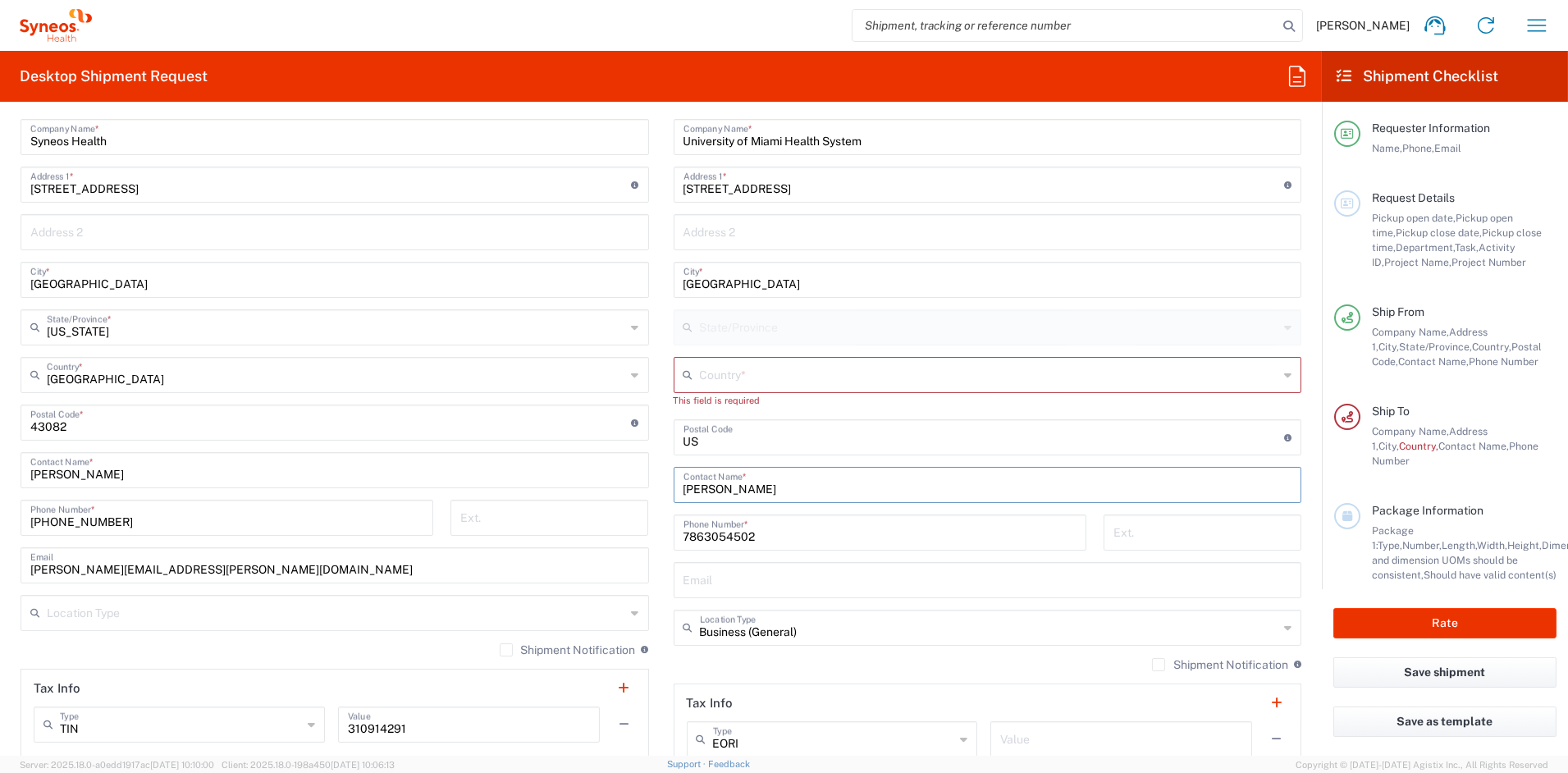
drag, startPoint x: 776, startPoint y: 488, endPoint x: 572, endPoint y: 480, distance: 204.2
click at [572, 480] on div "Ship From Syneos Health Communications-Westerville OH Location Syneos Health Co…" at bounding box center [661, 408] width 1305 height 747
paste input "Michael Mijares"
type input "Michael Mijares"
drag, startPoint x: 747, startPoint y: 530, endPoint x: 607, endPoint y: 526, distance: 140.1
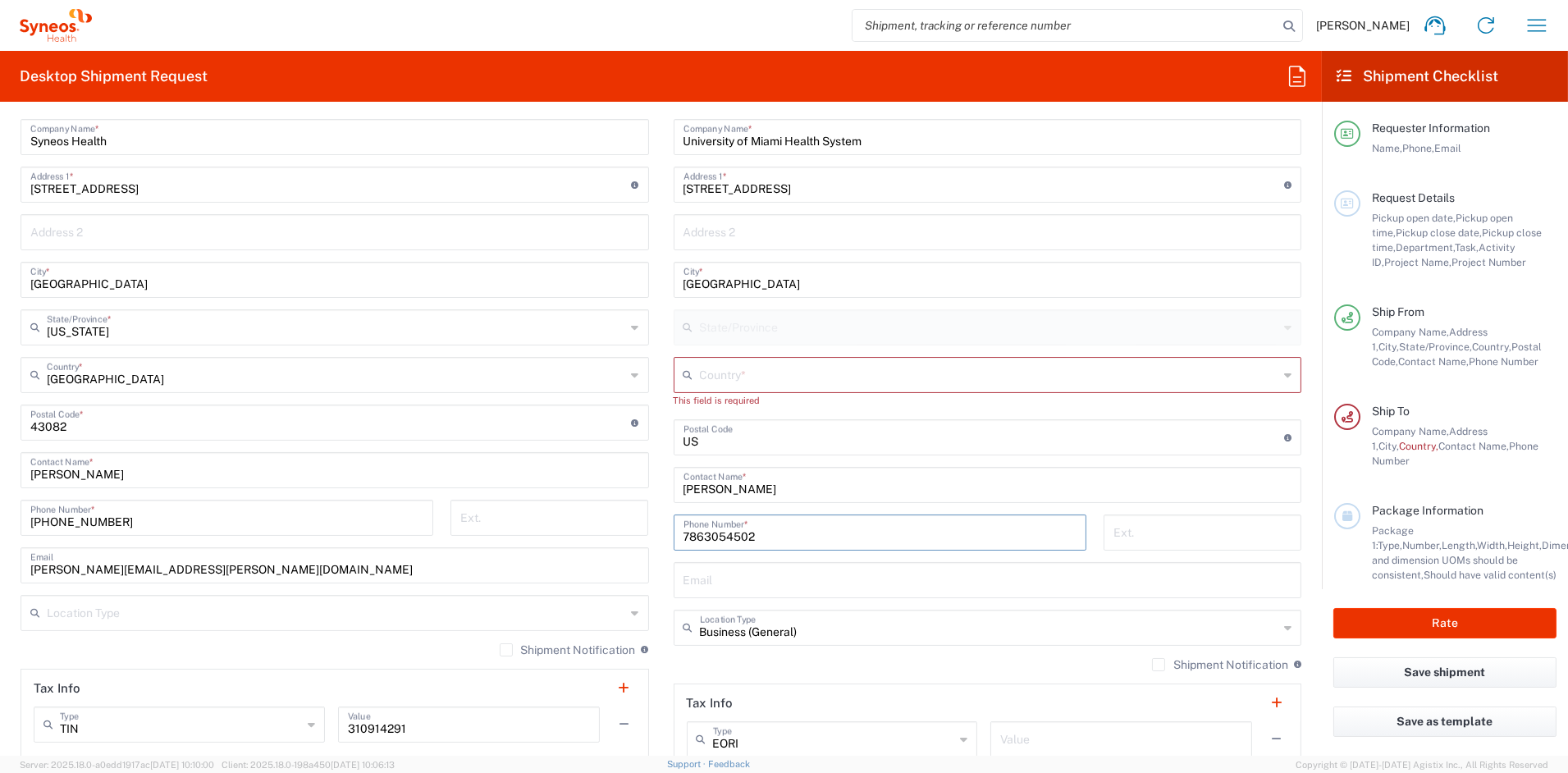
click at [608, 526] on div "Ship From Syneos Health Communications-Westerville OH Location Syneos Health Co…" at bounding box center [661, 408] width 1305 height 747
paste input "305-243-6405"
type input "305-243-6405"
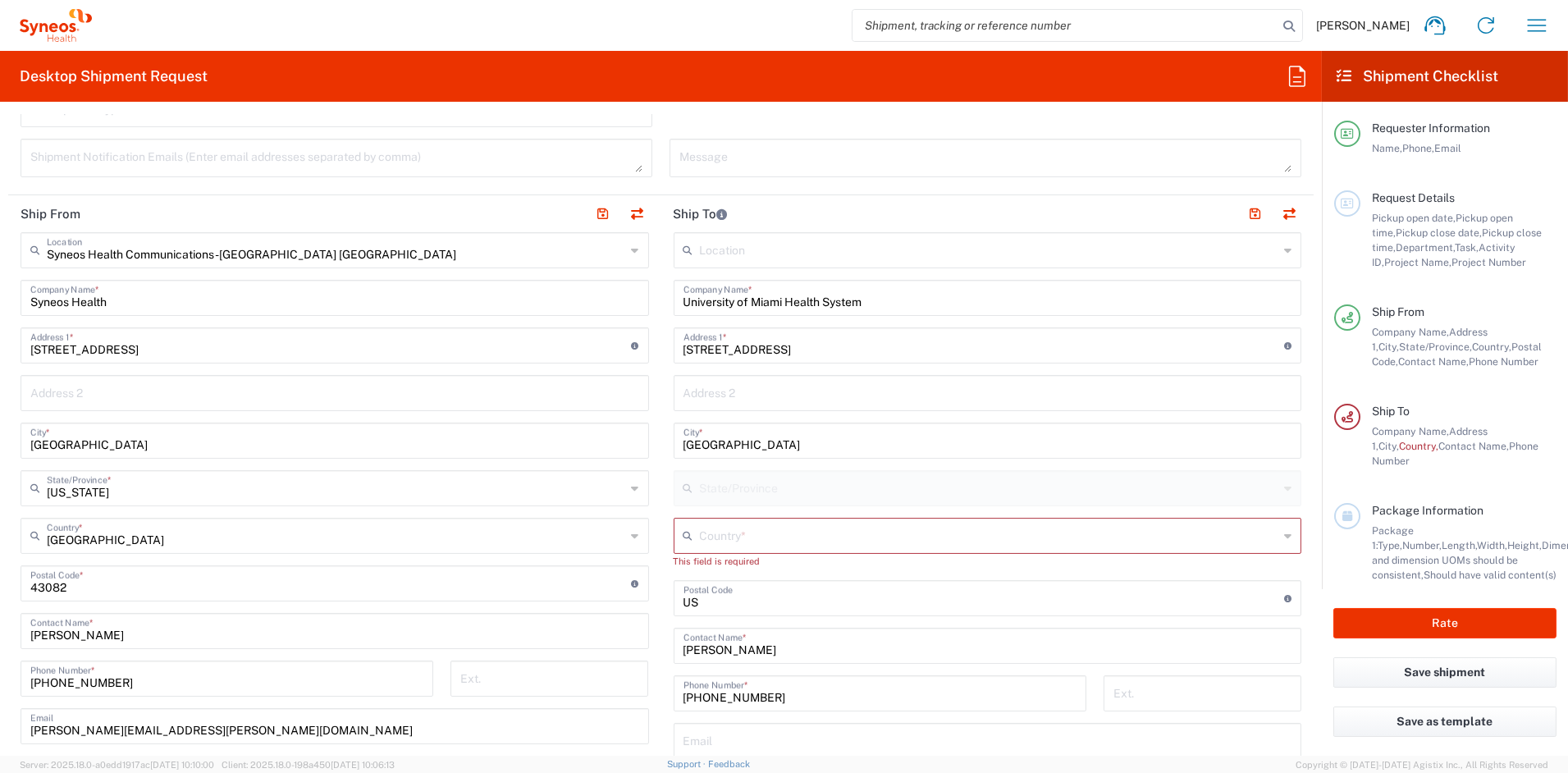
scroll to position [562, 0]
drag, startPoint x: 721, startPoint y: 349, endPoint x: 585, endPoint y: 344, distance: 136.1
click at [585, 344] on div "Ship From Syneos Health Communications-Westerville OH Location Syneos Health Co…" at bounding box center [661, 569] width 1305 height 747
paste input "1120, Northwest 14th Street"
drag, startPoint x: 703, startPoint y: 349, endPoint x: 717, endPoint y: 347, distance: 14.1
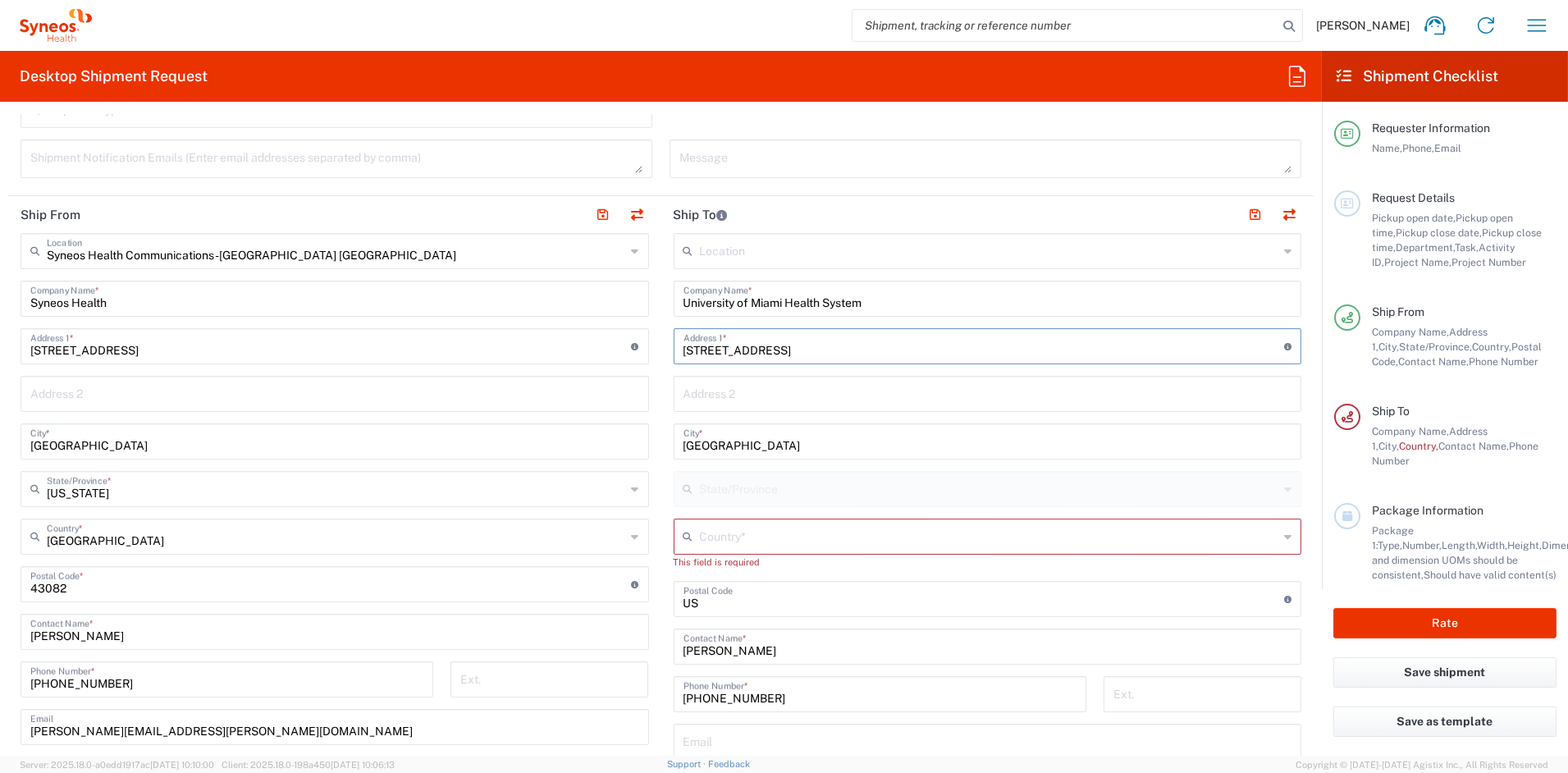
click at [704, 348] on input "1120, Northwest 14th Street" at bounding box center [984, 344] width 601 height 29
type input "1120,Northwest 14th Street"
click at [706, 394] on input "text" at bounding box center [988, 392] width 609 height 29
click at [704, 393] on input "text" at bounding box center [988, 392] width 609 height 29
paste input "Room 1136"
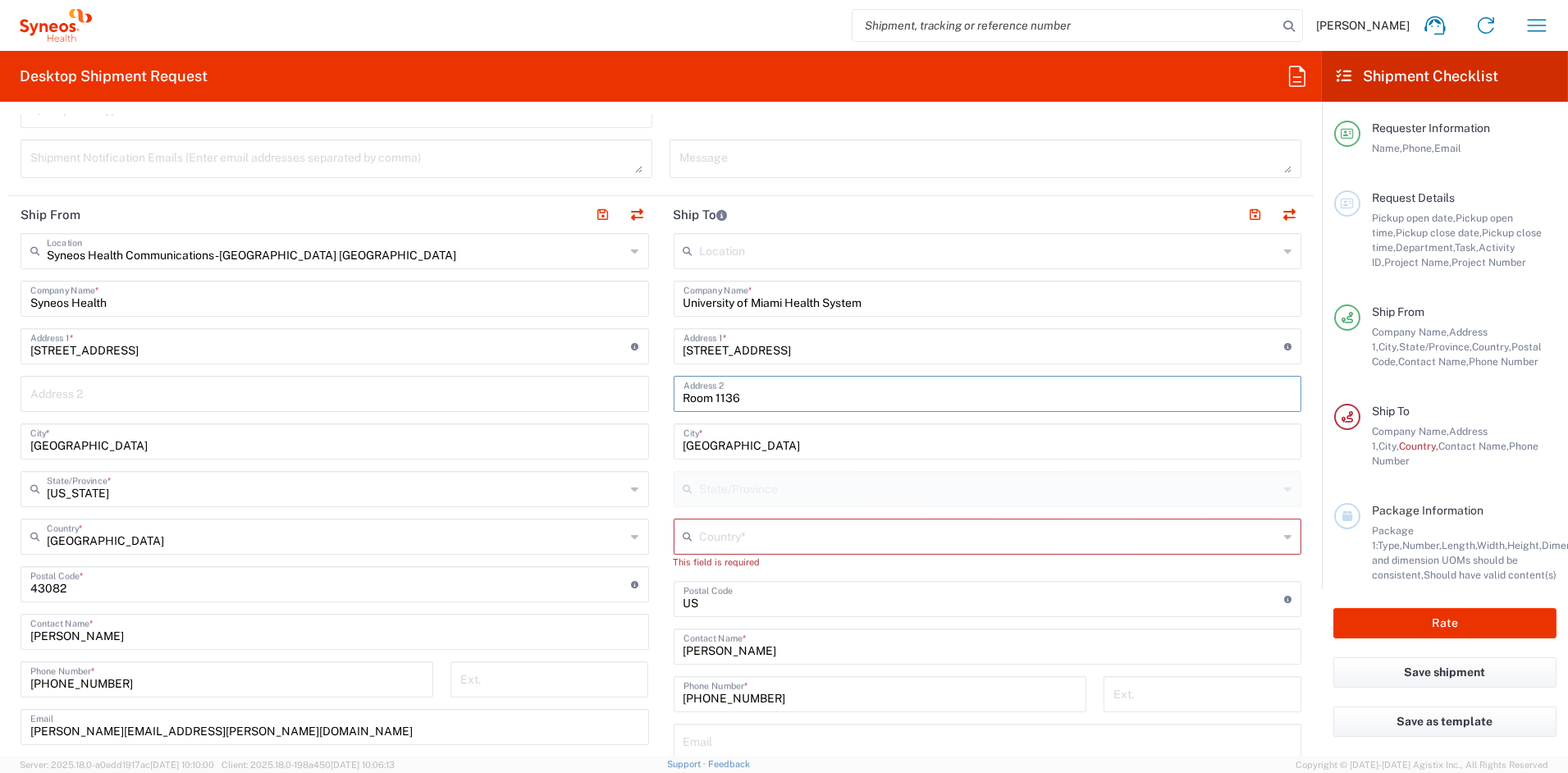
type input "Room 1136"
click at [713, 529] on input "text" at bounding box center [990, 535] width 580 height 29
click at [716, 500] on span "United States" at bounding box center [977, 504] width 618 height 26
type input "United States"
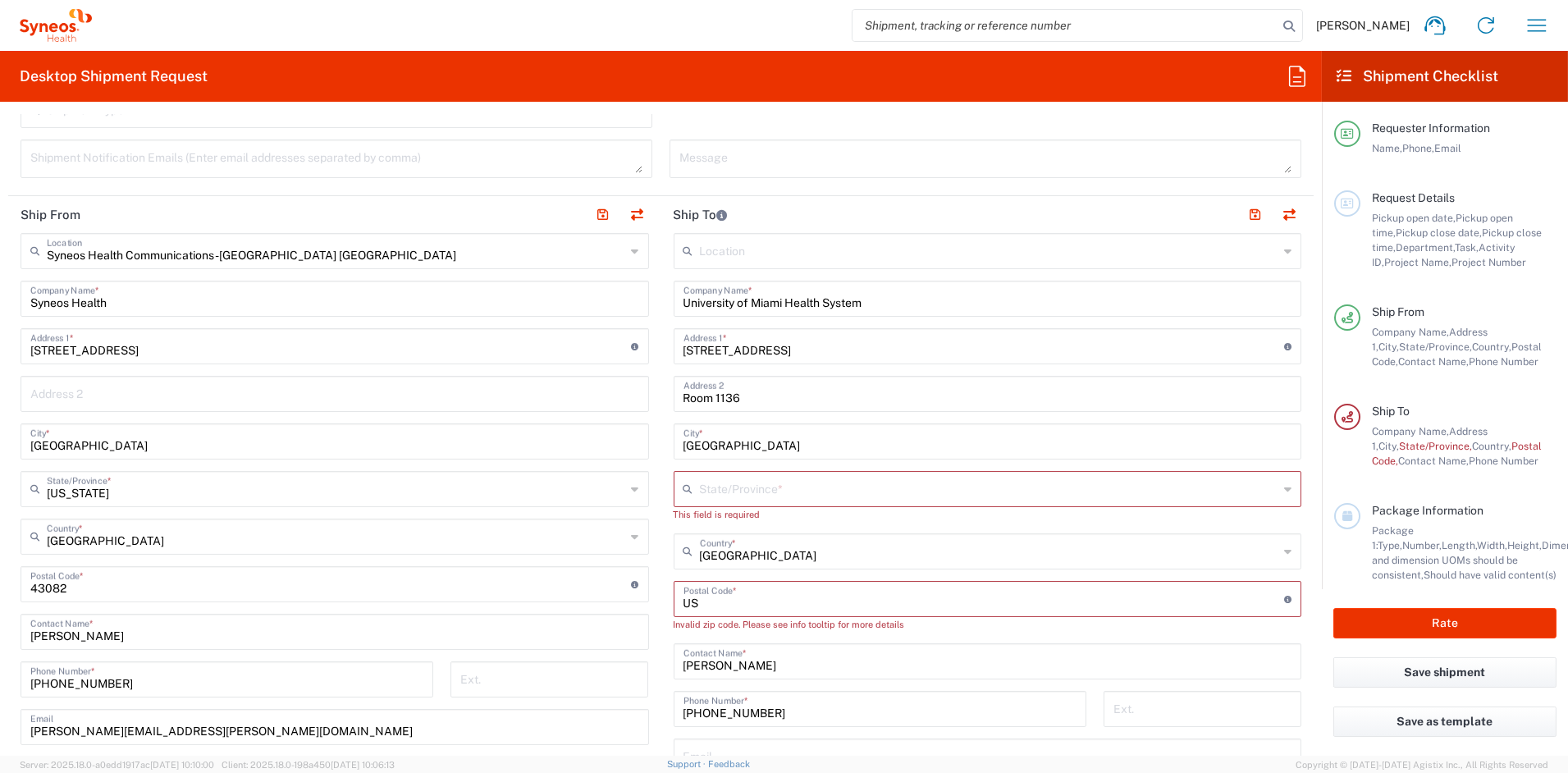
click at [727, 481] on input "text" at bounding box center [990, 487] width 580 height 29
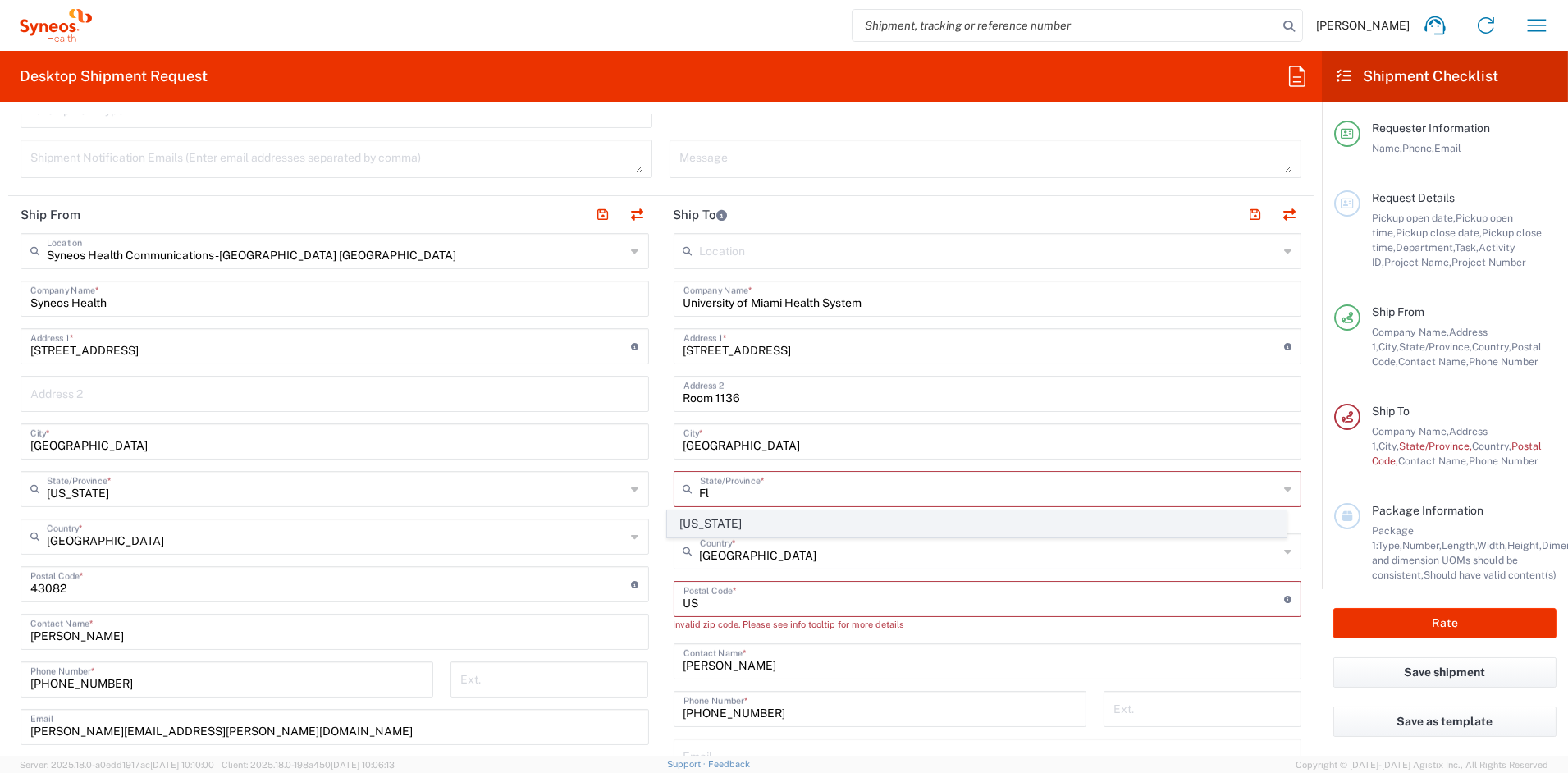
click at [694, 523] on span "Florida" at bounding box center [977, 524] width 618 height 26
type input "Florida"
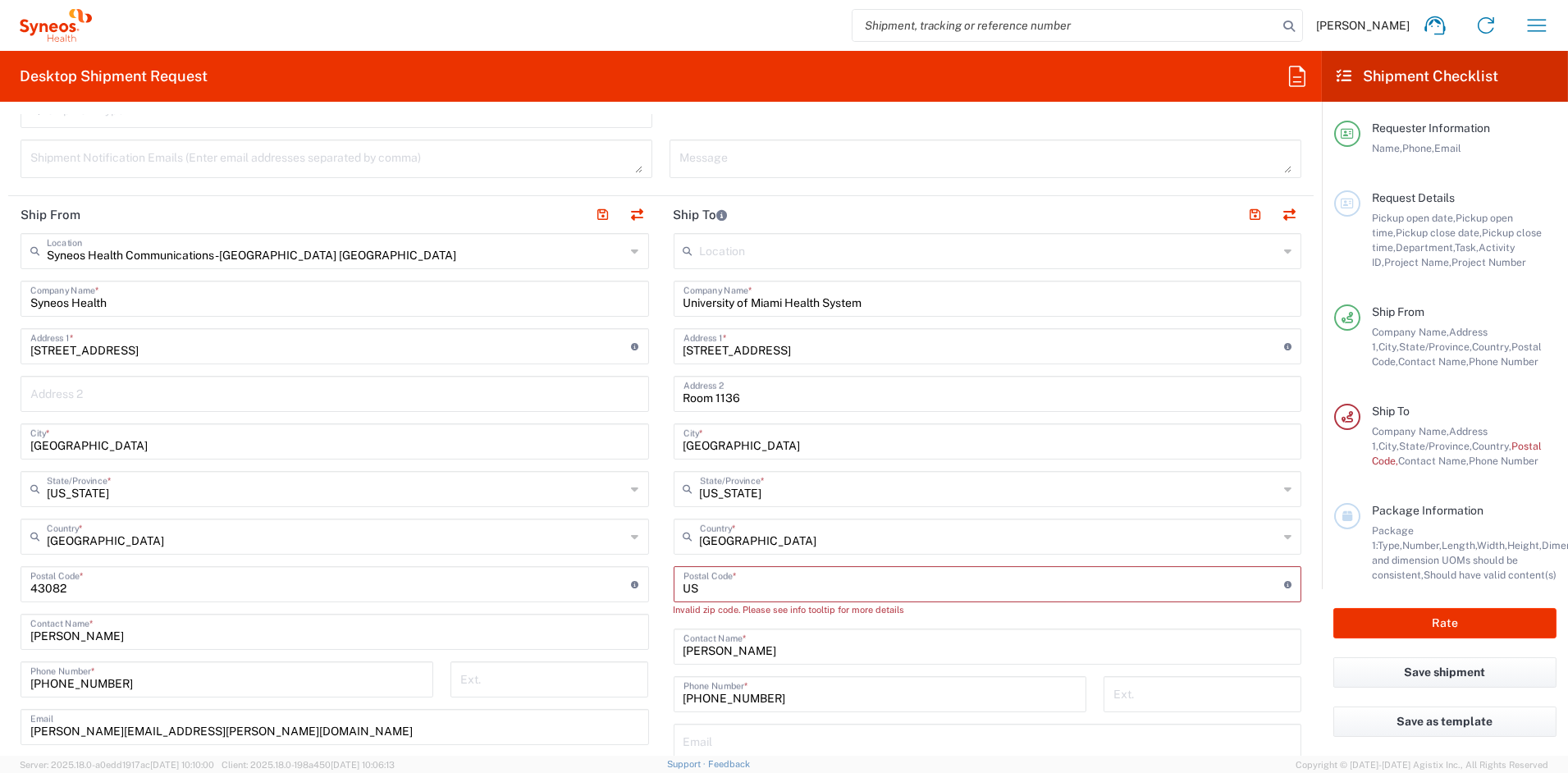
drag, startPoint x: 652, startPoint y: 582, endPoint x: 619, endPoint y: 578, distance: 33.2
click at [623, 579] on div "Ship From Syneos Health Communications-Westerville OH Location Syneos Health Co…" at bounding box center [661, 569] width 1305 height 747
paste input "33136"
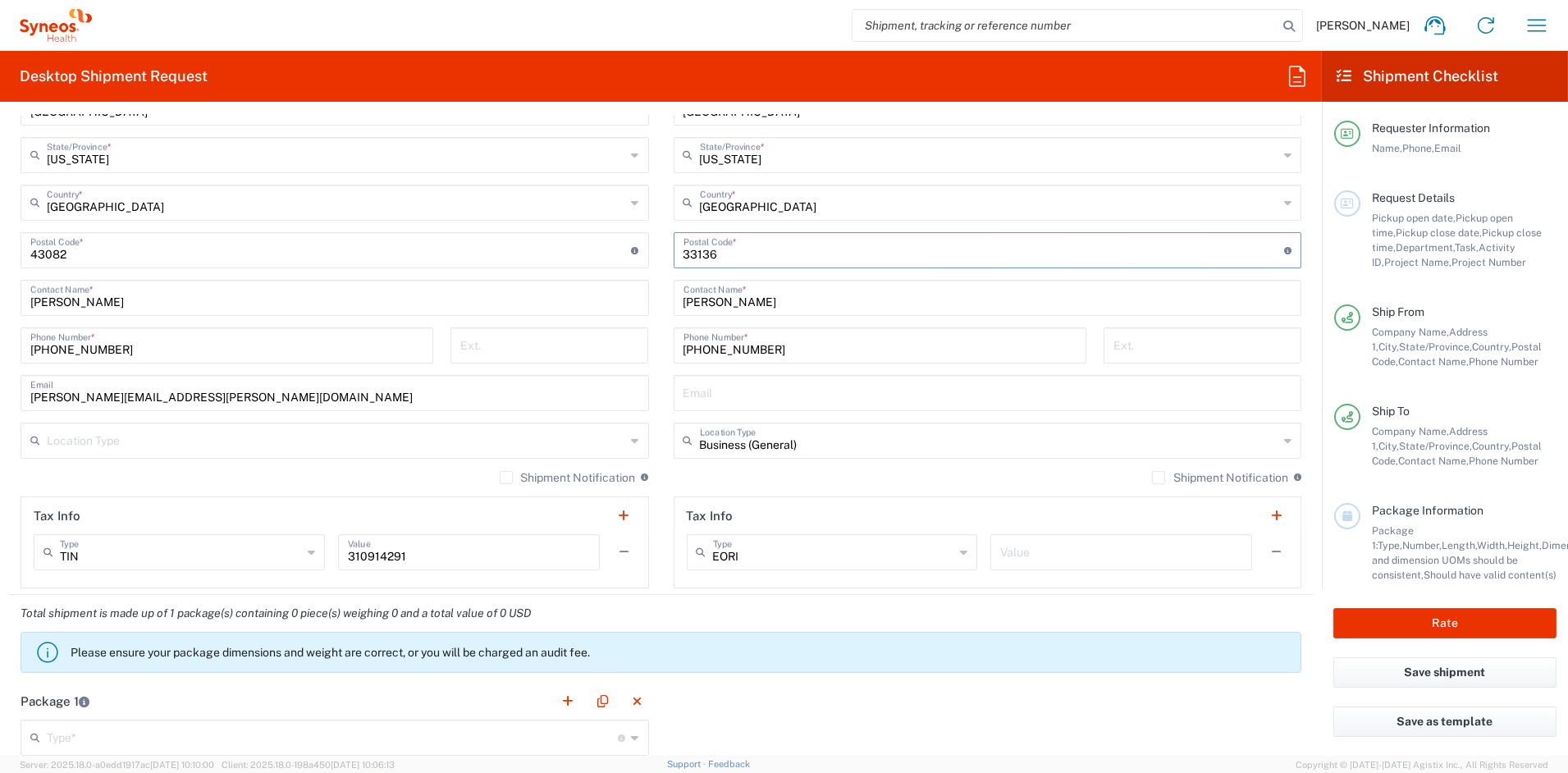
scroll to position [898, 0]
type input "33136"
type input "Business (General)"
click at [836, 442] on input "Business (General)" at bounding box center [990, 437] width 580 height 29
click at [775, 387] on input "text" at bounding box center [988, 389] width 609 height 29
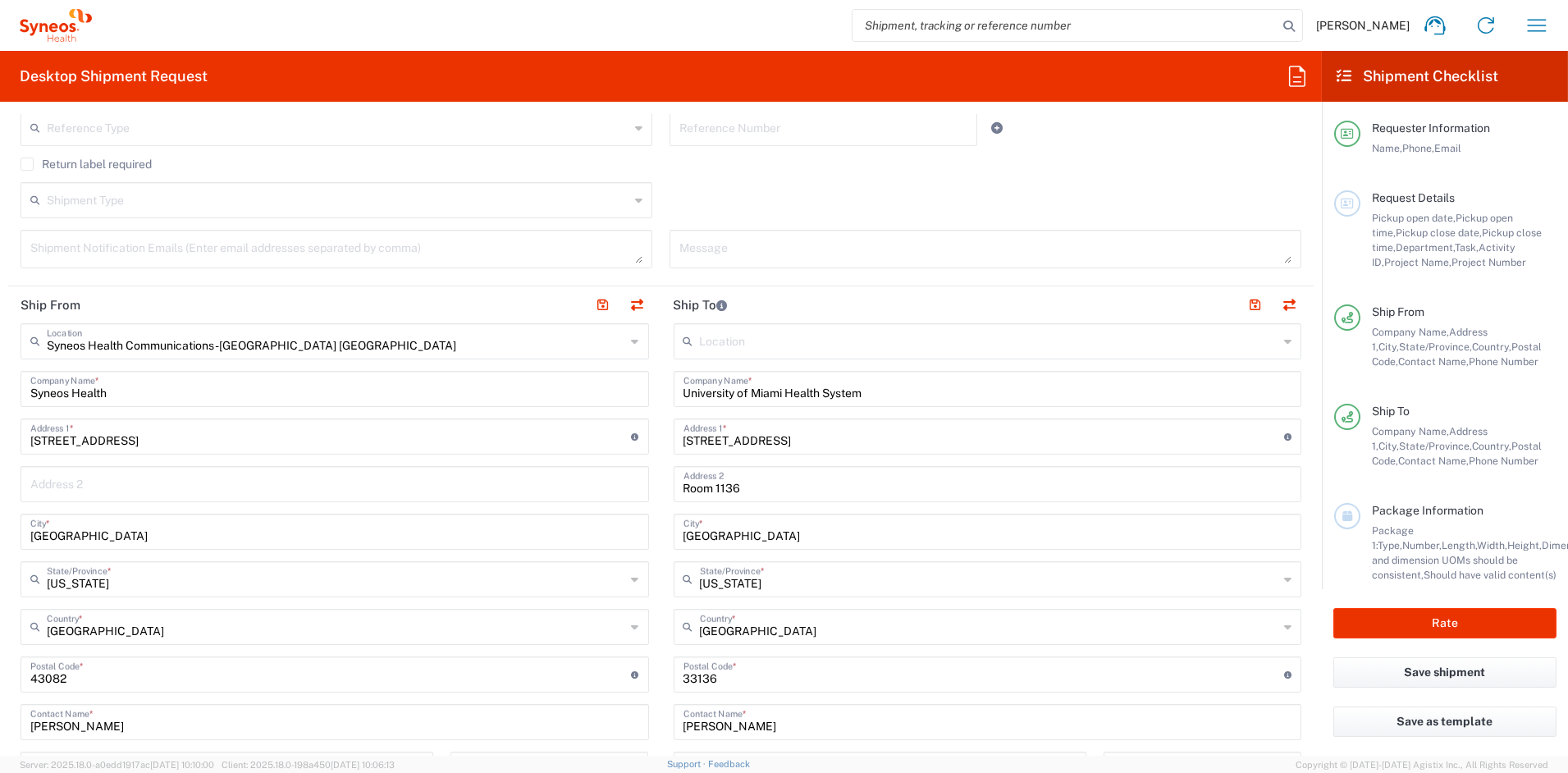
scroll to position [462, 0]
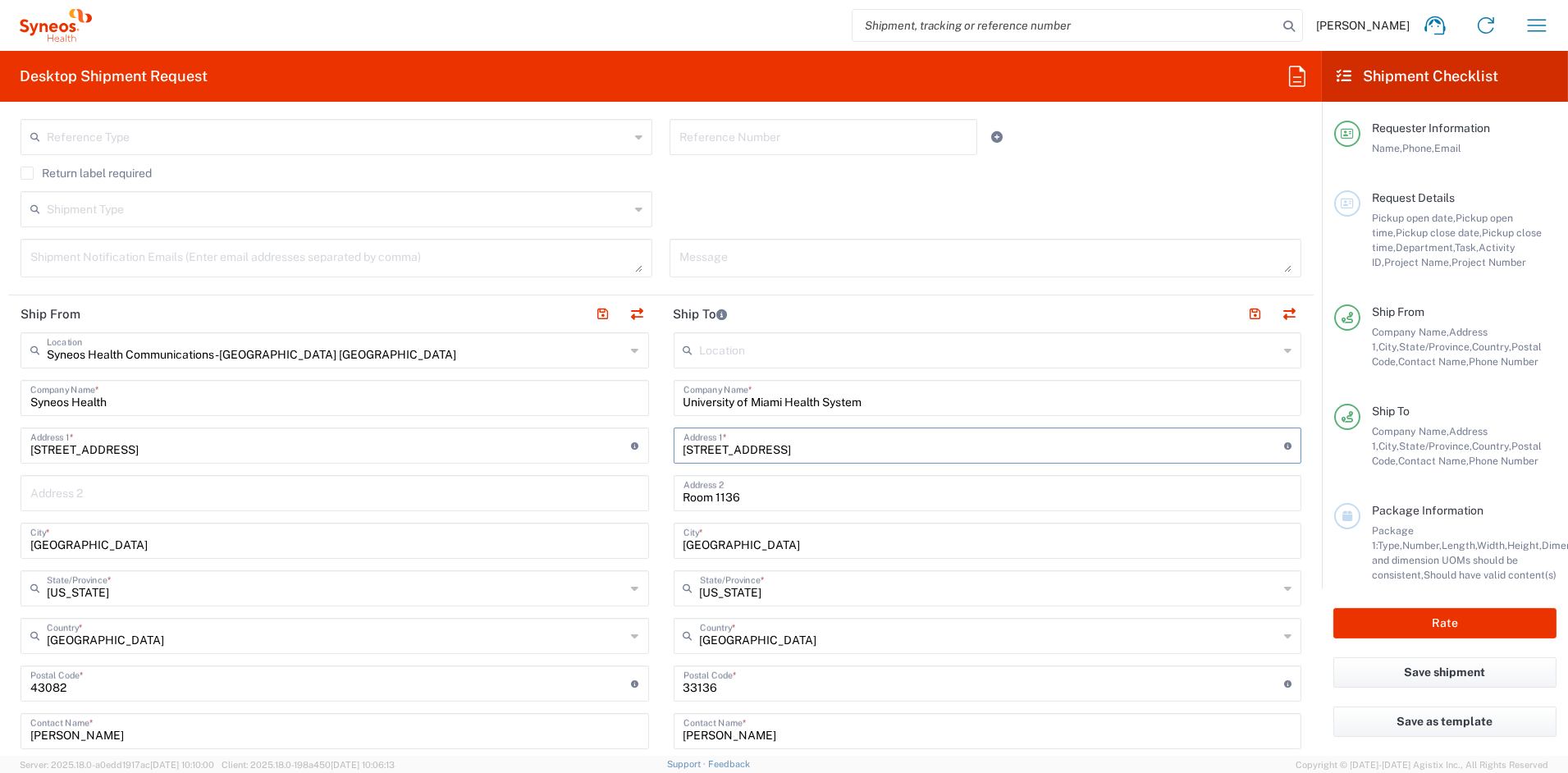
click at [703, 449] on input "1120,Northwest 14th Street" at bounding box center [984, 444] width 601 height 29
type input "1120 Northwest 14th Street"
drag, startPoint x: 1243, startPoint y: 314, endPoint x: 1155, endPoint y: 344, distance: 93.0
click at [1244, 314] on button "button" at bounding box center [1255, 315] width 23 height 23
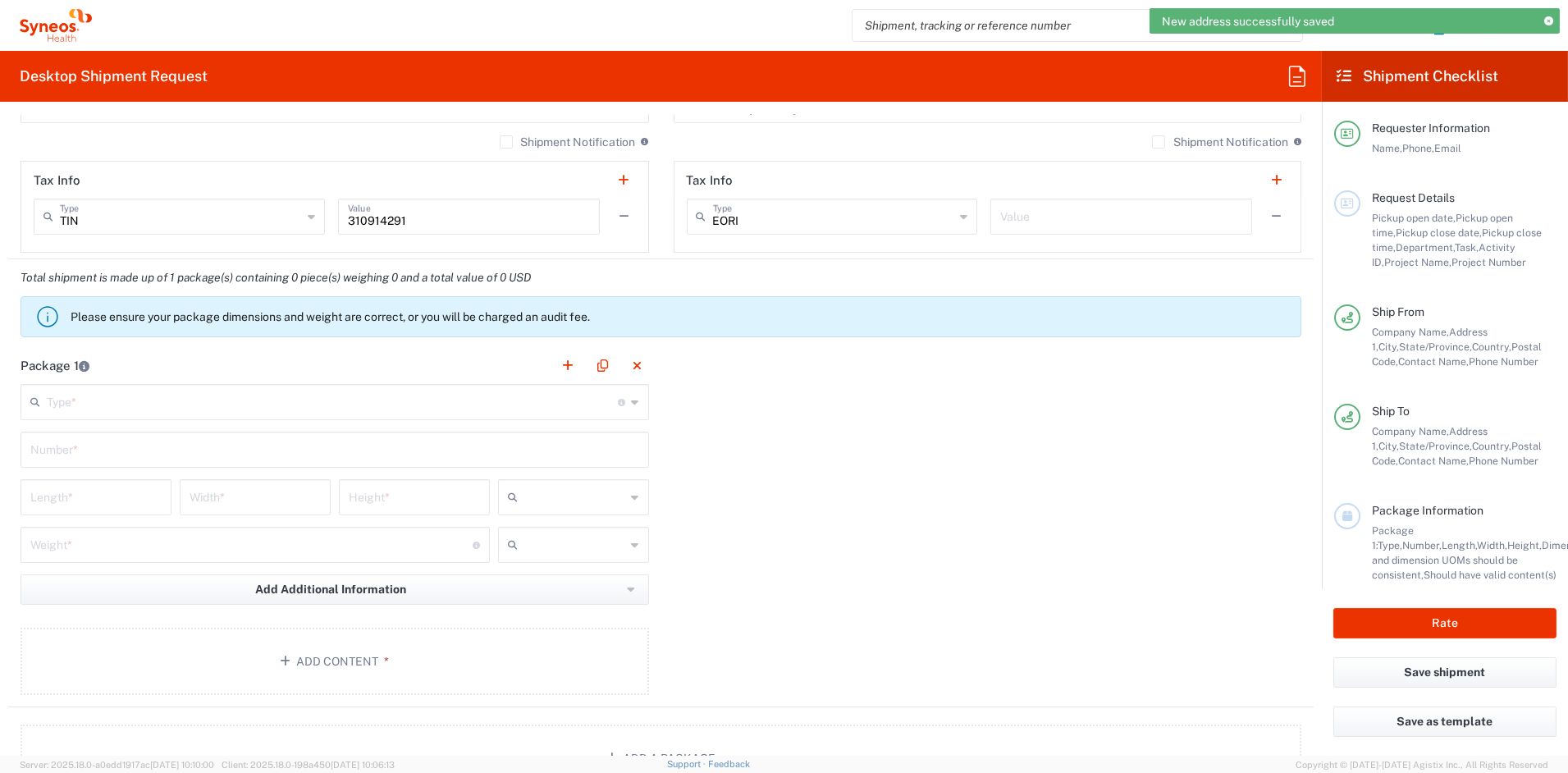
scroll to position [1236, 0]
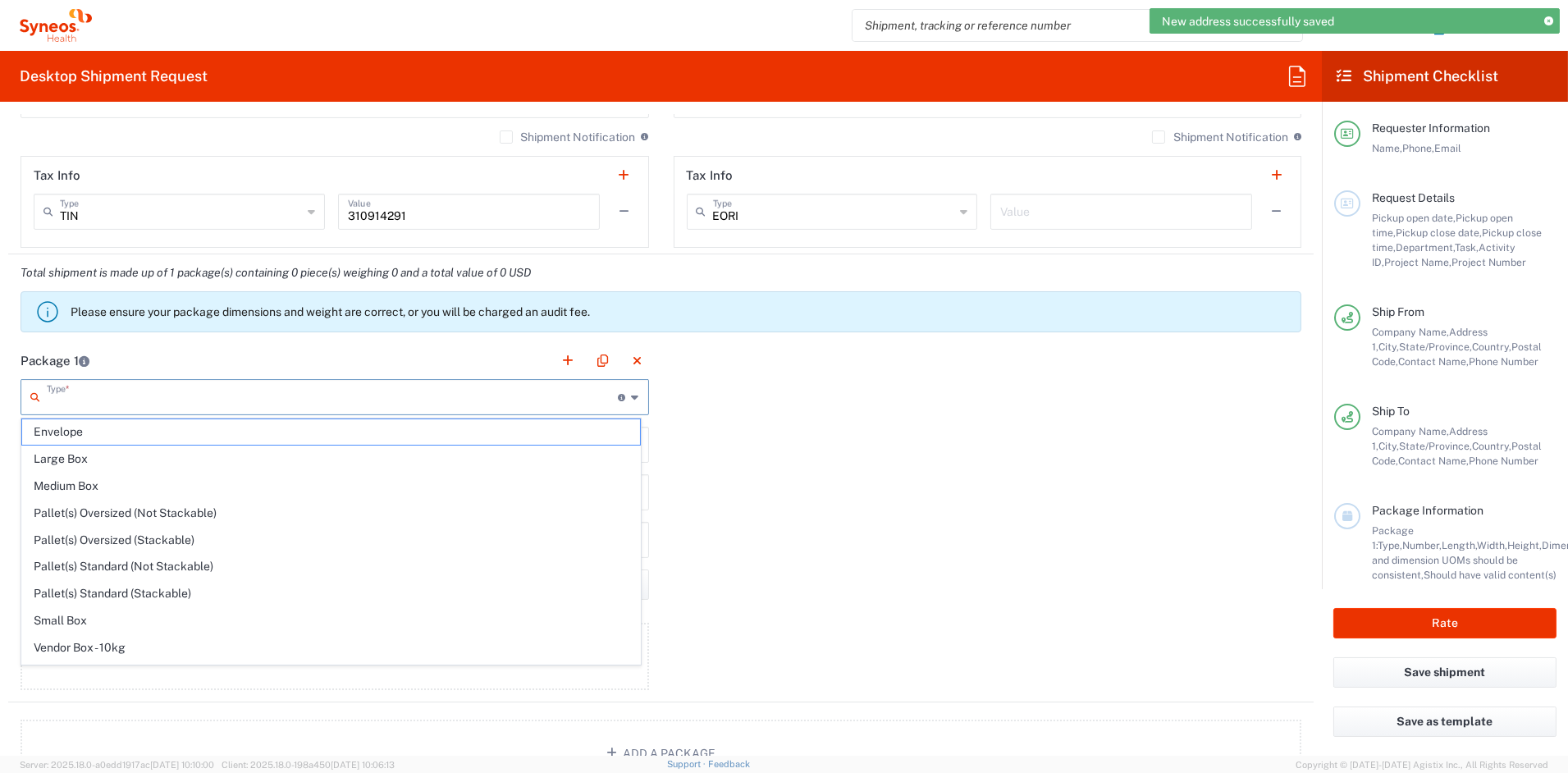
click at [83, 403] on input "text" at bounding box center [333, 396] width 572 height 29
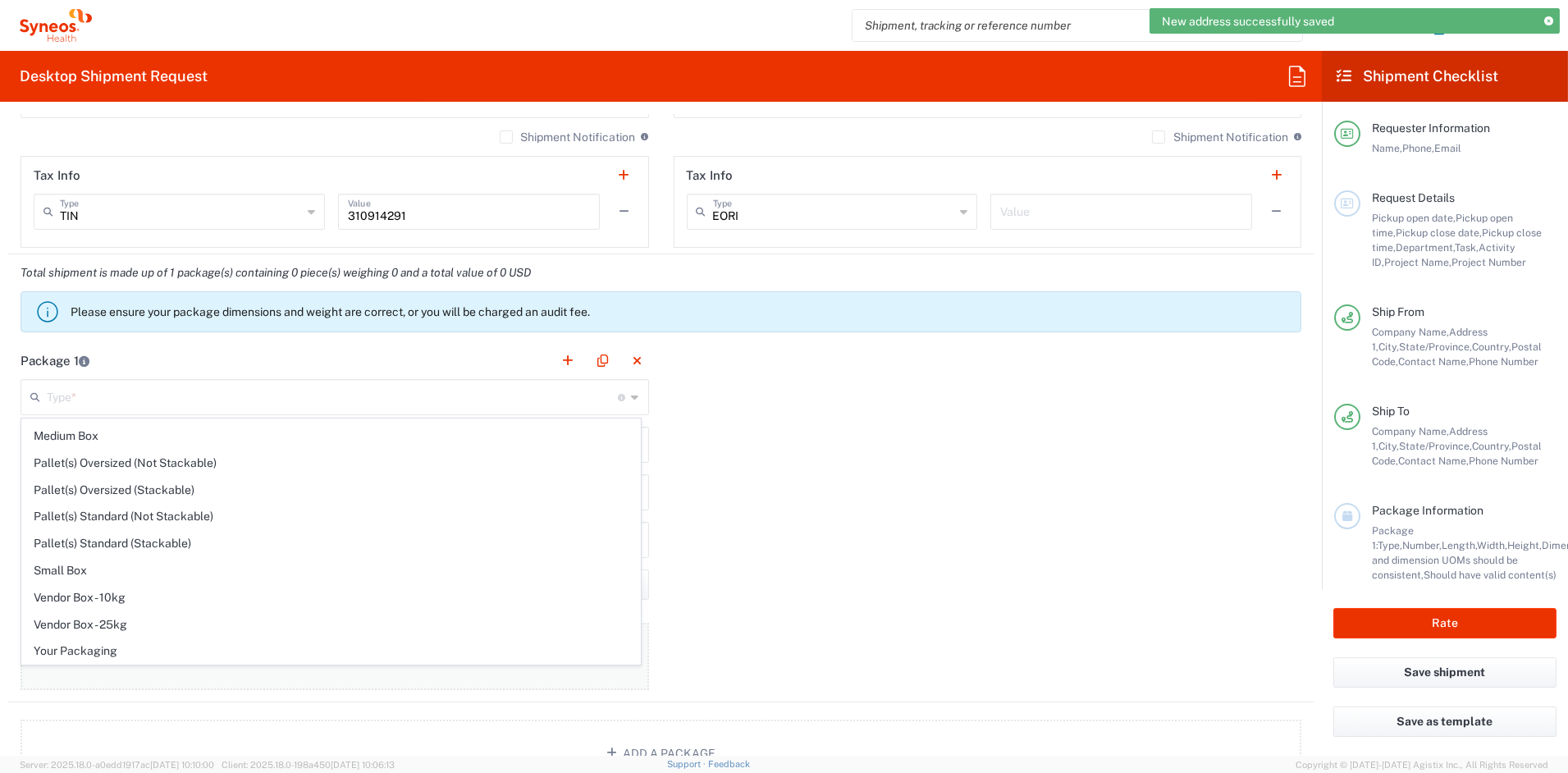
drag, startPoint x: 69, startPoint y: 653, endPoint x: 67, endPoint y: 642, distance: 11.2
click at [69, 652] on span "Your Packaging" at bounding box center [331, 651] width 618 height 26
type input "Your Packaging"
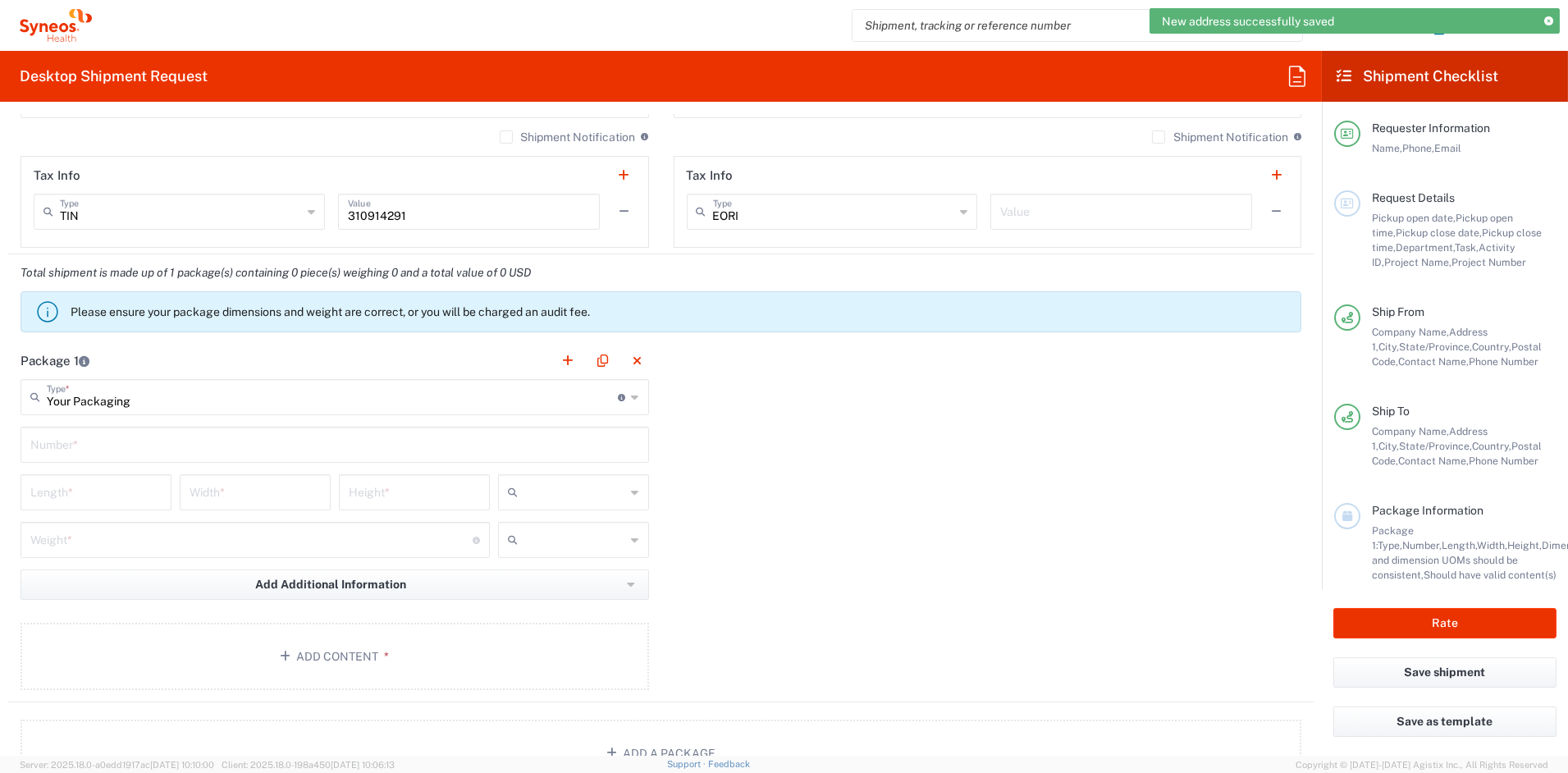
click at [83, 450] on input "text" at bounding box center [334, 443] width 609 height 29
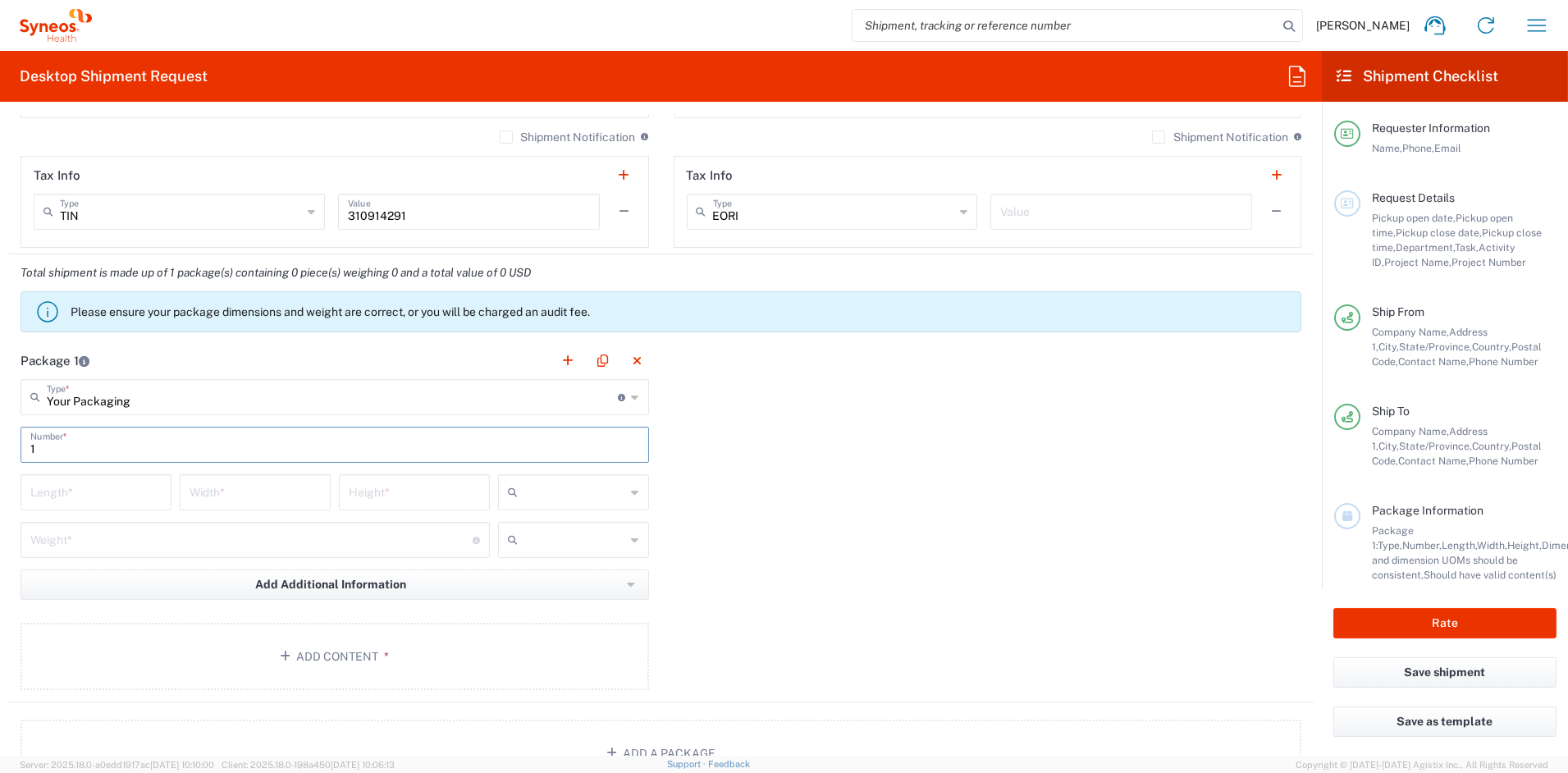
type input "1"
click at [76, 490] on input "number" at bounding box center [96, 491] width 131 height 29
type input "21"
type input "15"
type input "4"
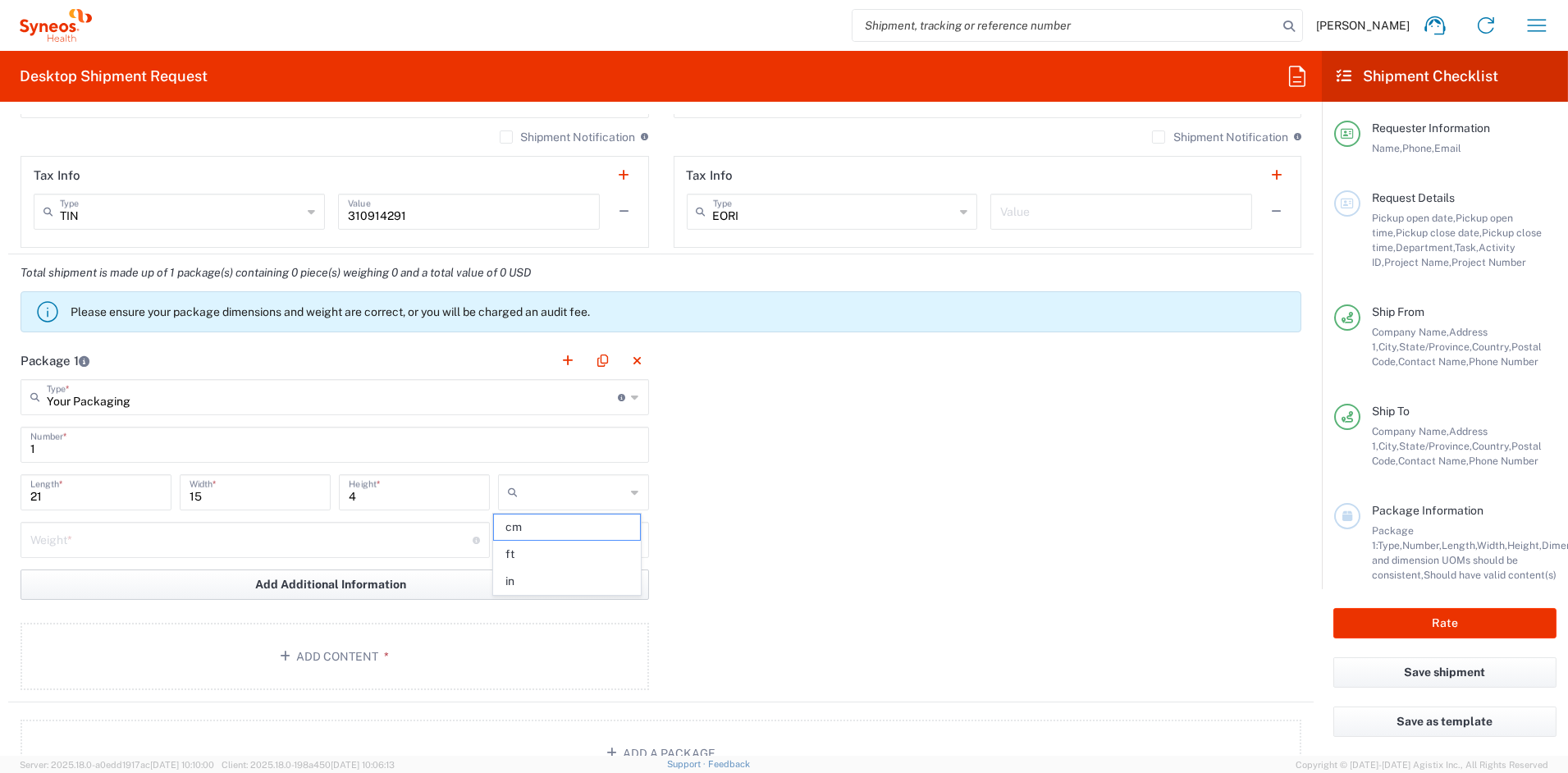
drag, startPoint x: 517, startPoint y: 577, endPoint x: 443, endPoint y: 576, distance: 74.0
click at [515, 577] on span "in" at bounding box center [566, 581] width 146 height 26
type input "in"
click at [176, 540] on input "number" at bounding box center [252, 538] width 443 height 29
type input "5"
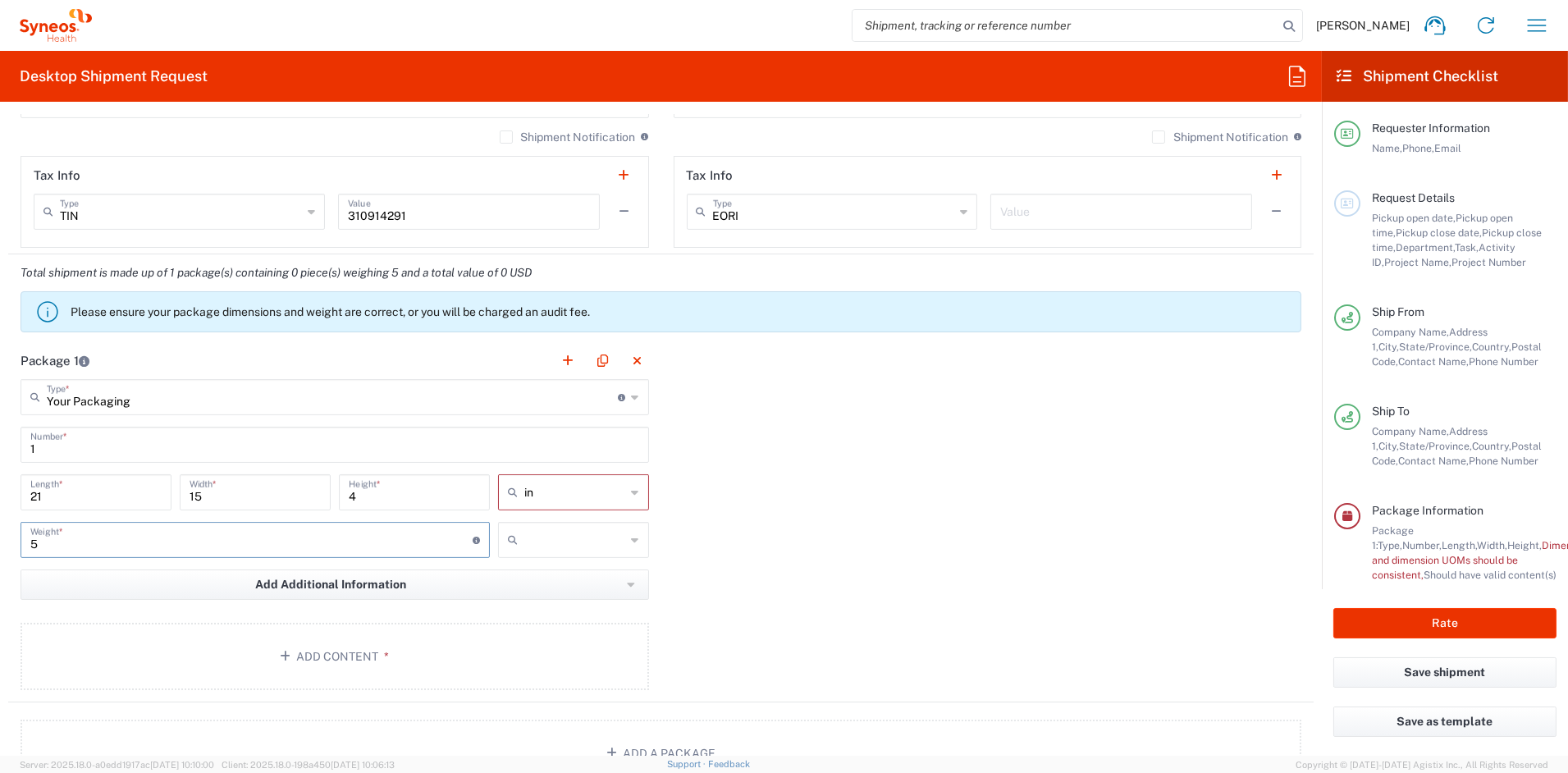
click at [595, 538] on input "text" at bounding box center [575, 540] width 102 height 26
drag, startPoint x: 514, startPoint y: 610, endPoint x: 471, endPoint y: 609, distance: 43.0
click at [513, 609] on span "lbs" at bounding box center [566, 601] width 146 height 26
type input "lbs"
click at [368, 647] on button "Add Content *" at bounding box center [334, 656] width 628 height 67
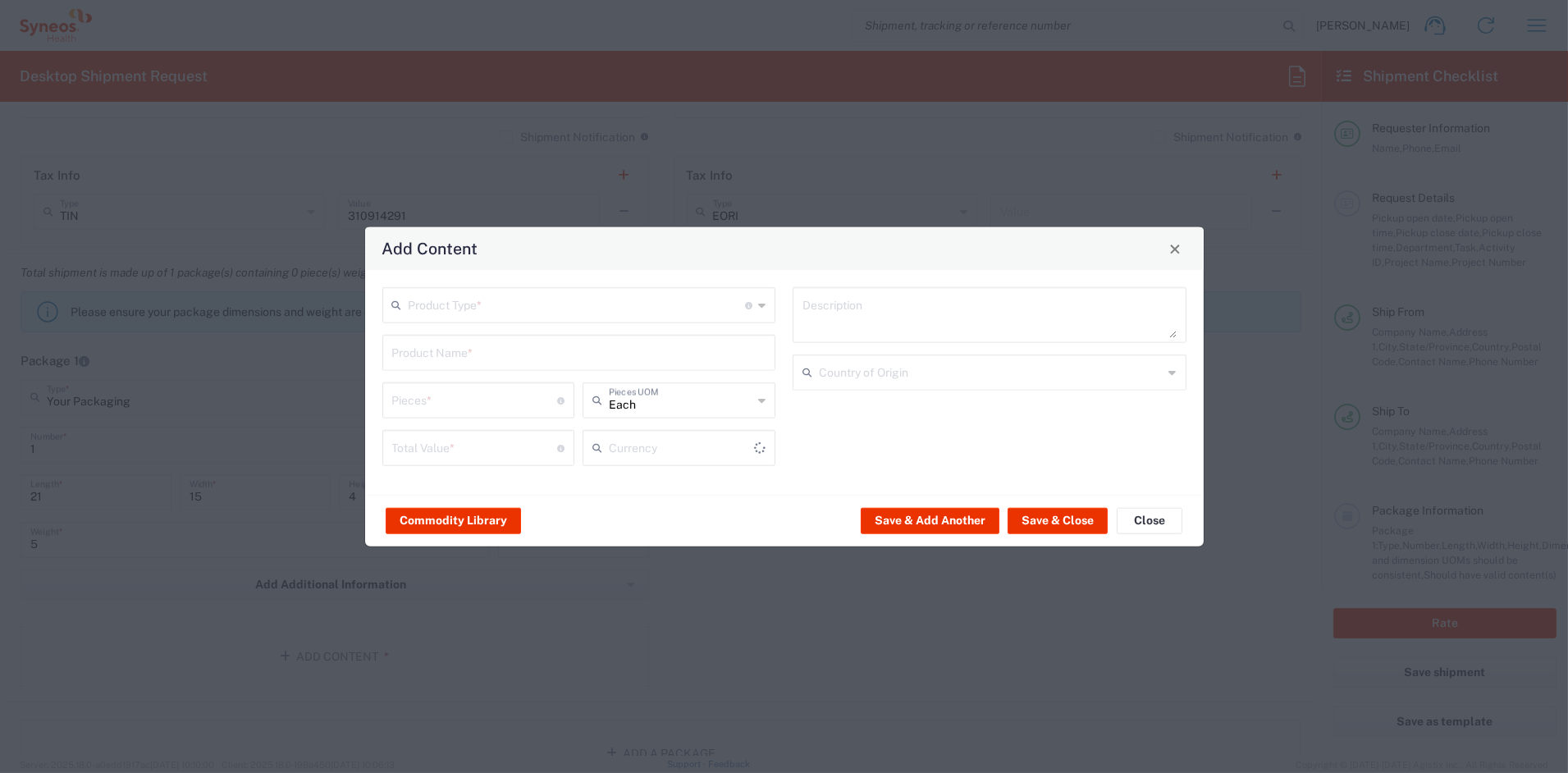
type input "US Dollar"
click at [441, 314] on input "text" at bounding box center [577, 304] width 337 height 29
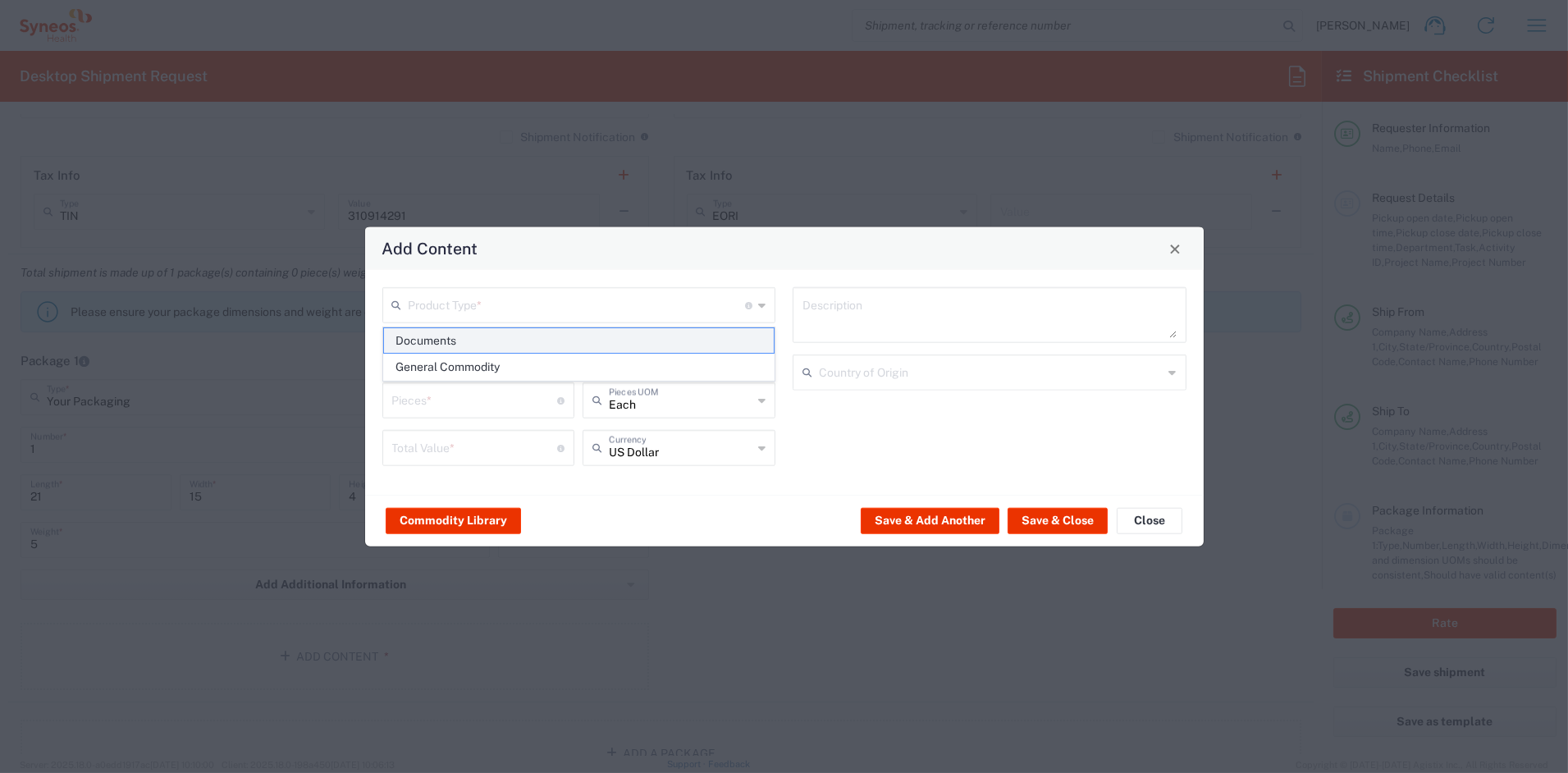
click at [430, 344] on span "Documents" at bounding box center [579, 340] width 390 height 26
type input "Documents"
type input "1"
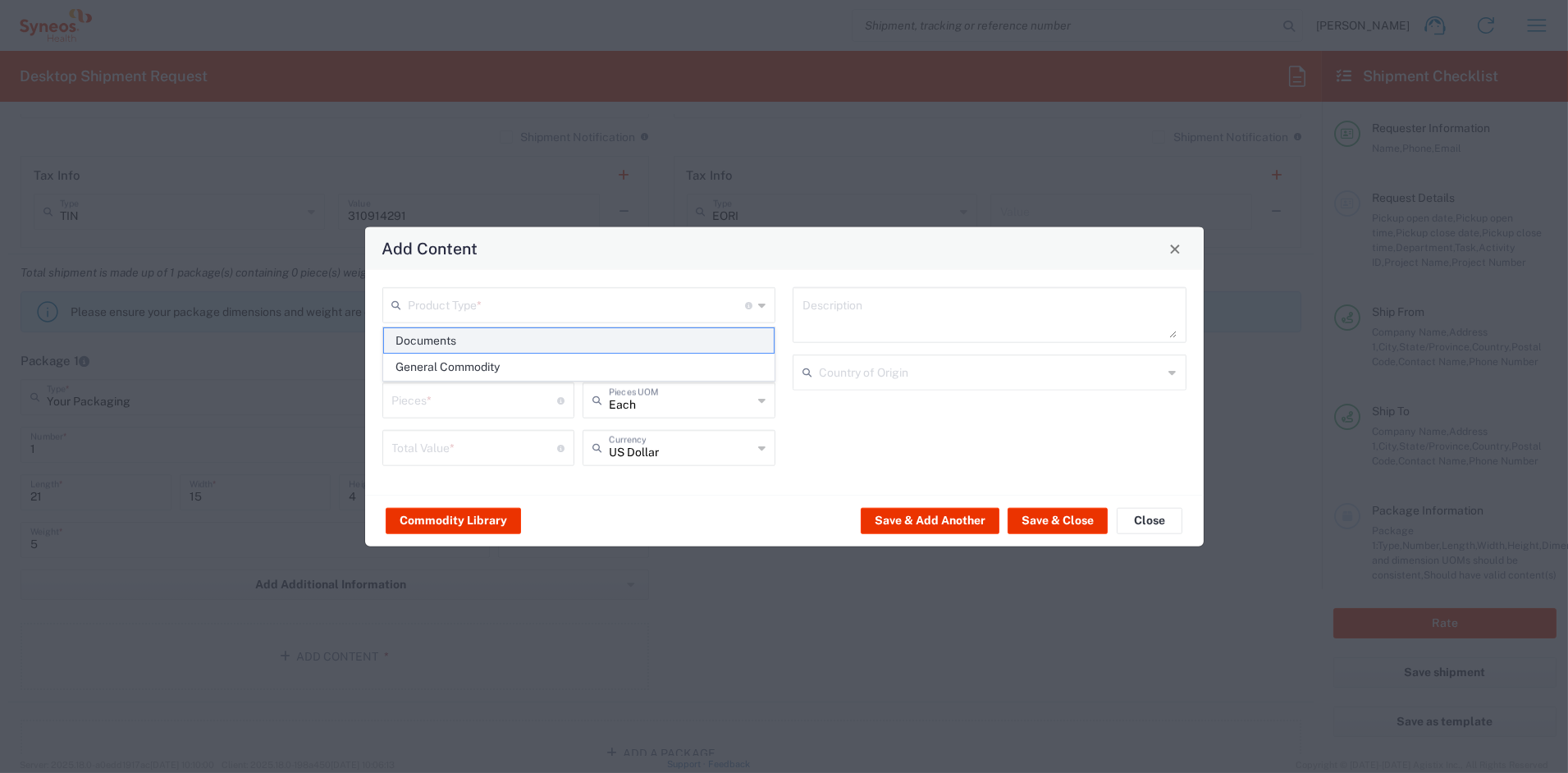
type textarea "Documents"
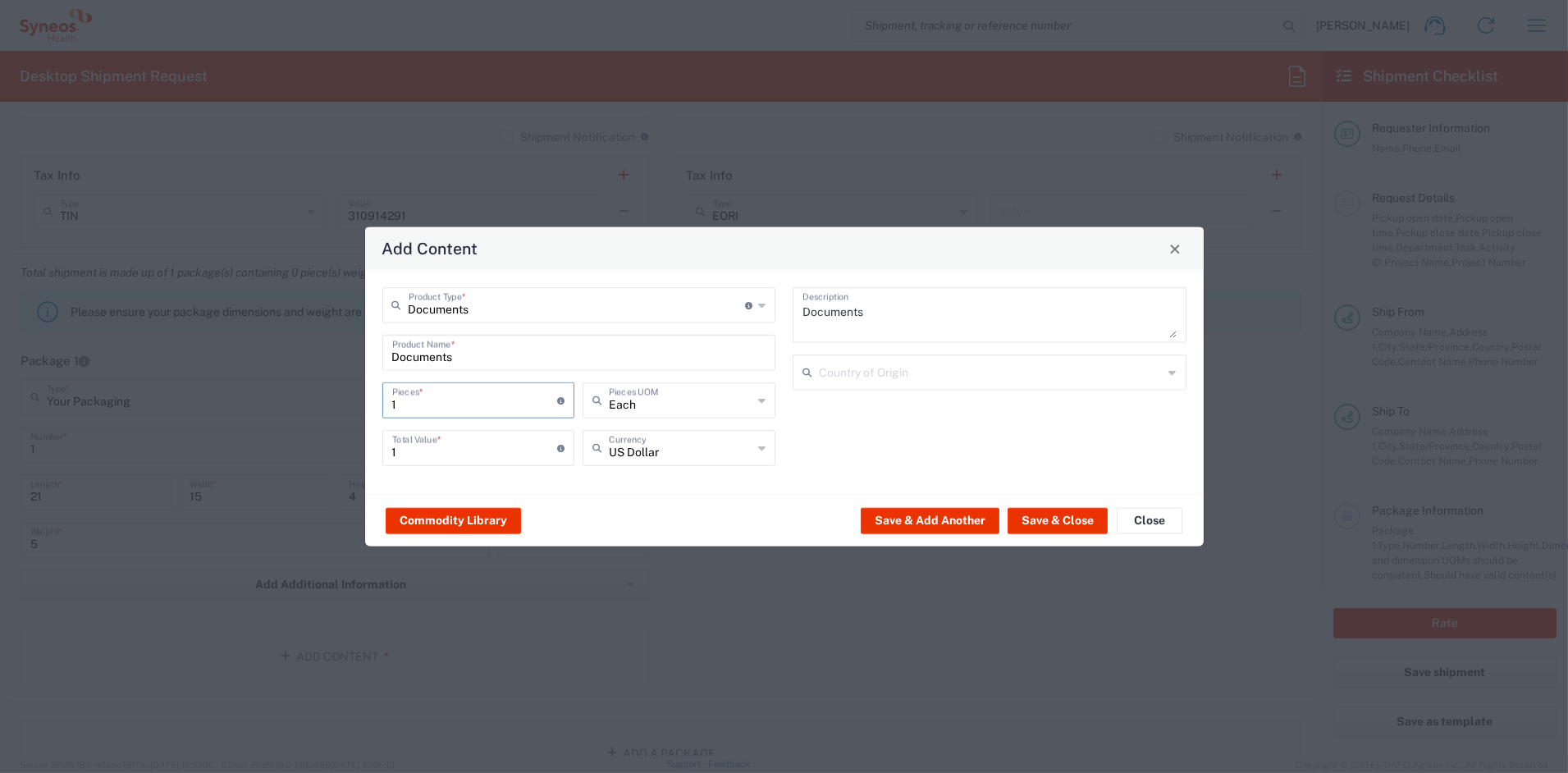
drag, startPoint x: 373, startPoint y: 403, endPoint x: 314, endPoint y: 396, distance: 59.4
click at [314, 396] on div "Add Content Documents Product Type * Document: Paper document generated interna…" at bounding box center [784, 386] width 1568 height 773
type input "4"
type input "45"
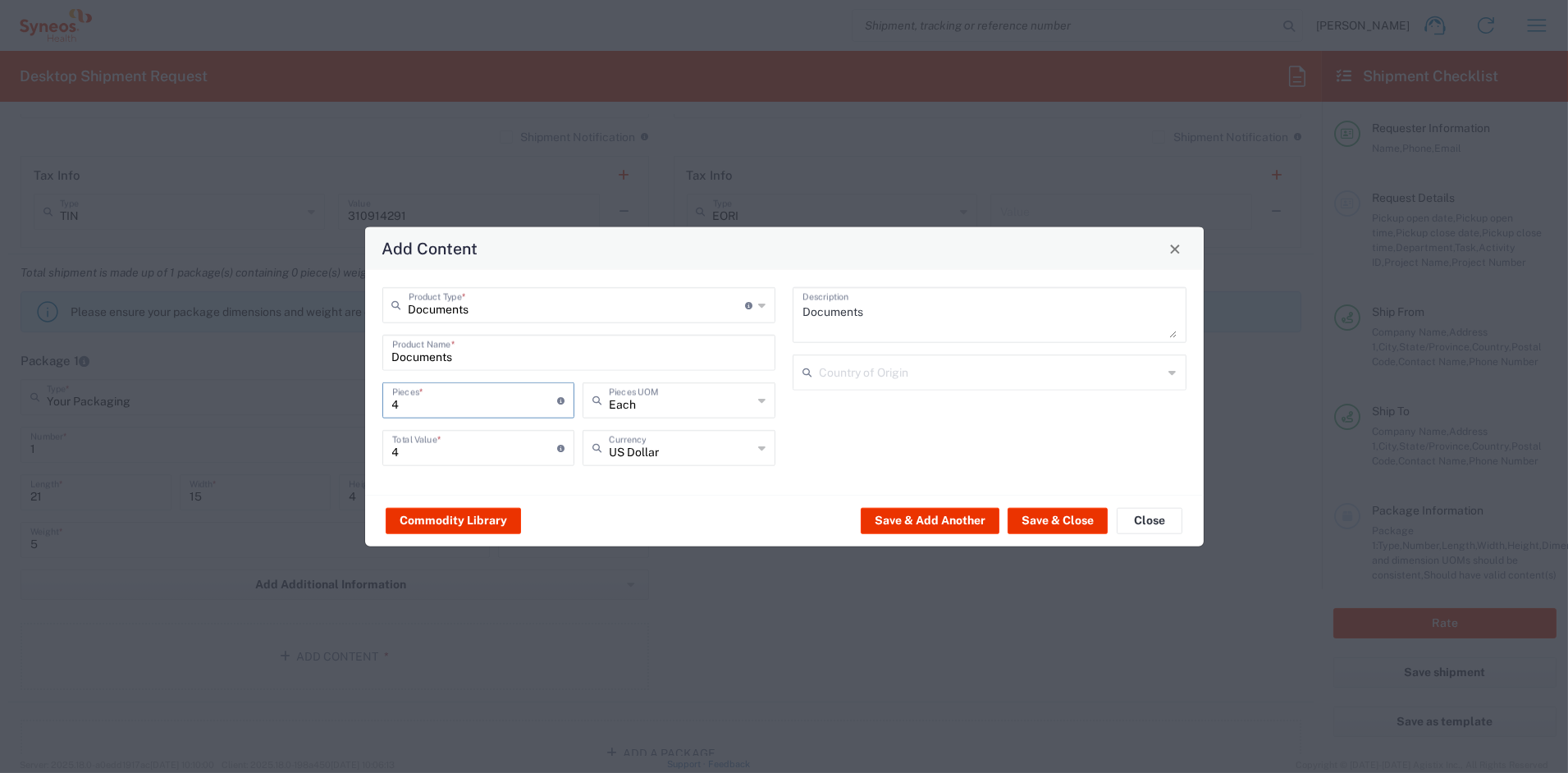
type input "45"
drag, startPoint x: 418, startPoint y: 450, endPoint x: 333, endPoint y: 446, distance: 85.1
click at [333, 446] on div "Add Content Documents Product Type * Document: Paper document generated interna…" at bounding box center [784, 386] width 1568 height 773
type input "70"
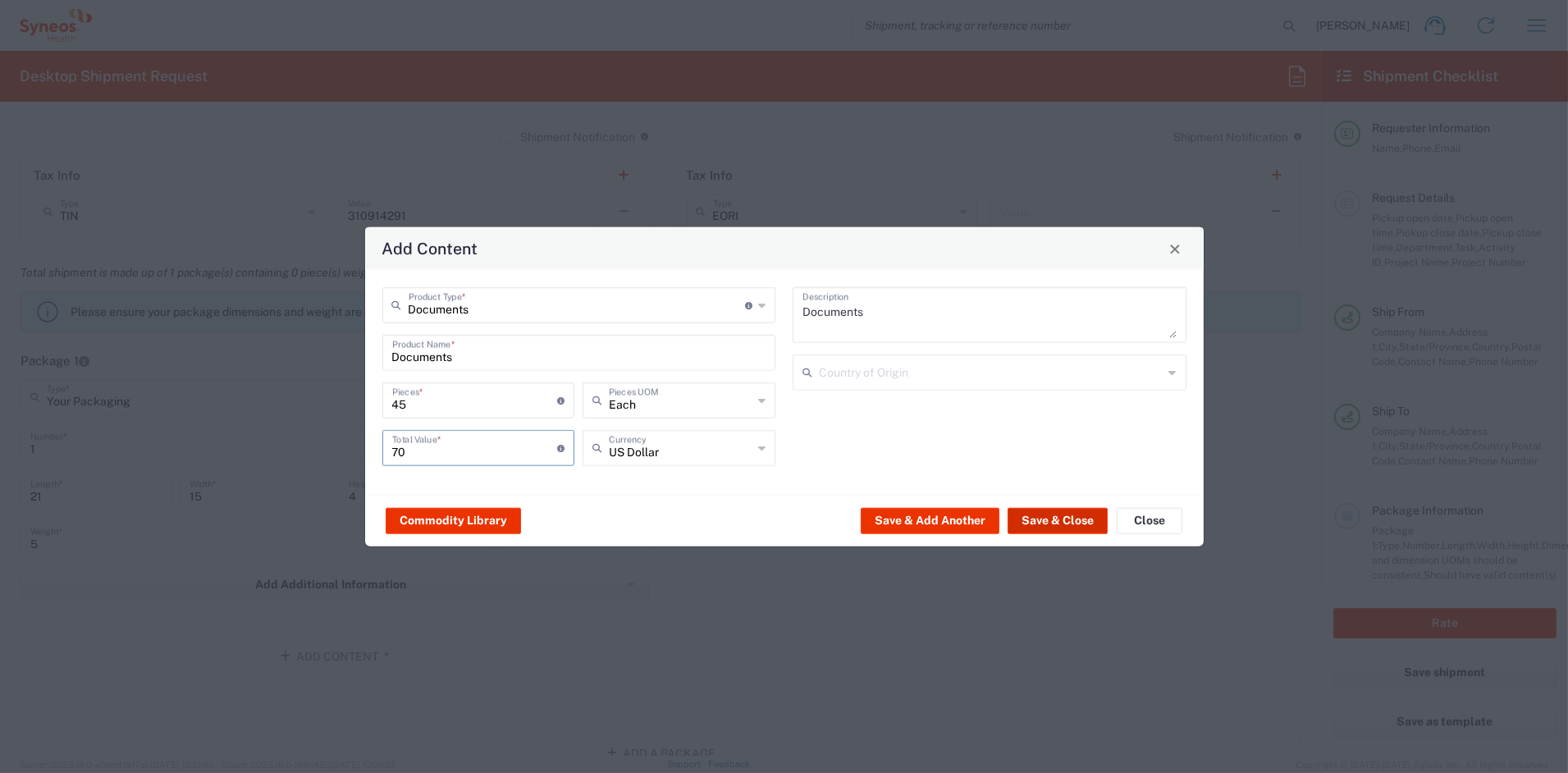
click at [1043, 517] on button "Save & Close" at bounding box center [1057, 520] width 100 height 26
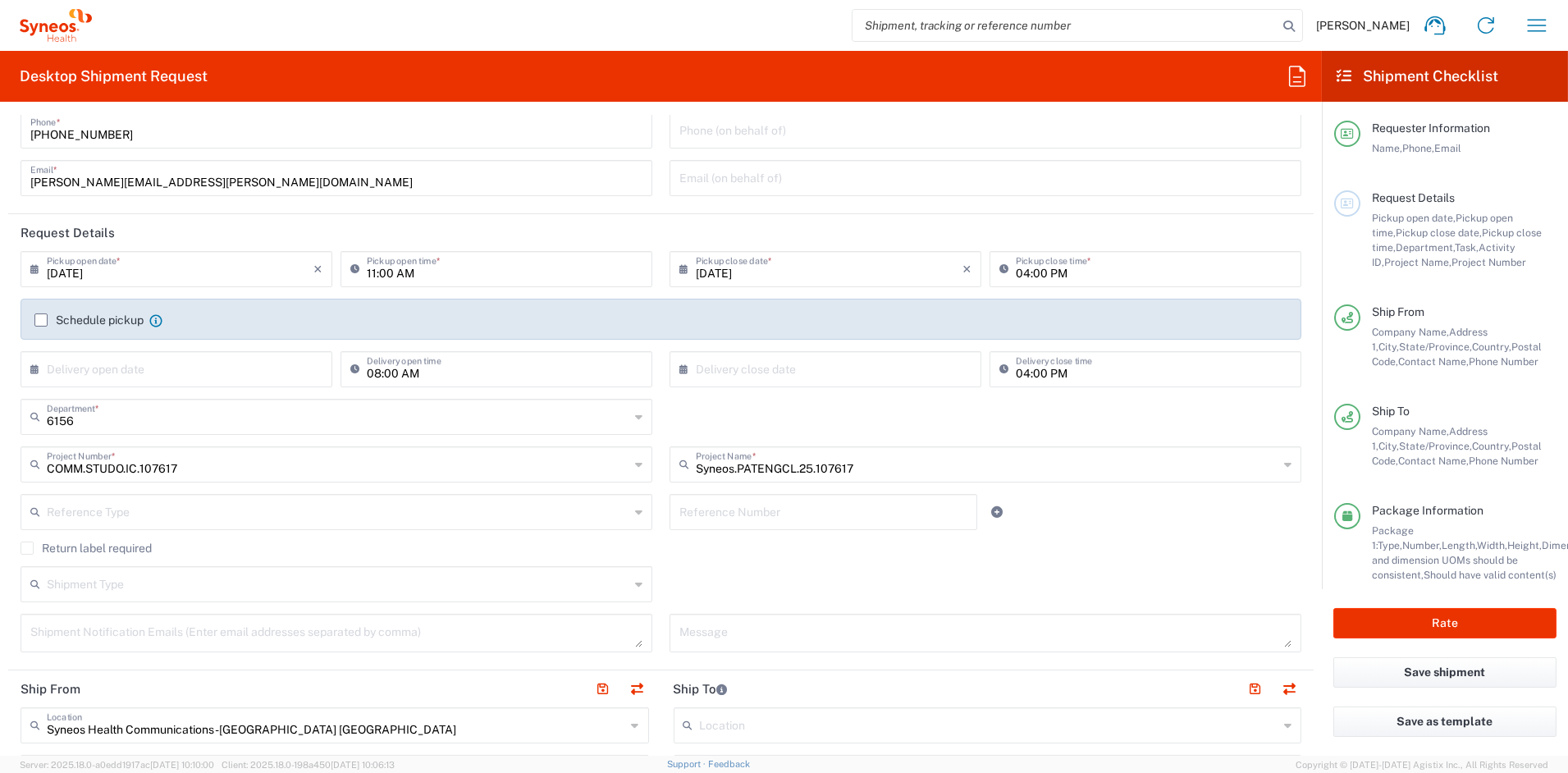
scroll to position [69, 0]
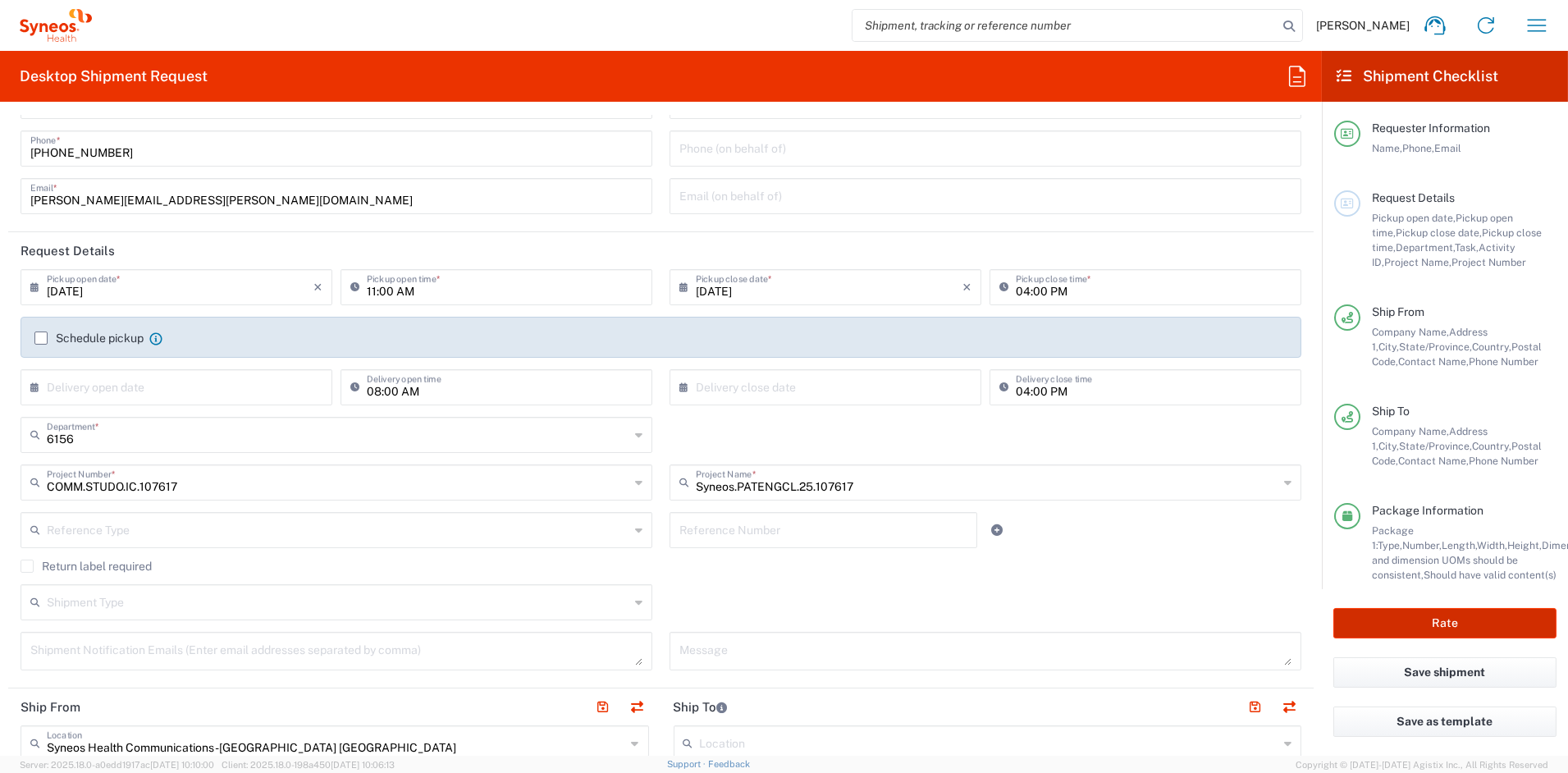
click at [1462, 620] on button "Rate" at bounding box center [1445, 623] width 223 height 31
type input "COMM.STUDO.IC.107617"
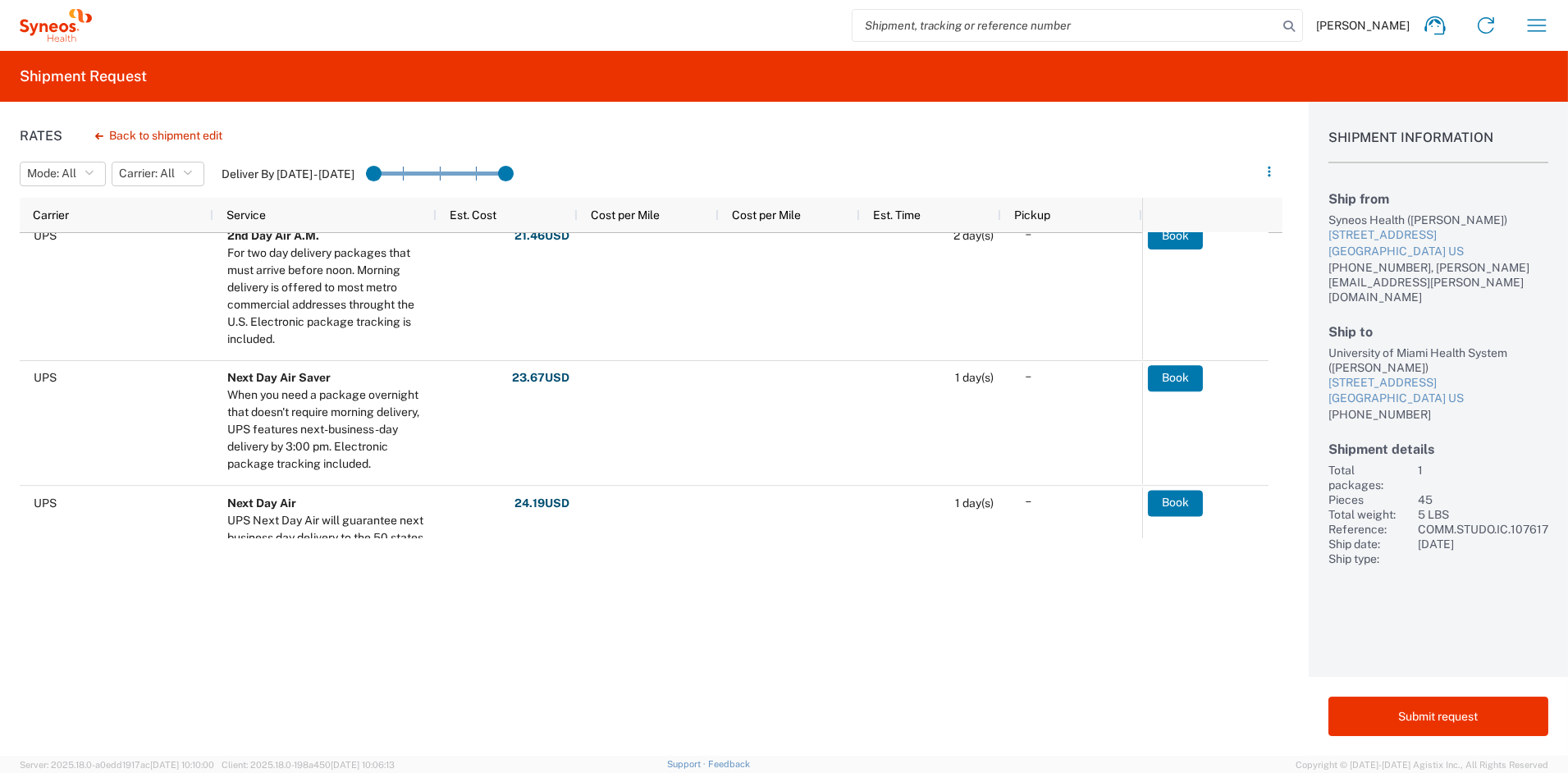
scroll to position [553, 0]
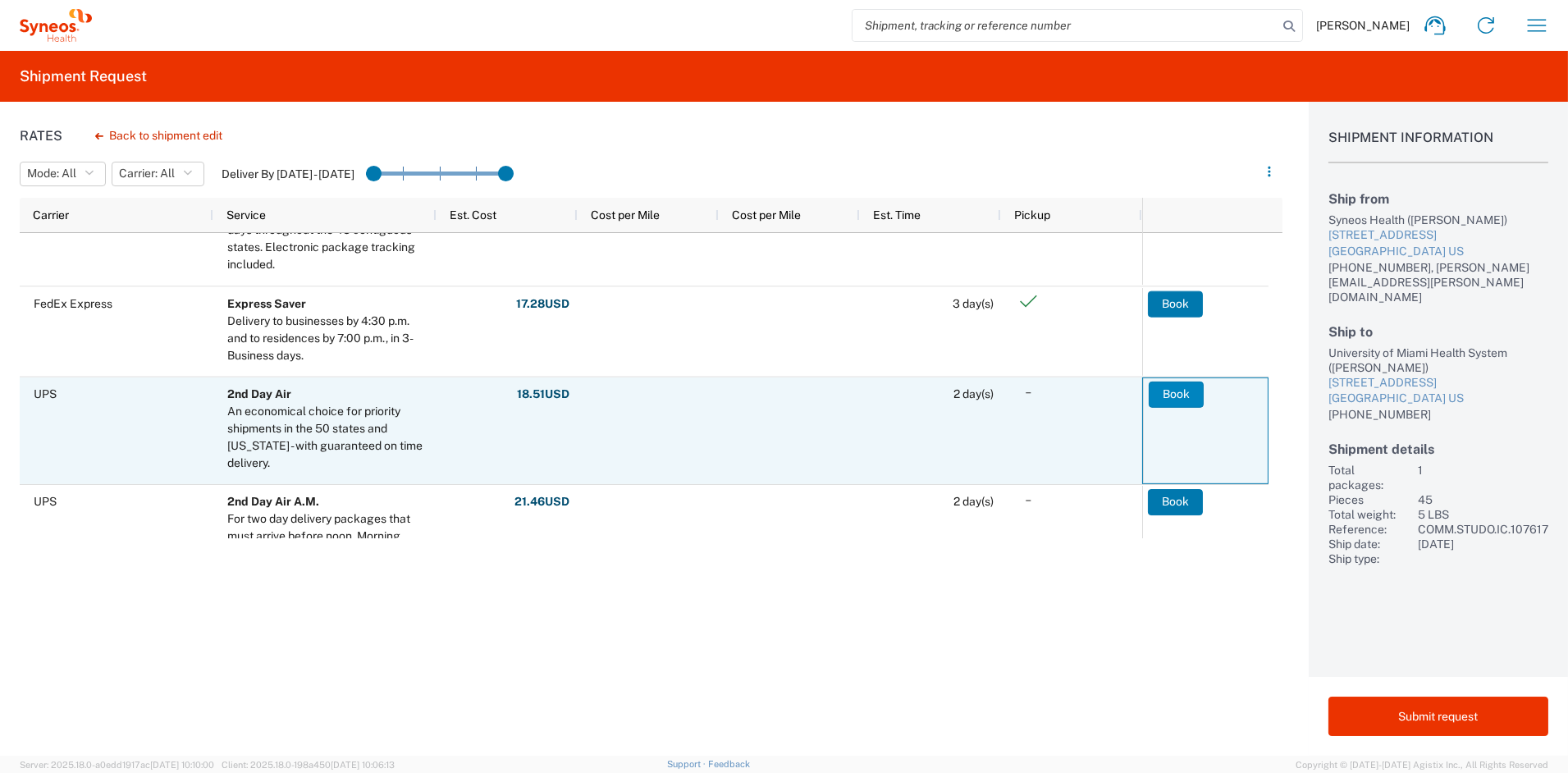
click at [1168, 397] on button "Book" at bounding box center [1176, 394] width 55 height 26
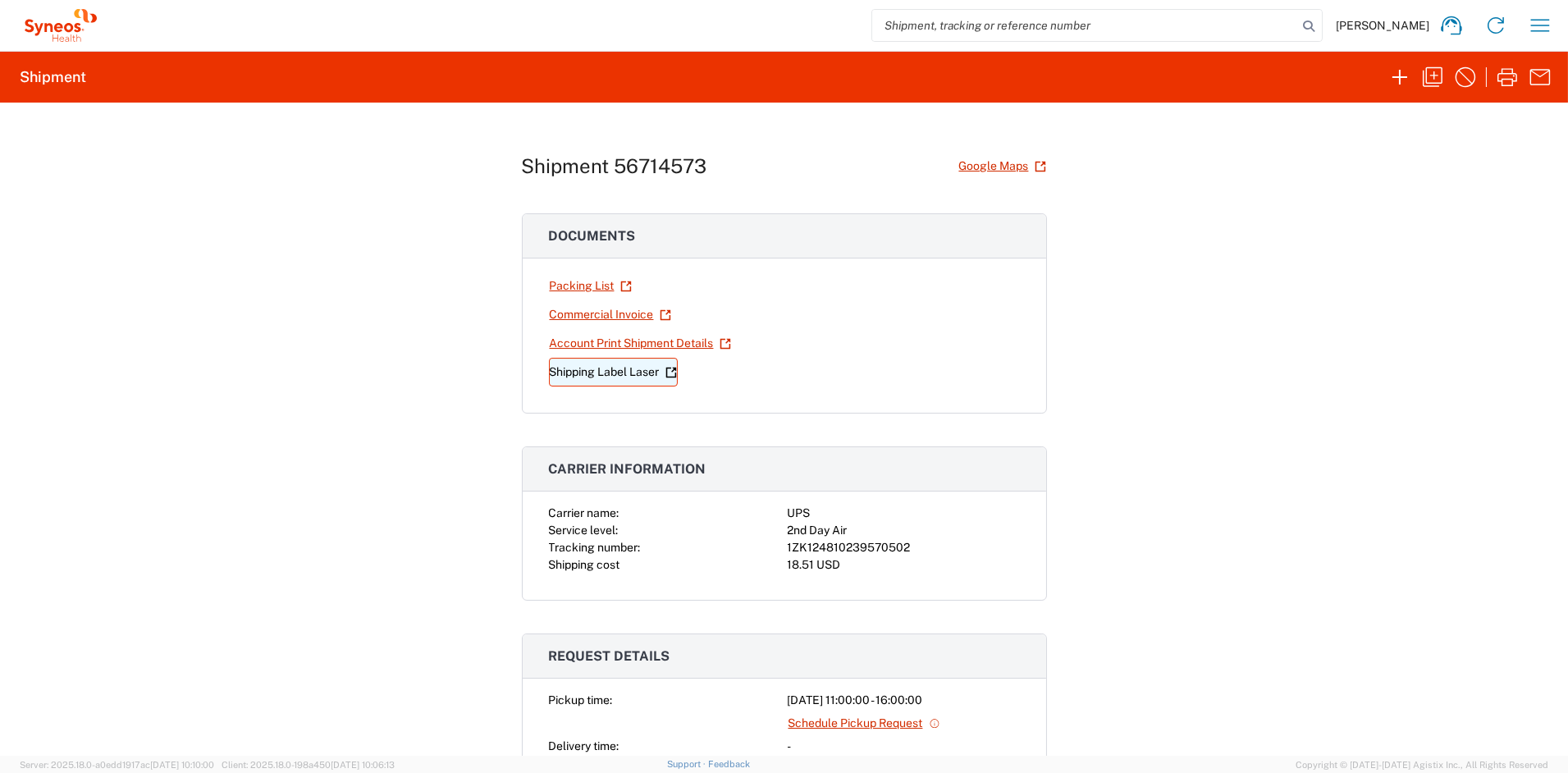
click at [611, 374] on link "Shipping Label Laser" at bounding box center [613, 372] width 129 height 29
